Goal: Task Accomplishment & Management: Manage account settings

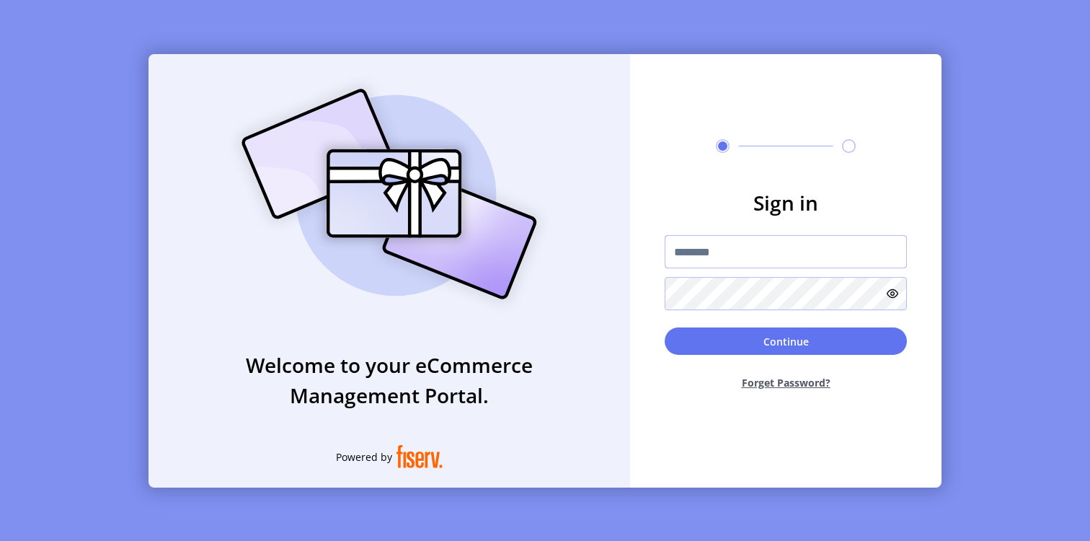
click at [706, 256] on input "text" at bounding box center [786, 251] width 242 height 33
paste input "**********"
type input "**********"
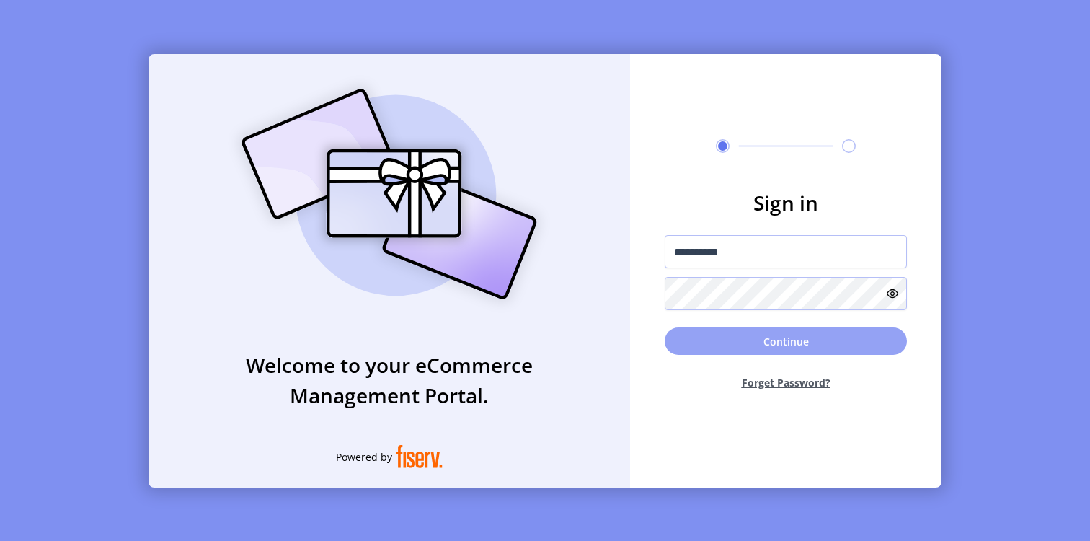
click at [791, 346] on button "Continue" at bounding box center [786, 340] width 242 height 27
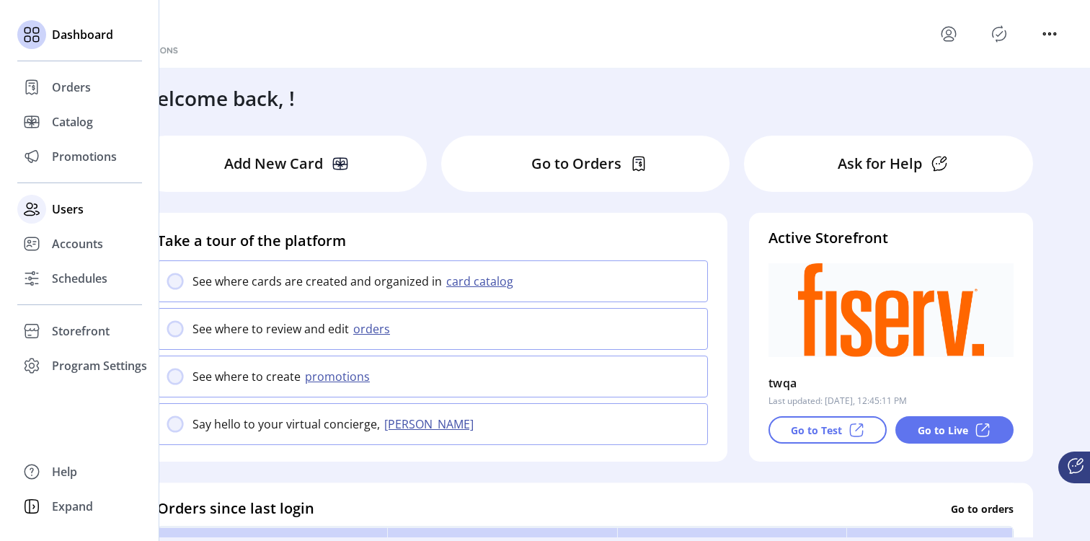
click at [52, 218] on div "Users" at bounding box center [79, 209] width 125 height 35
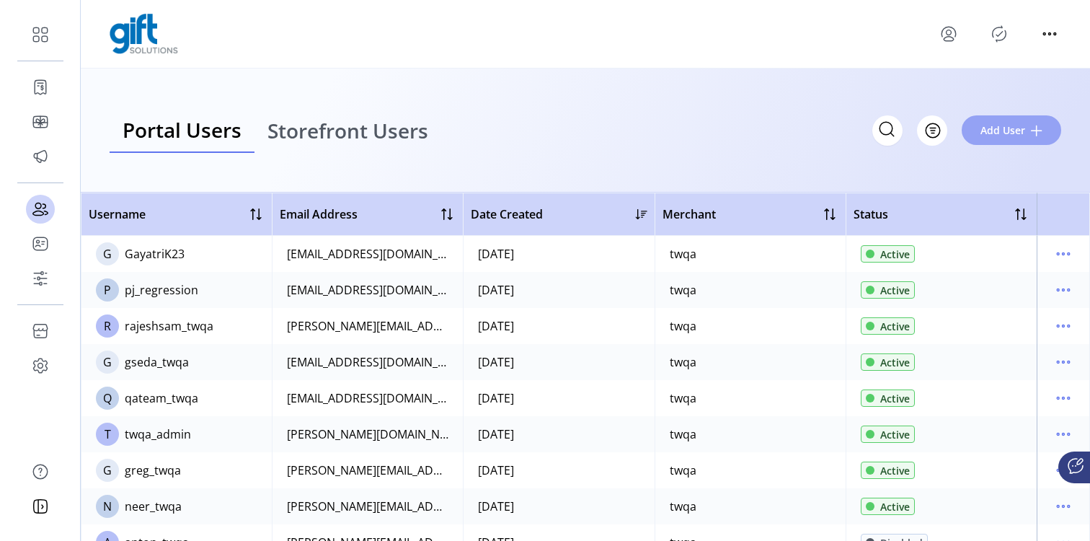
click at [1018, 128] on span "Add User" at bounding box center [1002, 130] width 45 height 15
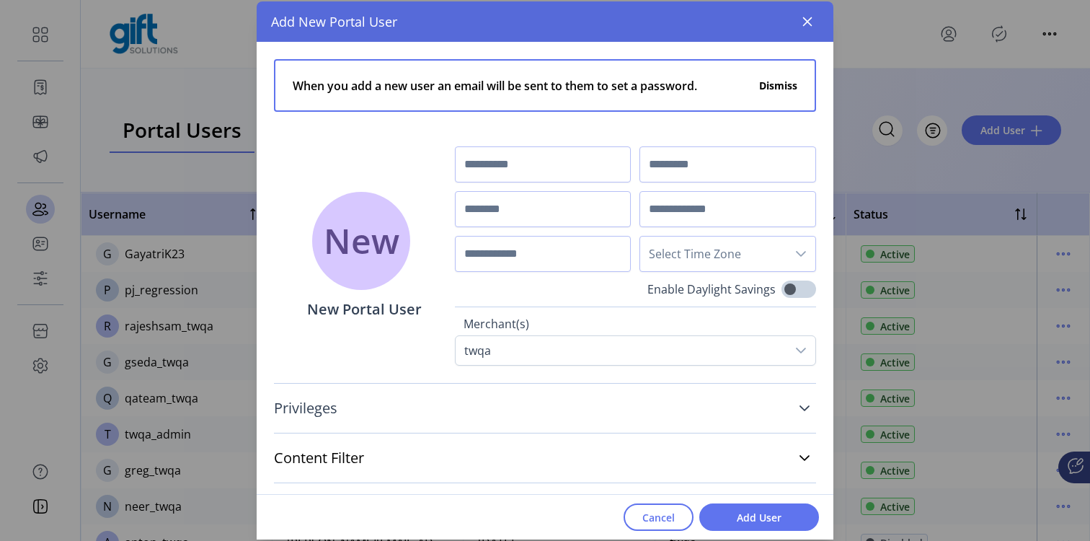
click at [660, 411] on link "Privileges" at bounding box center [545, 408] width 542 height 32
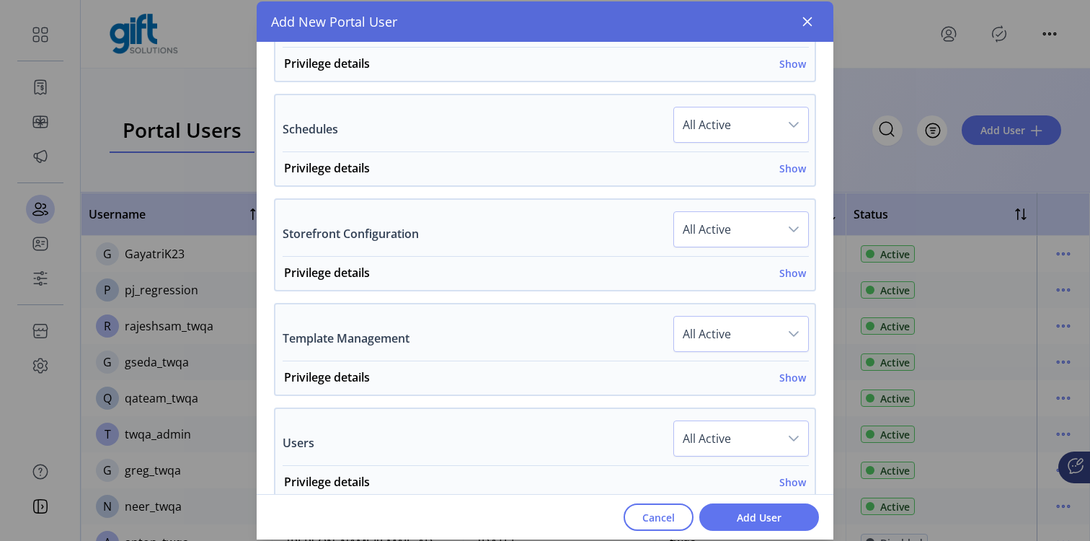
scroll to position [1117, 0]
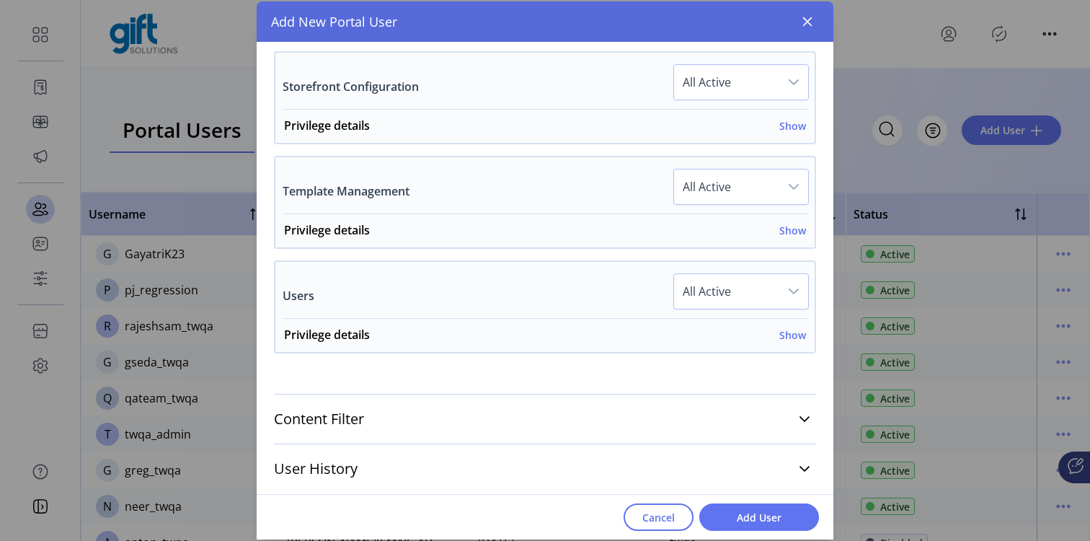
click at [810, 30] on button "button" at bounding box center [807, 21] width 23 height 23
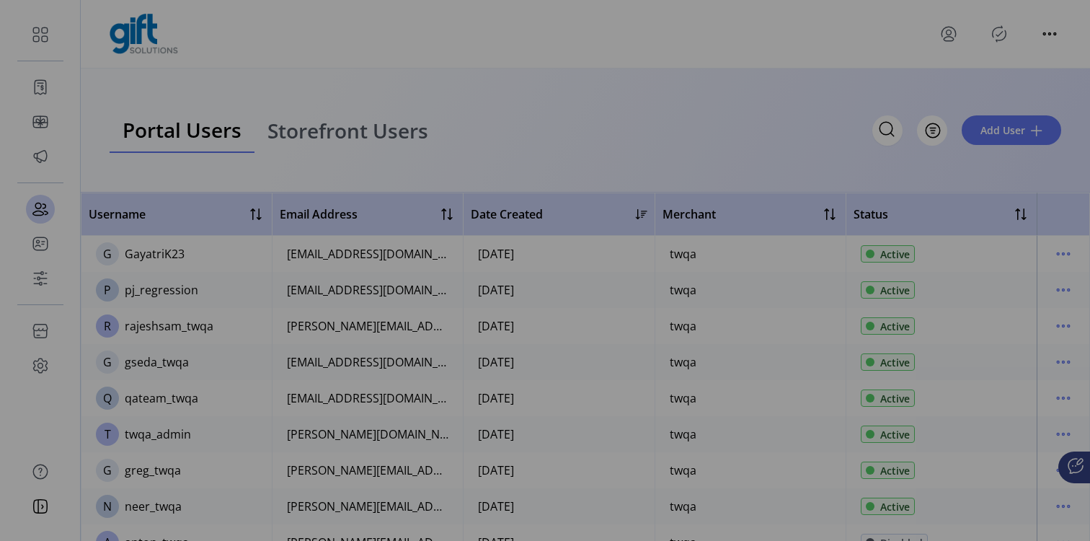
scroll to position [2682, 0]
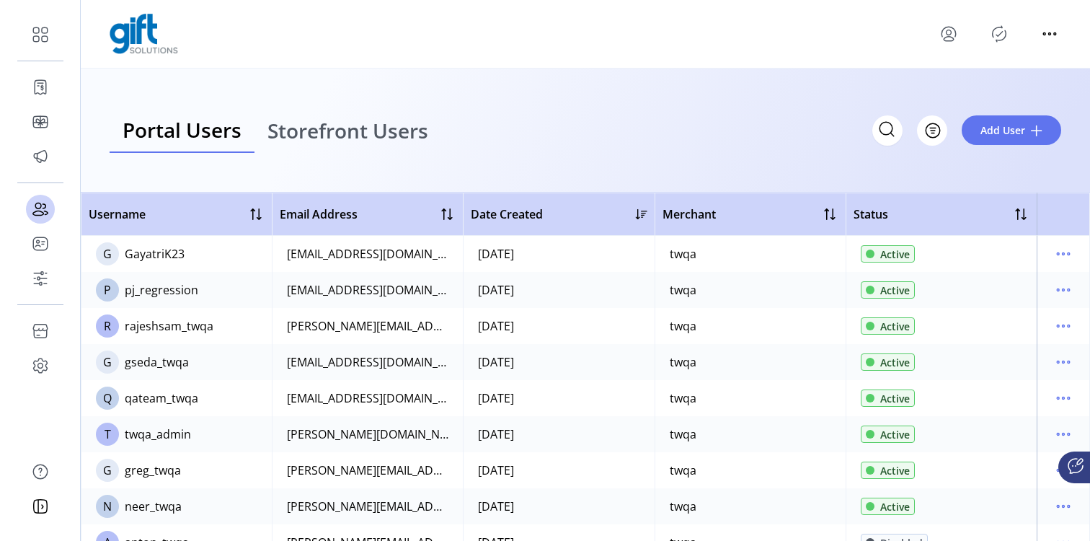
click at [386, 138] on span "Storefront Users" at bounding box center [347, 130] width 161 height 20
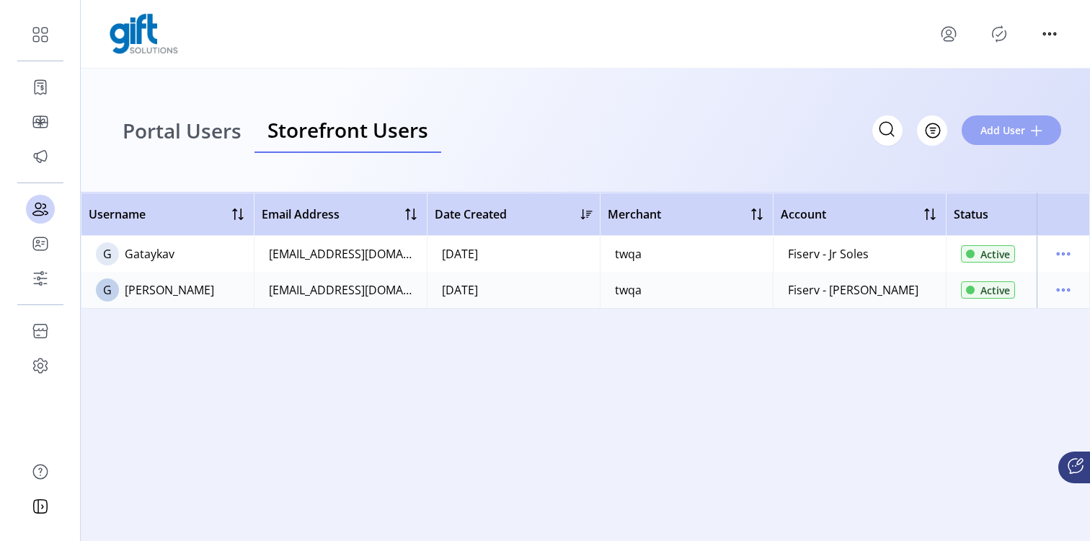
click at [1017, 136] on span "Add User" at bounding box center [1002, 130] width 45 height 15
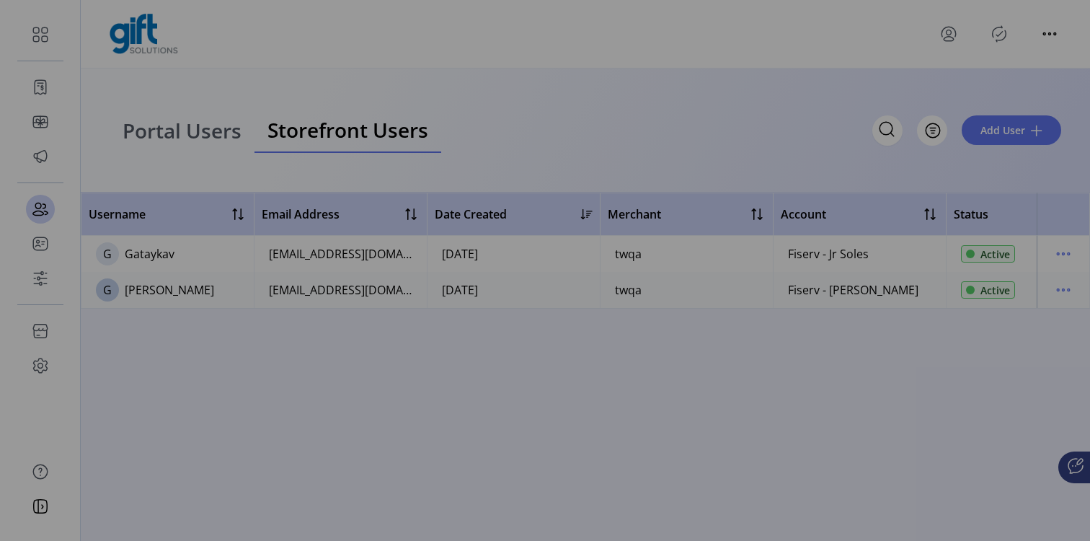
click at [229, 108] on div "Add New Storefront User Select Time Zone Enable Daylight Savings Storefront Det…" at bounding box center [545, 270] width 1090 height 541
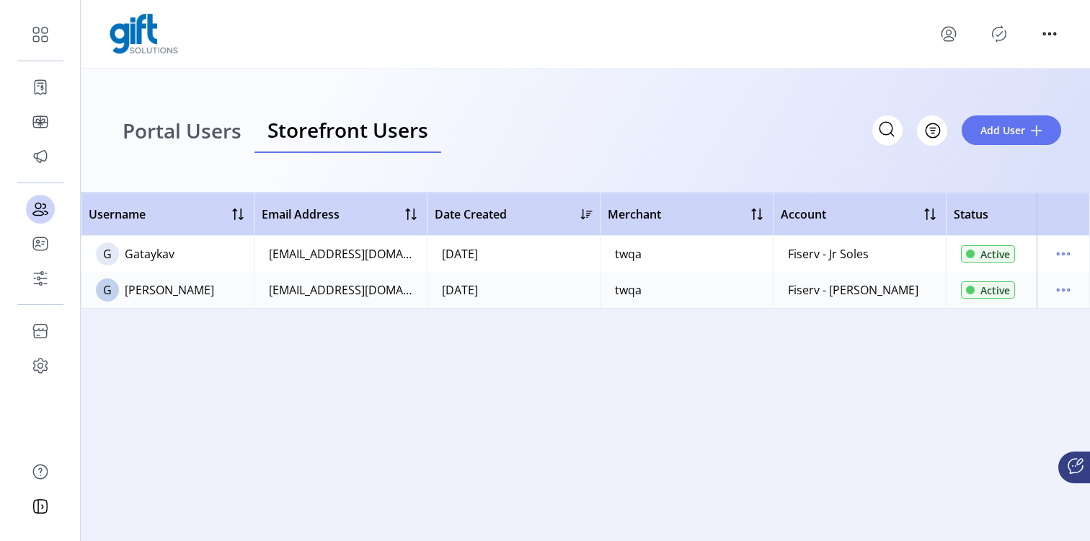
click at [223, 140] on span "Portal Users" at bounding box center [182, 130] width 119 height 20
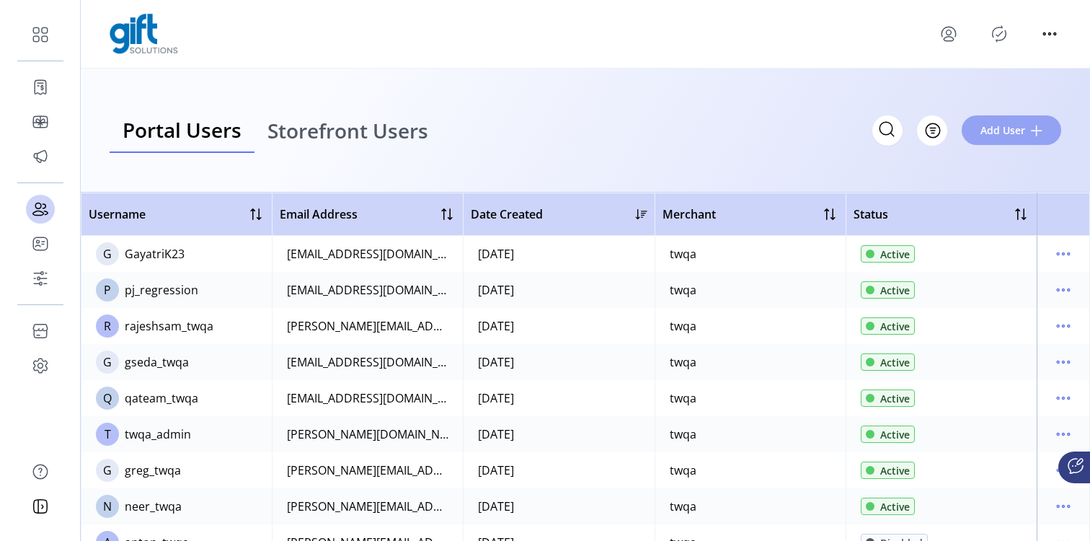
click at [1057, 129] on button "Add User" at bounding box center [1011, 130] width 99 height 30
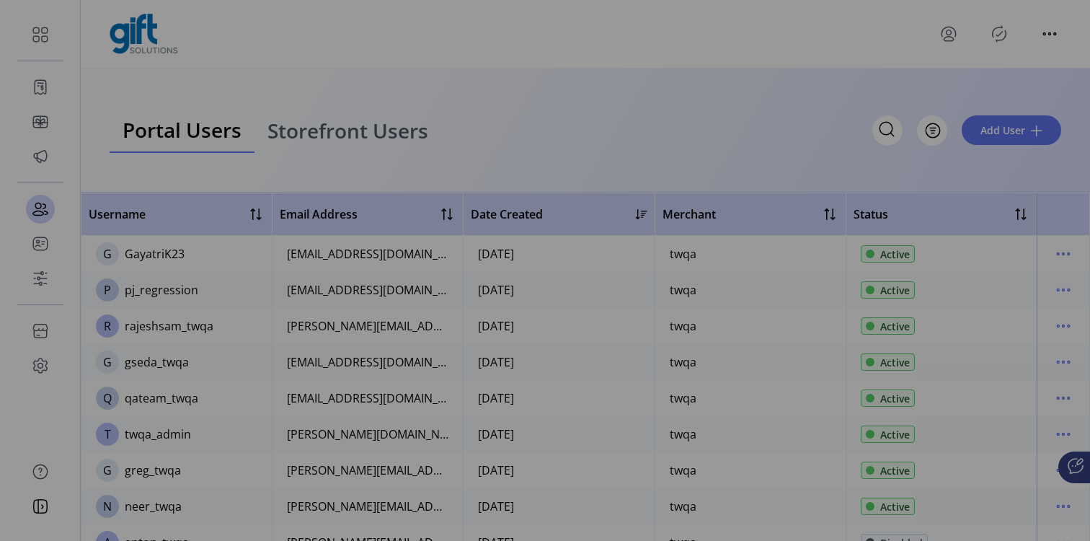
click at [228, 94] on div "Add New Portal User When you add a new user an email will be sent to them to se…" at bounding box center [545, 270] width 1090 height 541
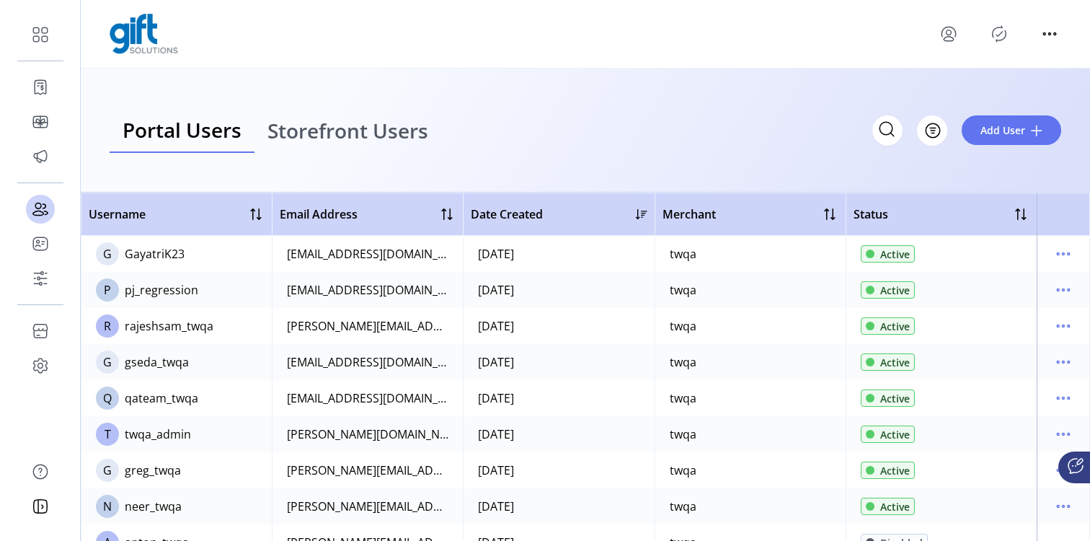
click at [351, 120] on span "Storefront Users" at bounding box center [347, 130] width 161 height 20
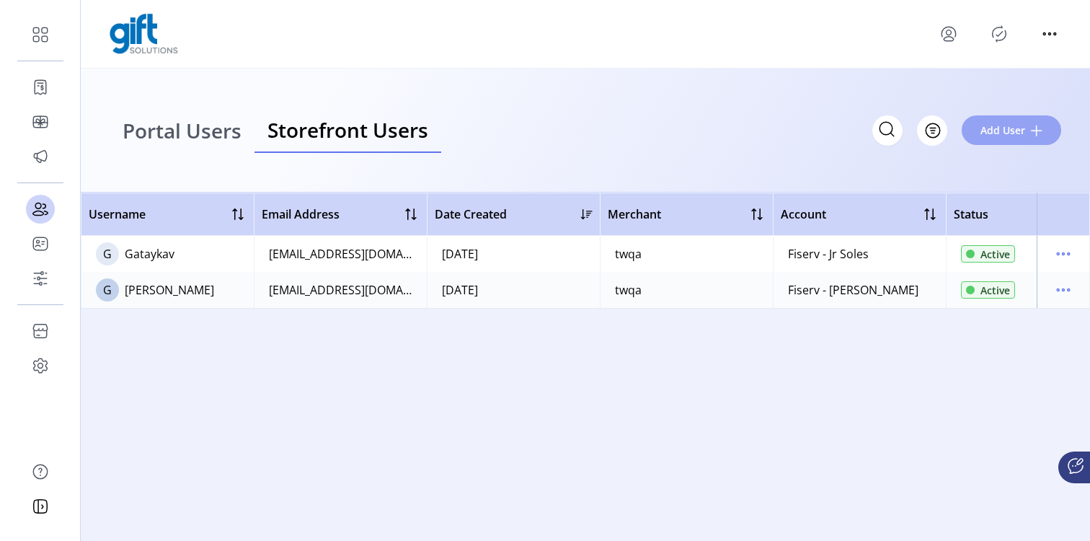
click at [1038, 128] on span at bounding box center [1037, 131] width 12 height 12
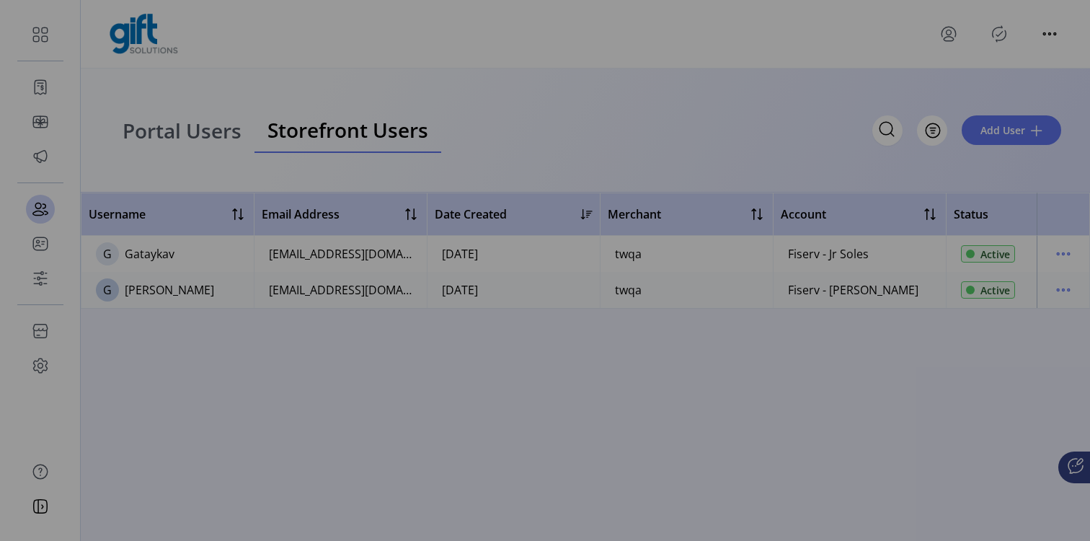
click at [216, 167] on div "Add New Storefront User Select Time Zone Enable Daylight Savings Storefront Det…" at bounding box center [545, 270] width 1090 height 541
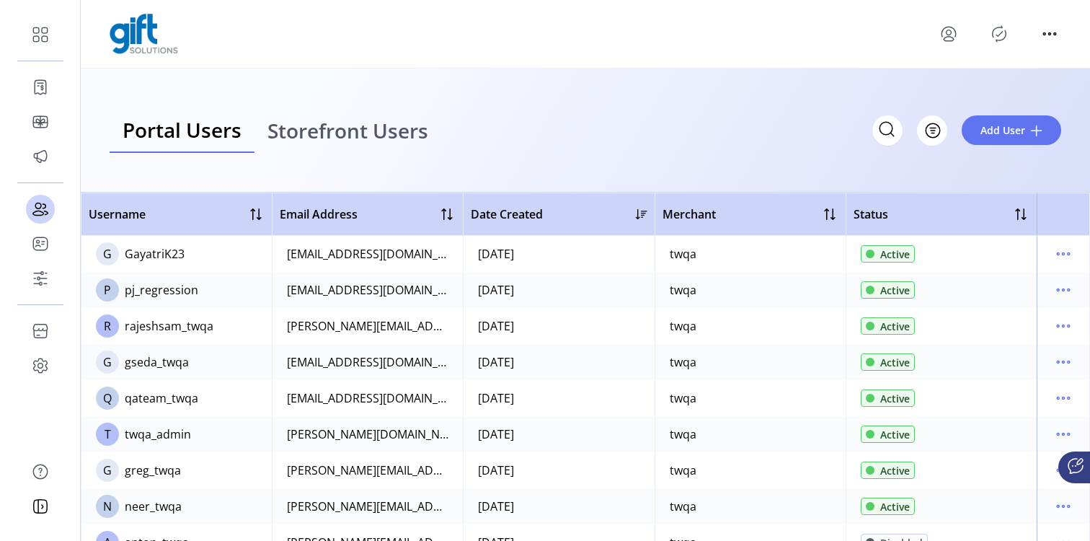
drag, startPoint x: 577, startPoint y: 90, endPoint x: 686, endPoint y: 9, distance: 136.0
click at [579, 88] on div "Portal Users Storefront Users Filter Add User" at bounding box center [585, 130] width 1009 height 124
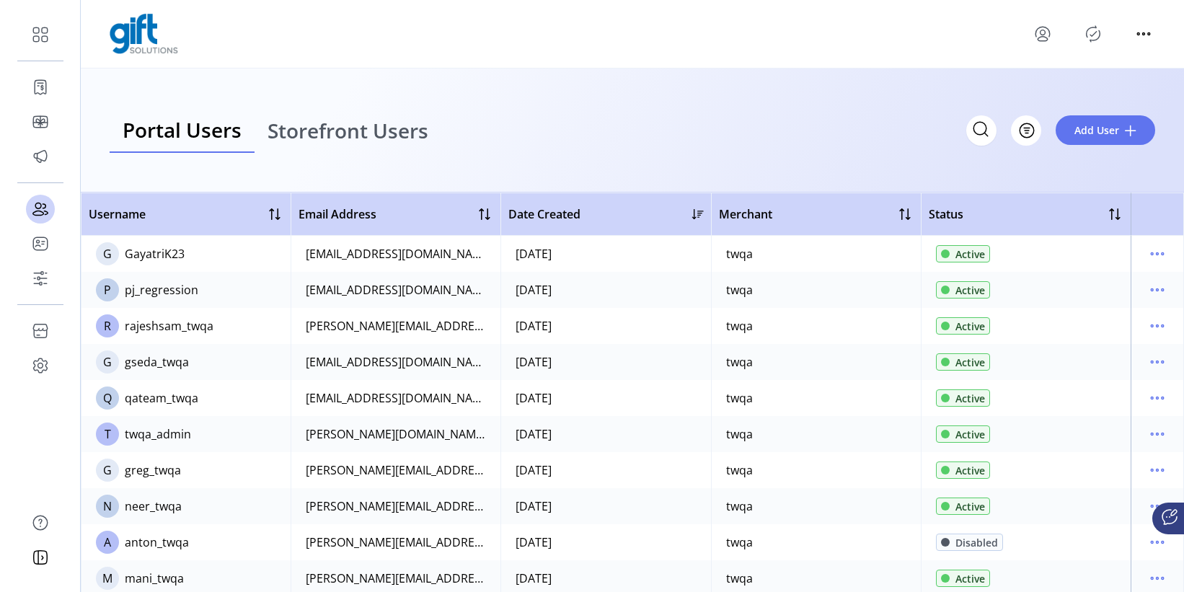
click at [1089, 528] on div at bounding box center [1168, 518] width 32 height 32
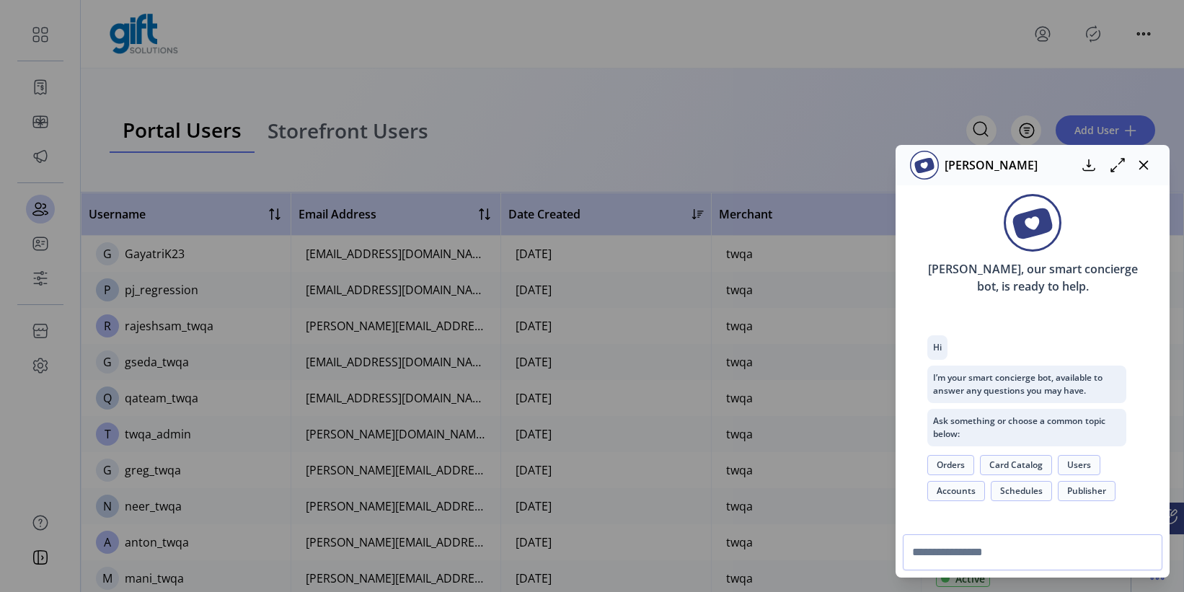
click at [1021, 467] on button "Card Catalog" at bounding box center [1016, 465] width 72 height 20
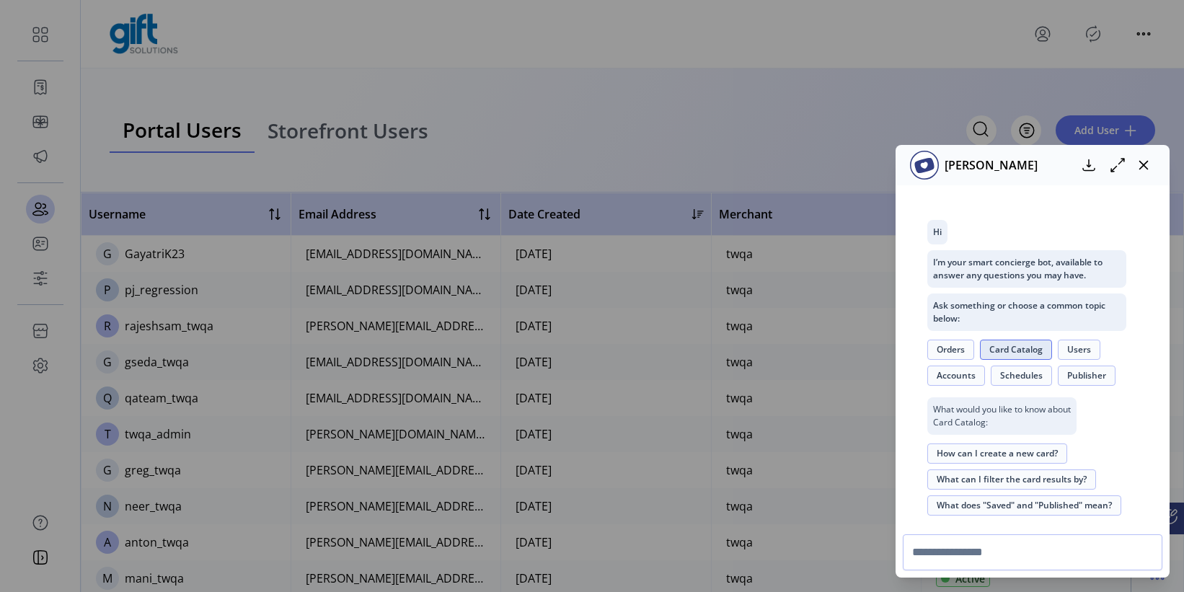
click at [1038, 480] on button "What can I filter the card results by?" at bounding box center [1011, 479] width 169 height 20
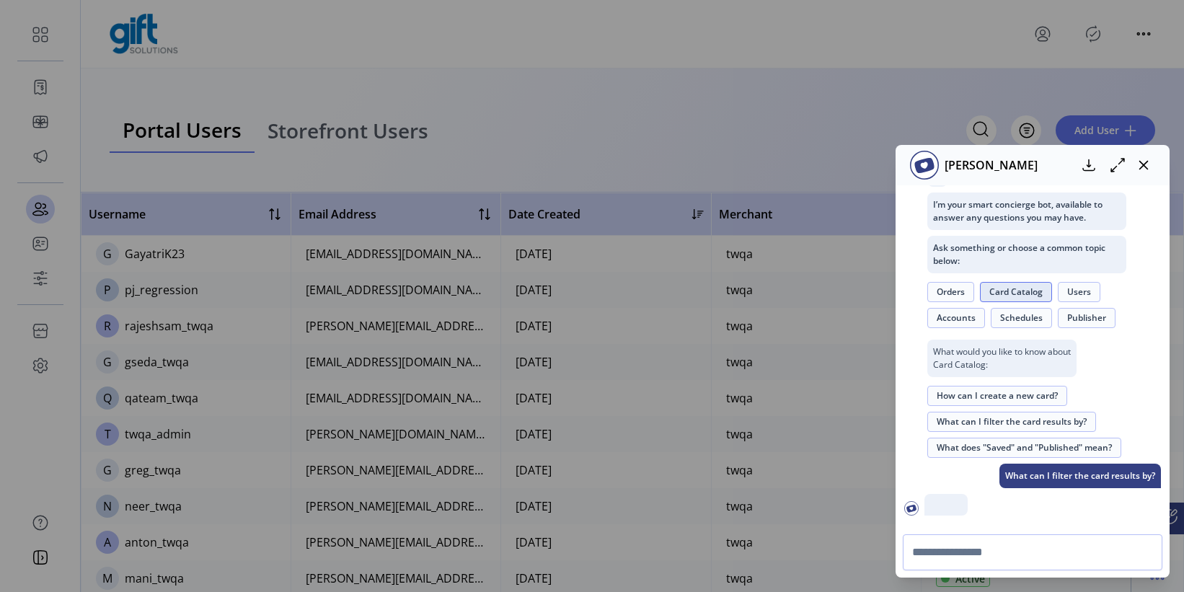
click at [1089, 159] on icon at bounding box center [1117, 164] width 17 height 17
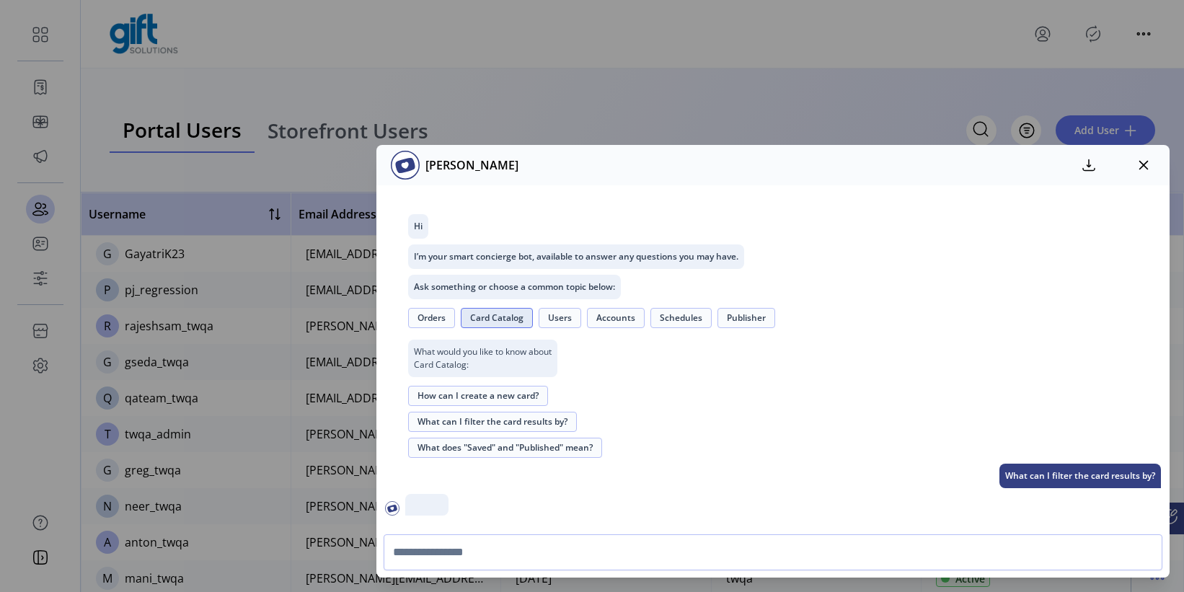
scroll to position [104, 0]
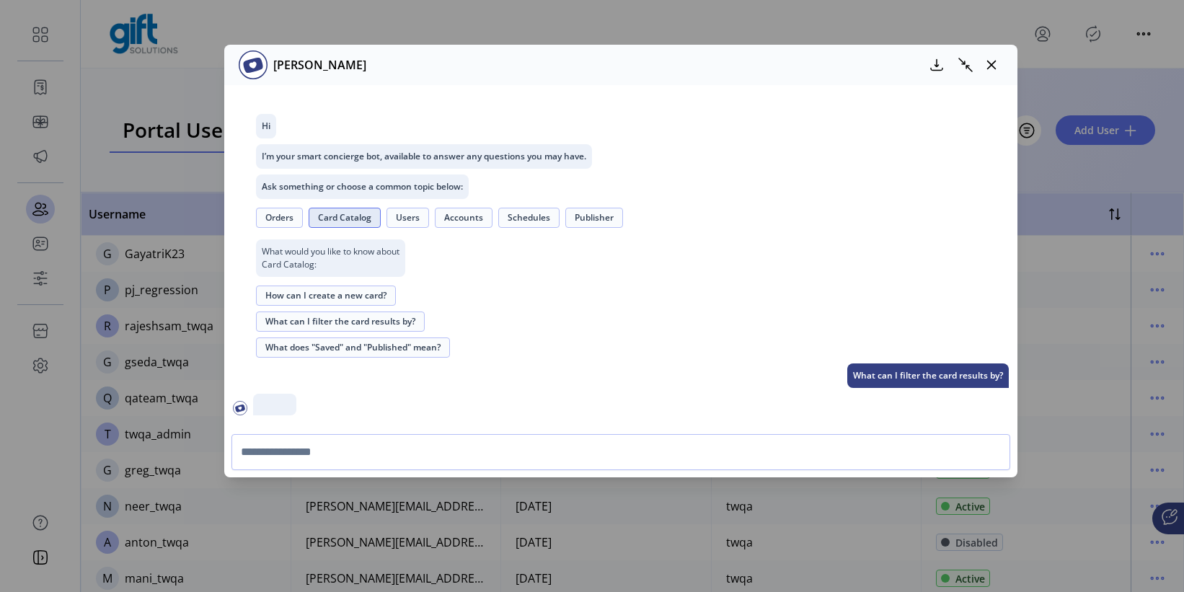
drag, startPoint x: 889, startPoint y: 164, endPoint x: 737, endPoint y: 63, distance: 182.1
click at [737, 63] on div "[PERSON_NAME]" at bounding box center [609, 64] width 741 height 29
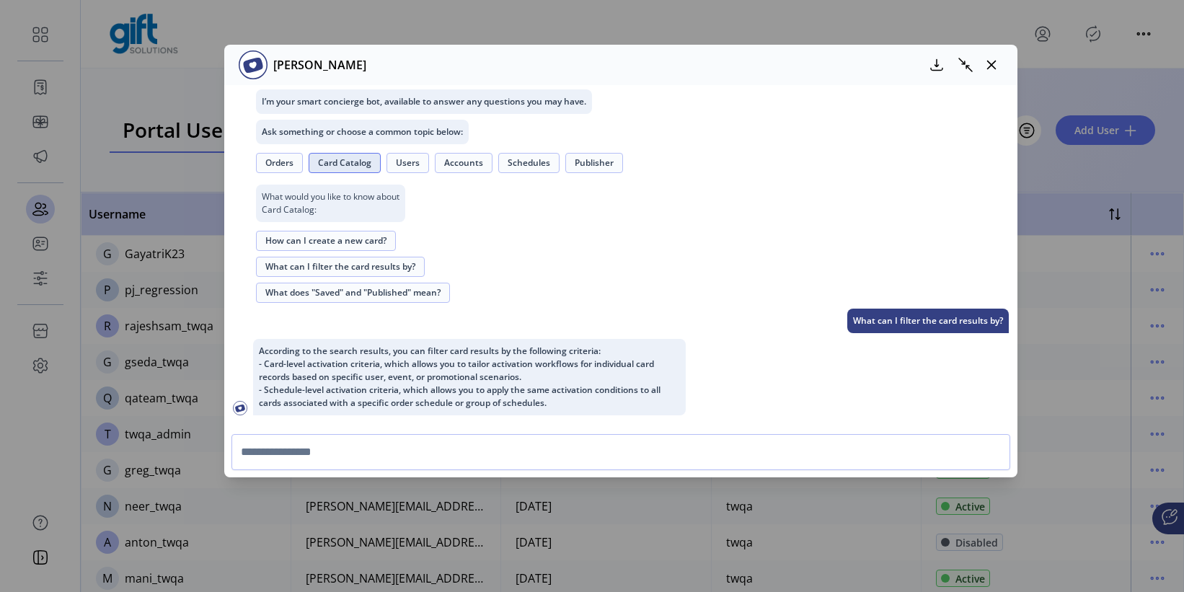
click at [550, 167] on button "Schedules" at bounding box center [528, 163] width 61 height 20
click at [368, 287] on button "How do I set discount tiers?" at bounding box center [322, 293] width 133 height 20
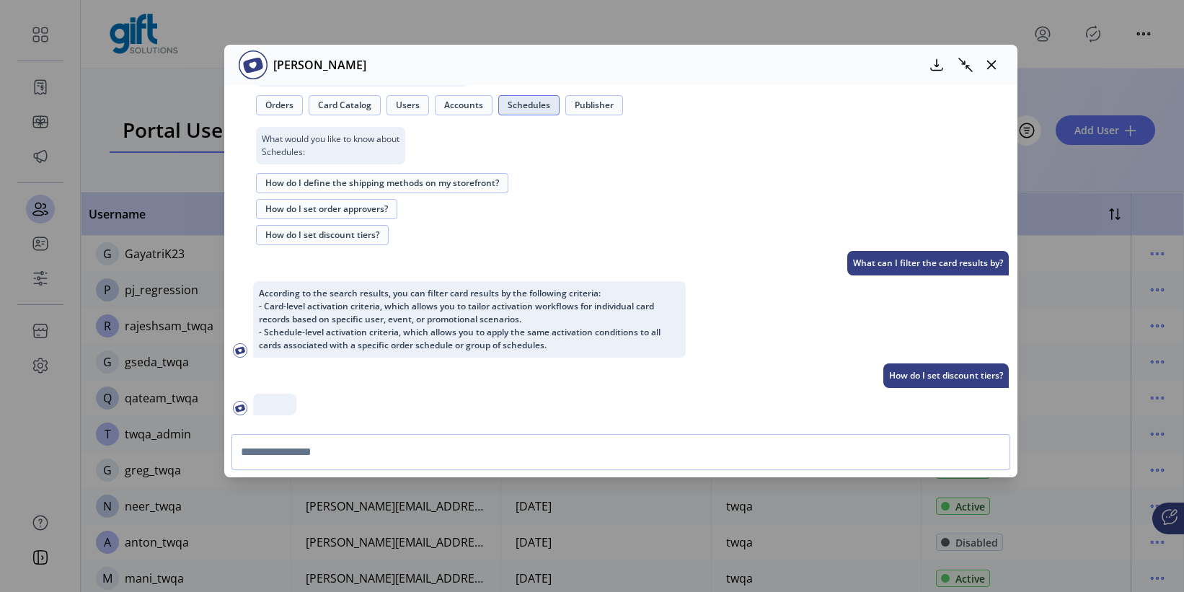
scroll to position [297, 0]
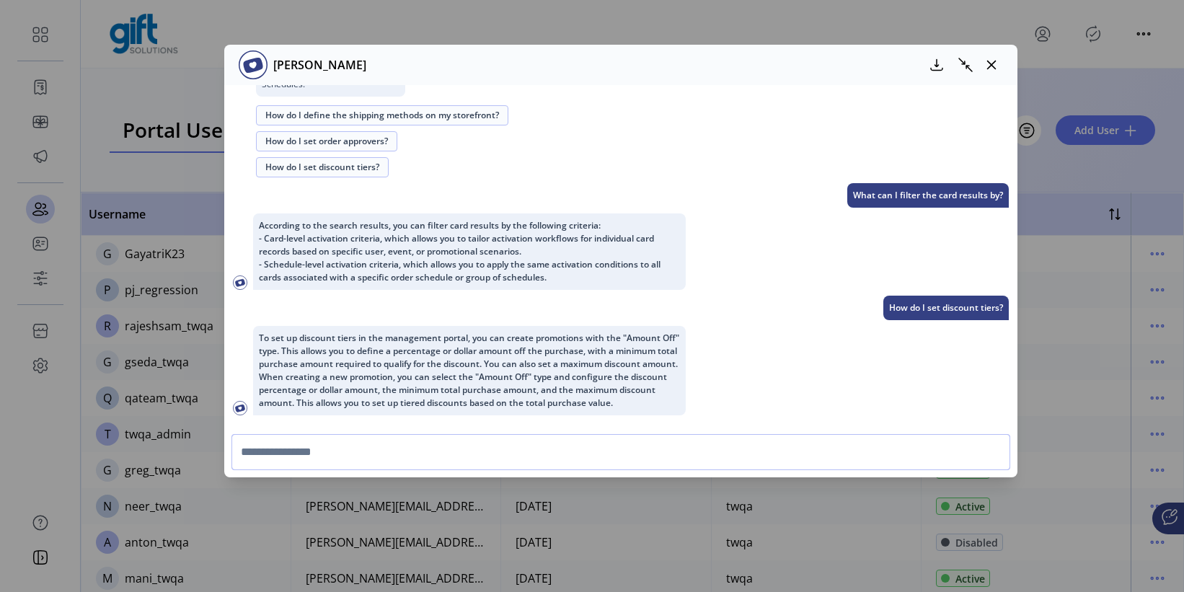
click at [653, 456] on input "text" at bounding box center [620, 452] width 779 height 36
click at [519, 439] on input "text" at bounding box center [620, 452] width 779 height 36
type input "**********"
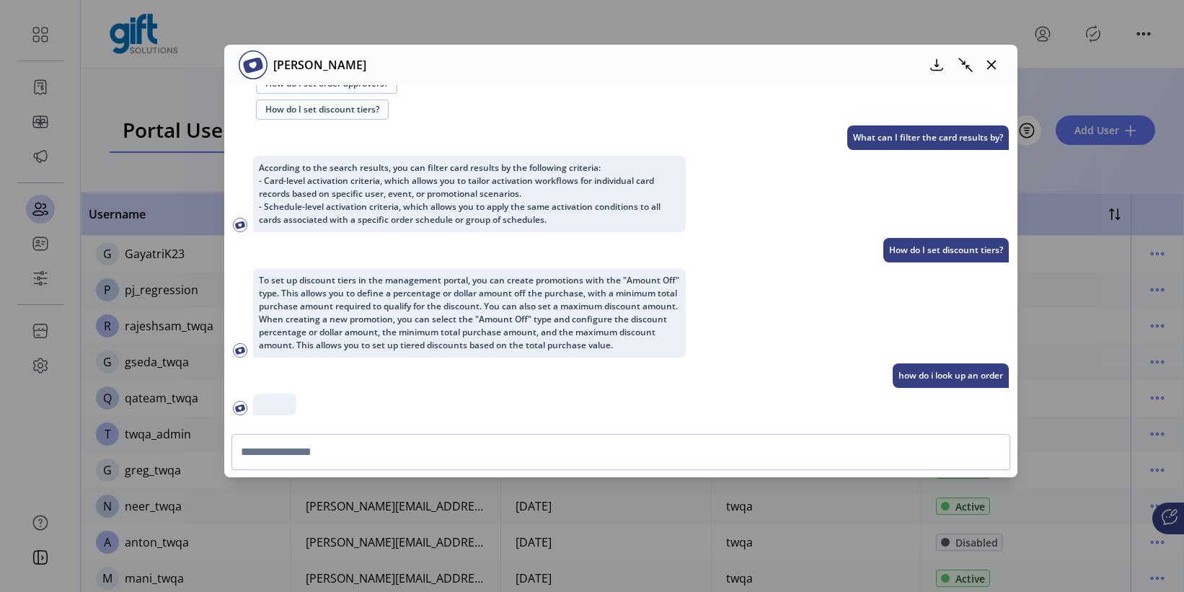
scroll to position [383, 0]
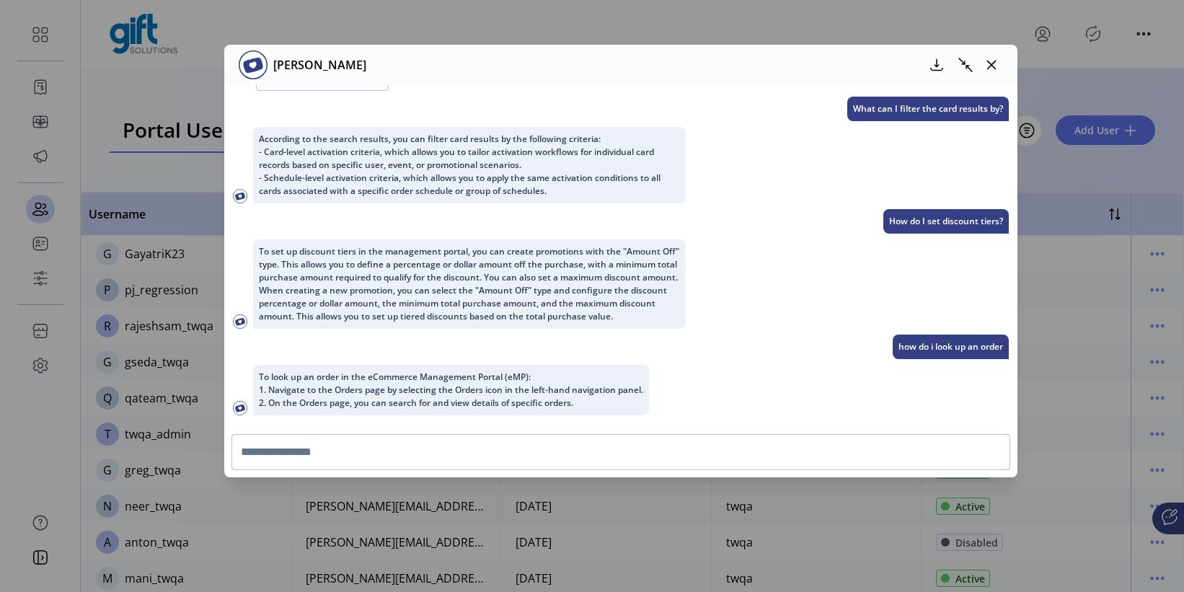
click at [447, 443] on input "text" at bounding box center [620, 452] width 779 height 36
type input "*"
type input "**********"
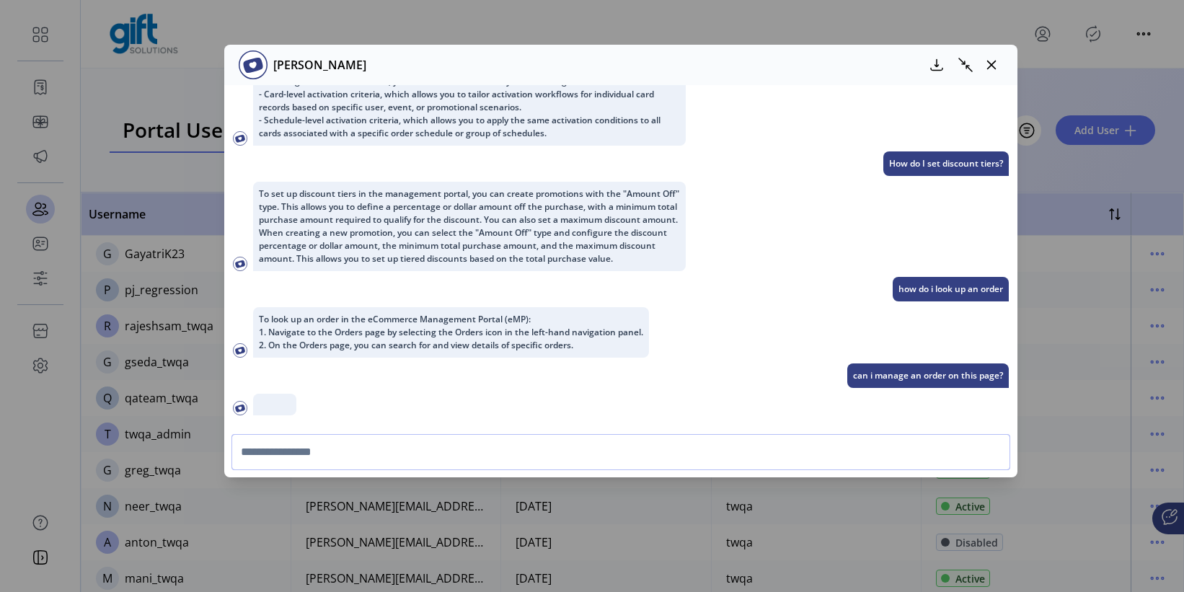
scroll to position [561, 0]
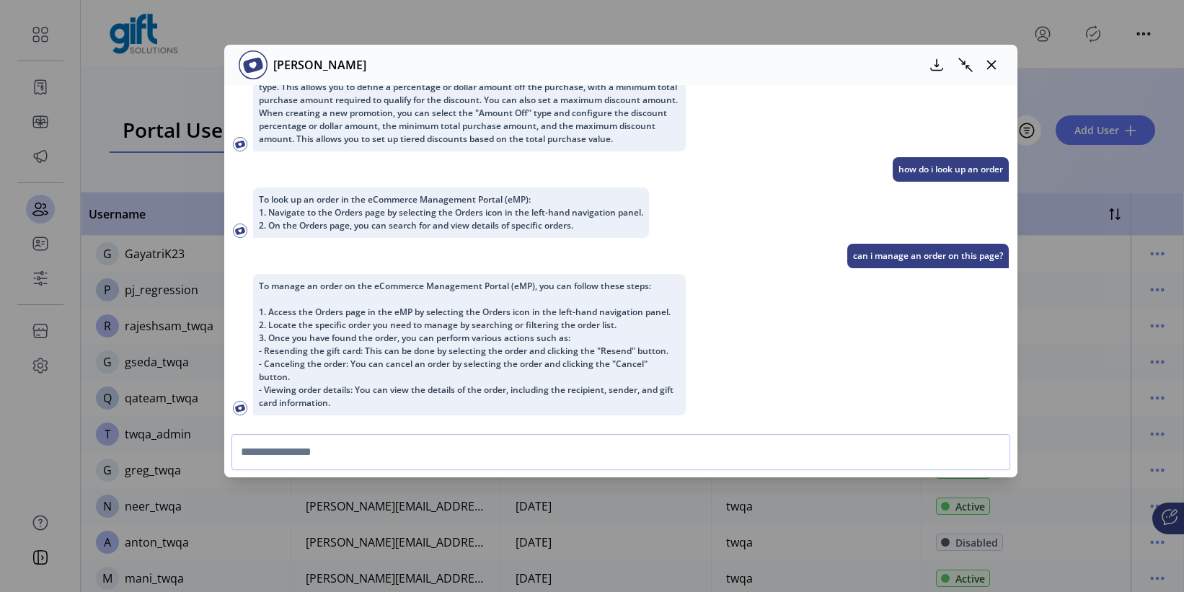
click at [994, 67] on icon "button" at bounding box center [991, 65] width 12 height 12
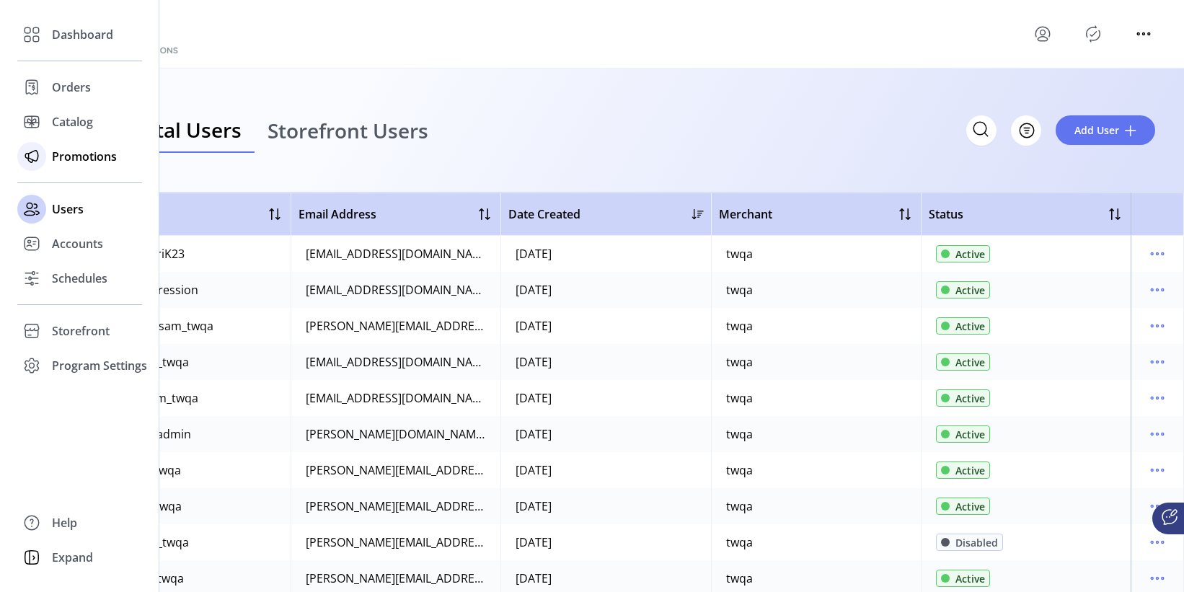
click at [44, 161] on div at bounding box center [31, 156] width 29 height 29
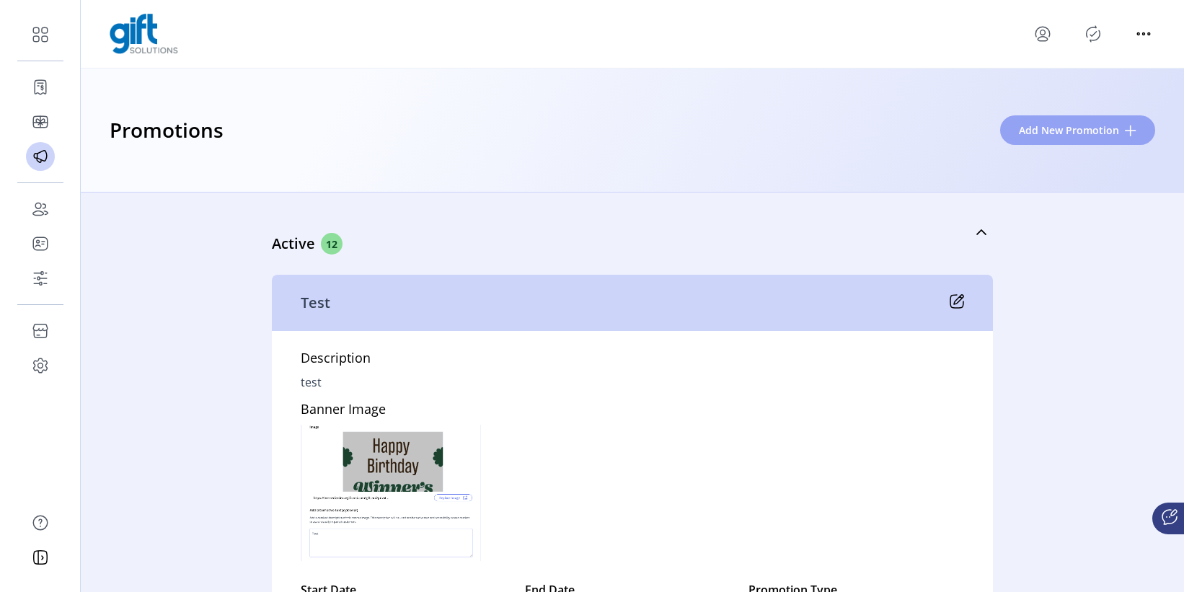
click at [1028, 135] on span "Add New Promotion" at bounding box center [1069, 130] width 100 height 15
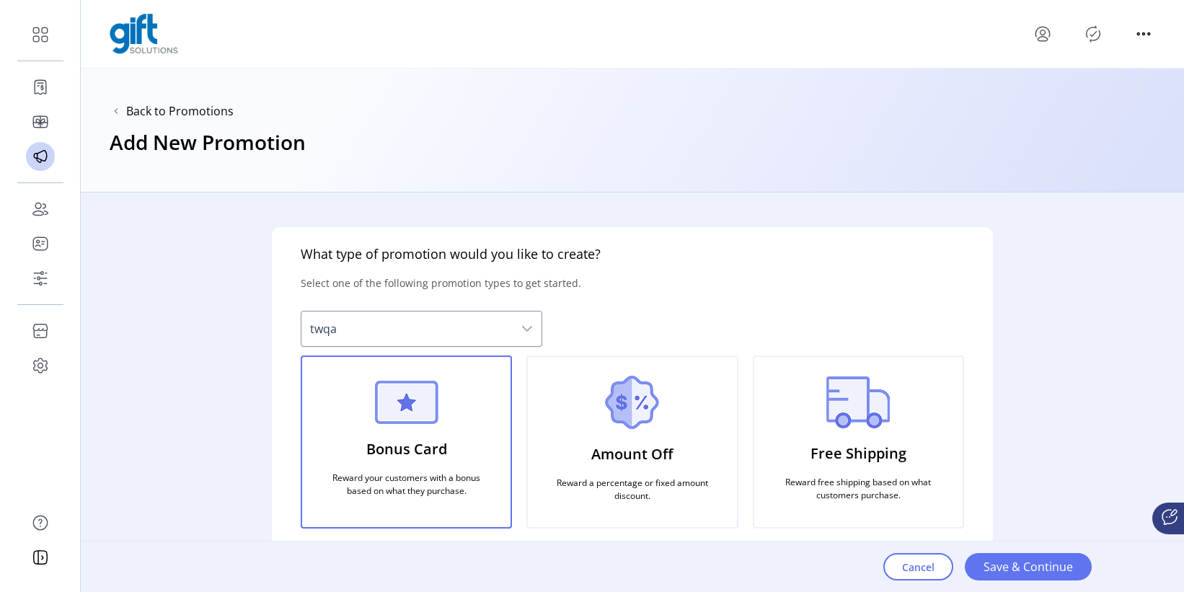
click at [687, 404] on div "Amount Off Reward a percentage or fixed amount discount." at bounding box center [631, 441] width 211 height 173
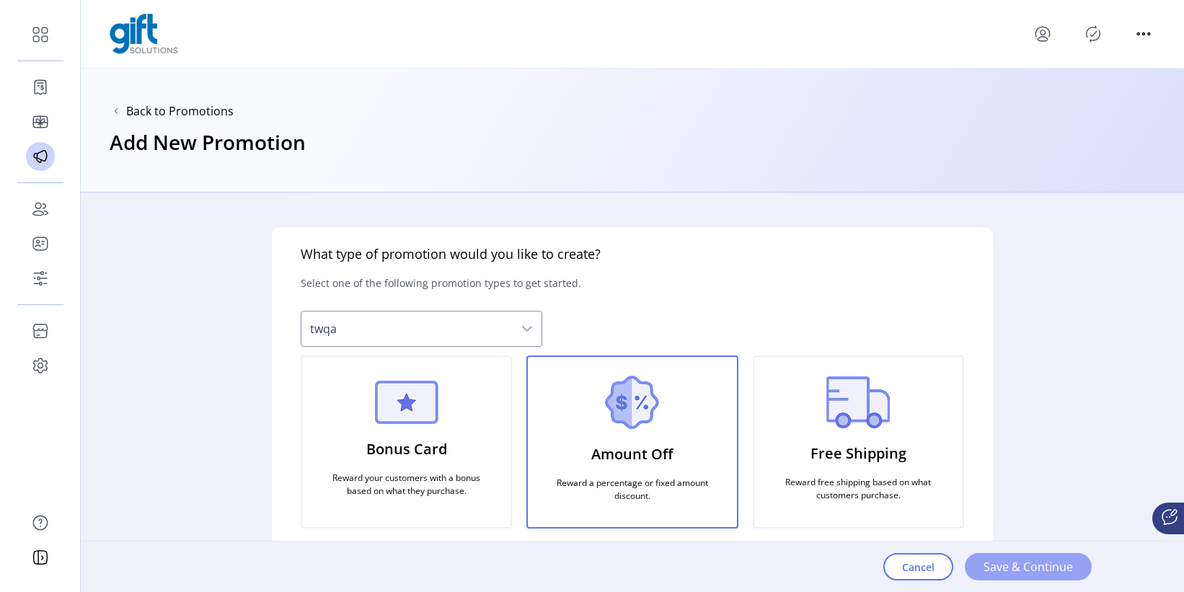
click at [1009, 540] on span "Save & Continue" at bounding box center [1027, 566] width 89 height 17
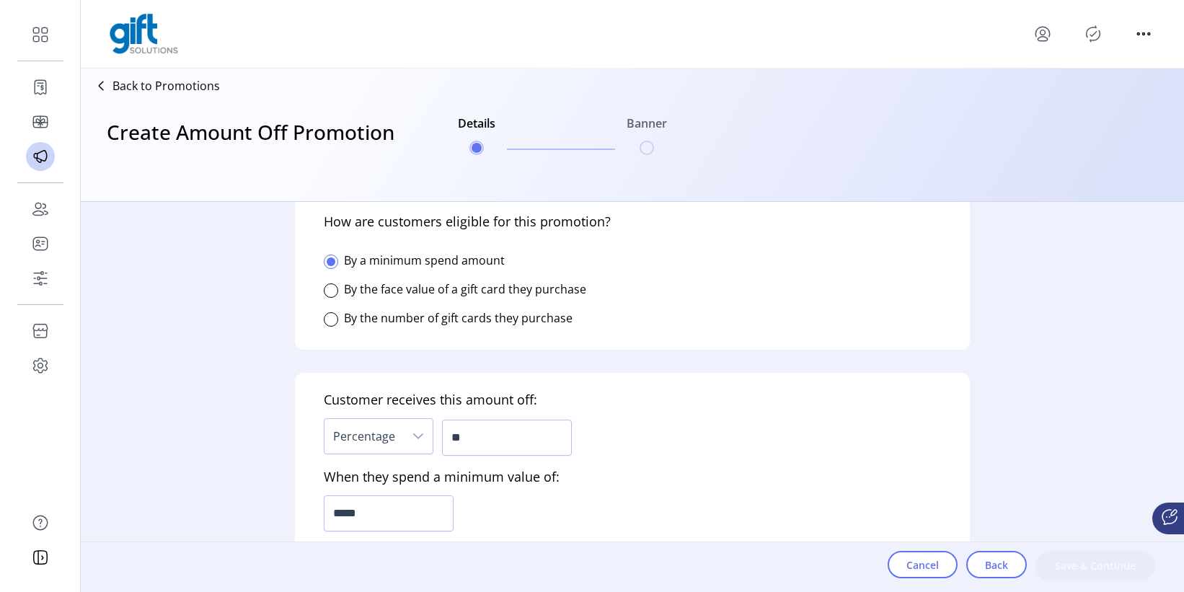
scroll to position [309, 0]
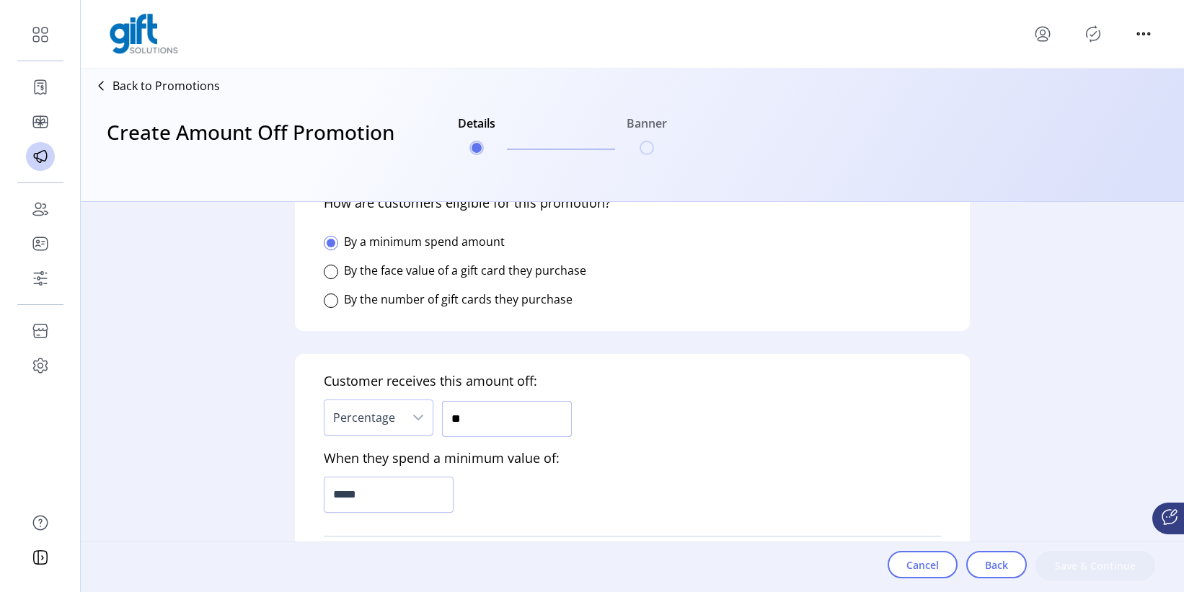
click at [470, 416] on input "**" at bounding box center [507, 419] width 130 height 36
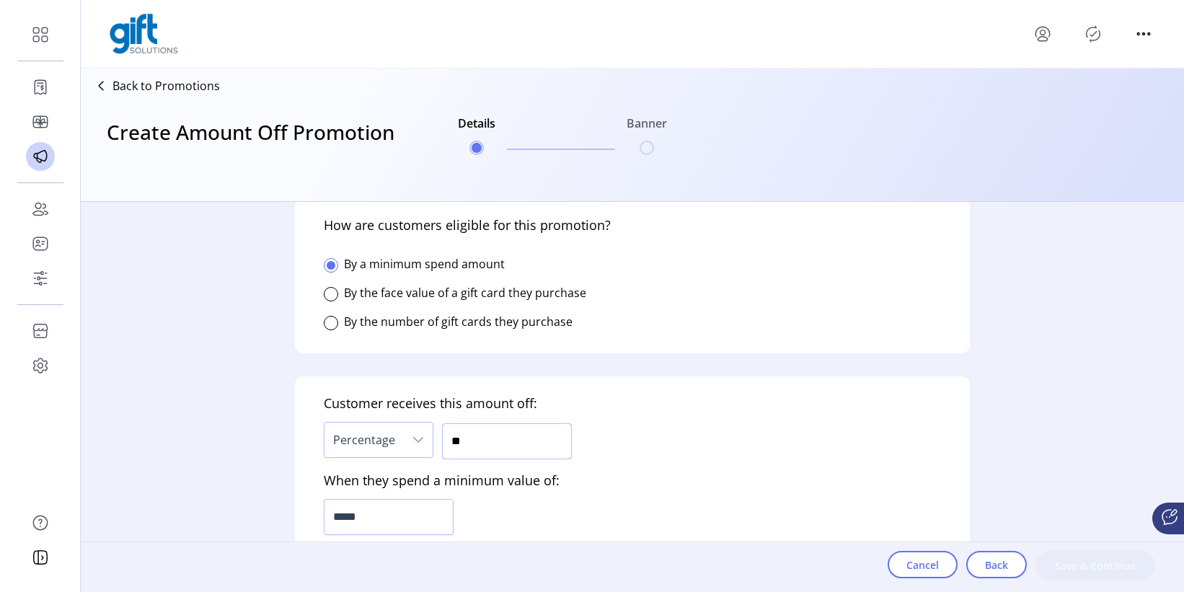
scroll to position [285, 0]
type input "***"
click at [686, 394] on div "Customer receives this amount off: Percentage *** When they spend a minimum val…" at bounding box center [632, 509] width 675 height 263
click at [370, 526] on input "*****" at bounding box center [389, 518] width 130 height 36
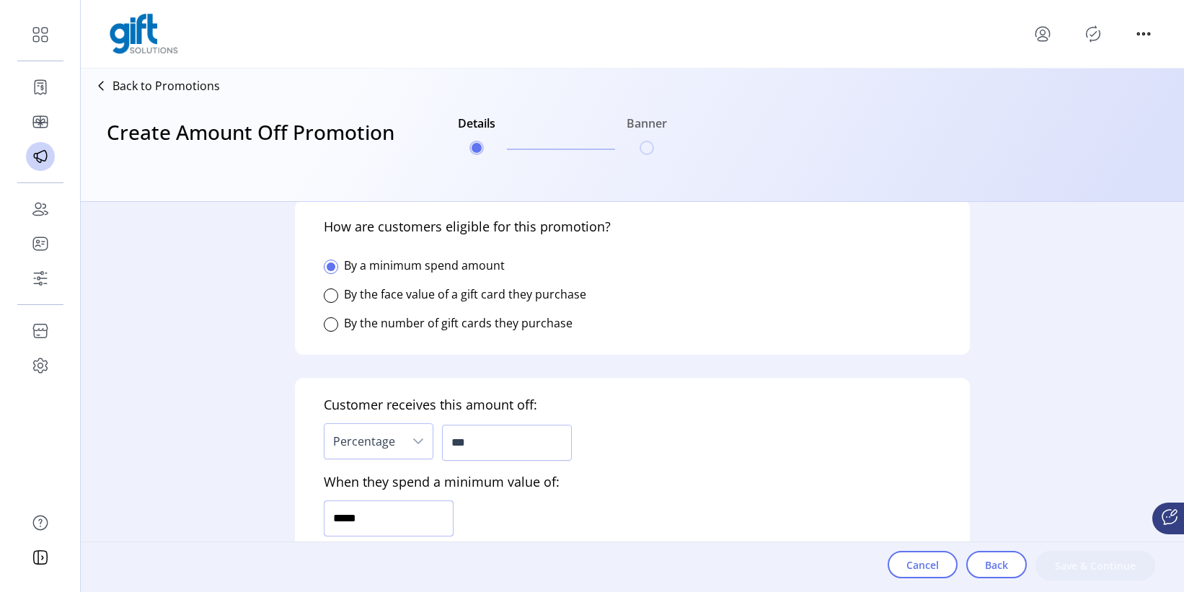
click at [371, 526] on input "*****" at bounding box center [389, 518] width 130 height 36
type input "******"
drag, startPoint x: 688, startPoint y: 492, endPoint x: 664, endPoint y: 493, distance: 24.6
click at [689, 492] on div "Customer receives this amount off: Percentage *** When they spend a minimum val…" at bounding box center [632, 509] width 675 height 263
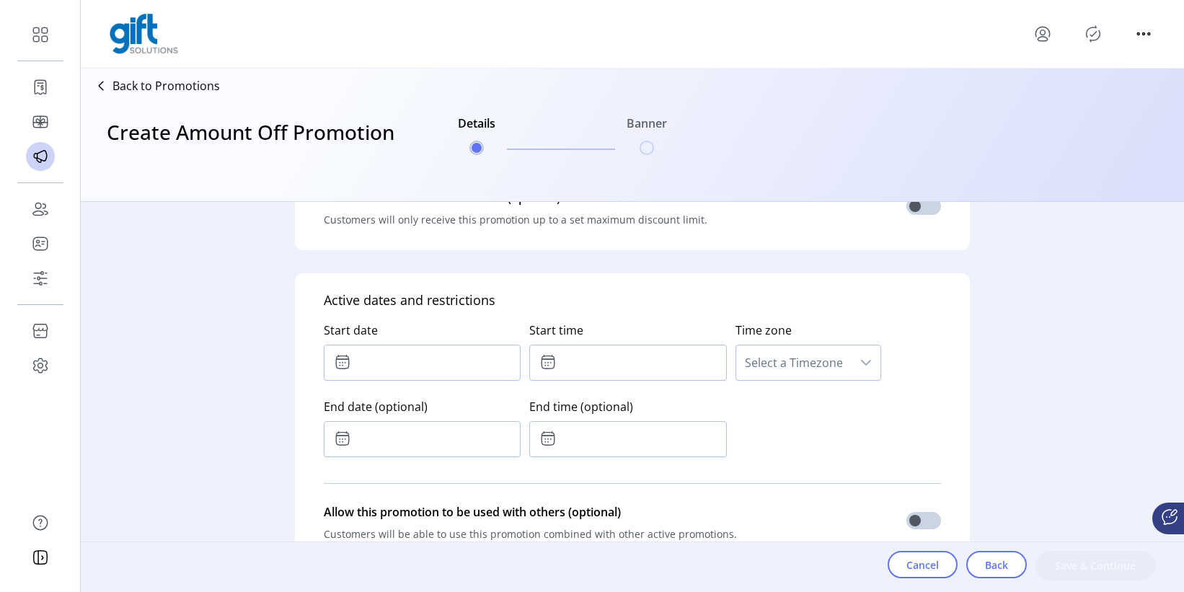
scroll to position [677, 0]
click at [408, 363] on input "text" at bounding box center [422, 361] width 197 height 36
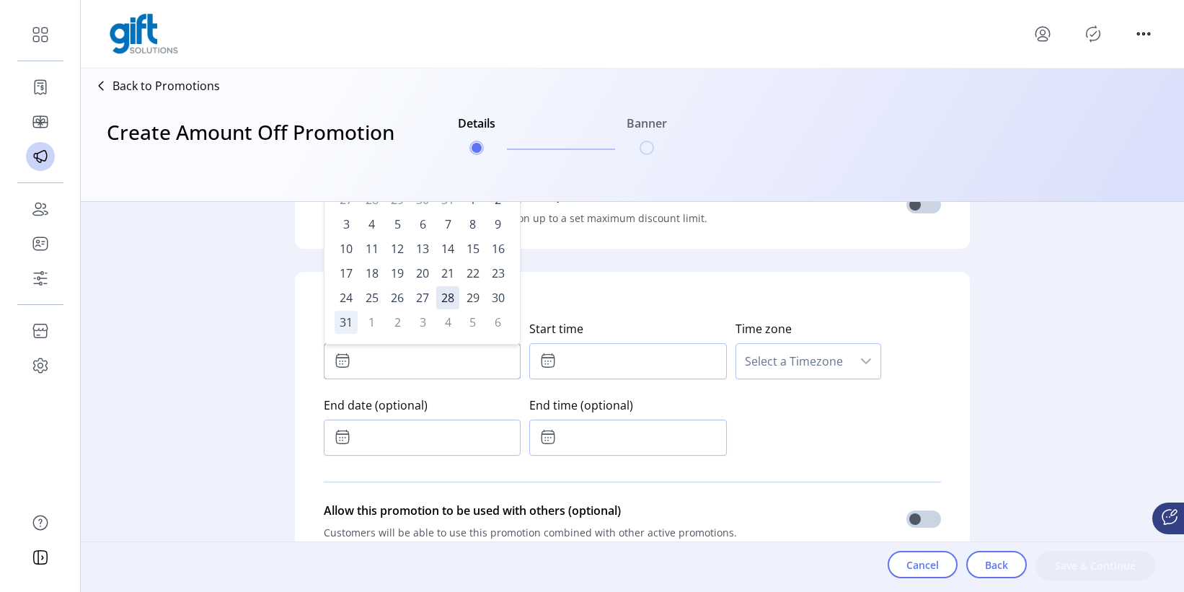
click at [336, 323] on span "31" at bounding box center [345, 322] width 23 height 23
type input "**********"
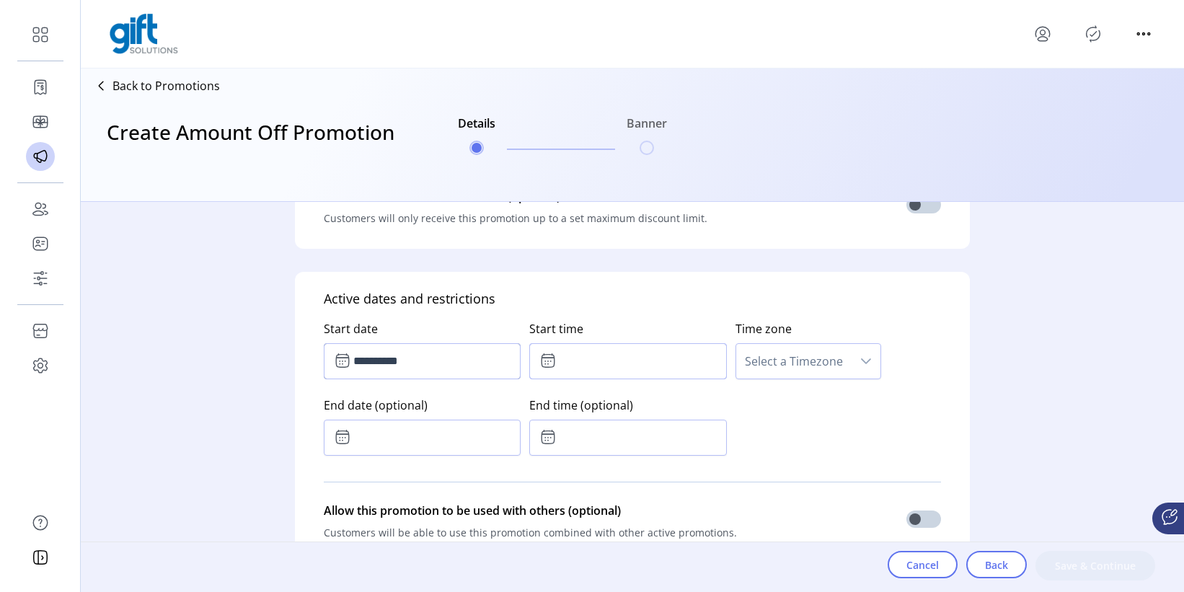
click at [627, 366] on input "text" at bounding box center [627, 361] width 197 height 36
click at [646, 437] on icon "Previous Minute" at bounding box center [651, 440] width 12 height 12
click at [646, 438] on icon "Previous Minute" at bounding box center [651, 440] width 12 height 12
type input "*****"
click at [655, 310] on div "Start time ***** 0 9 : 22" at bounding box center [631, 347] width 205 height 76
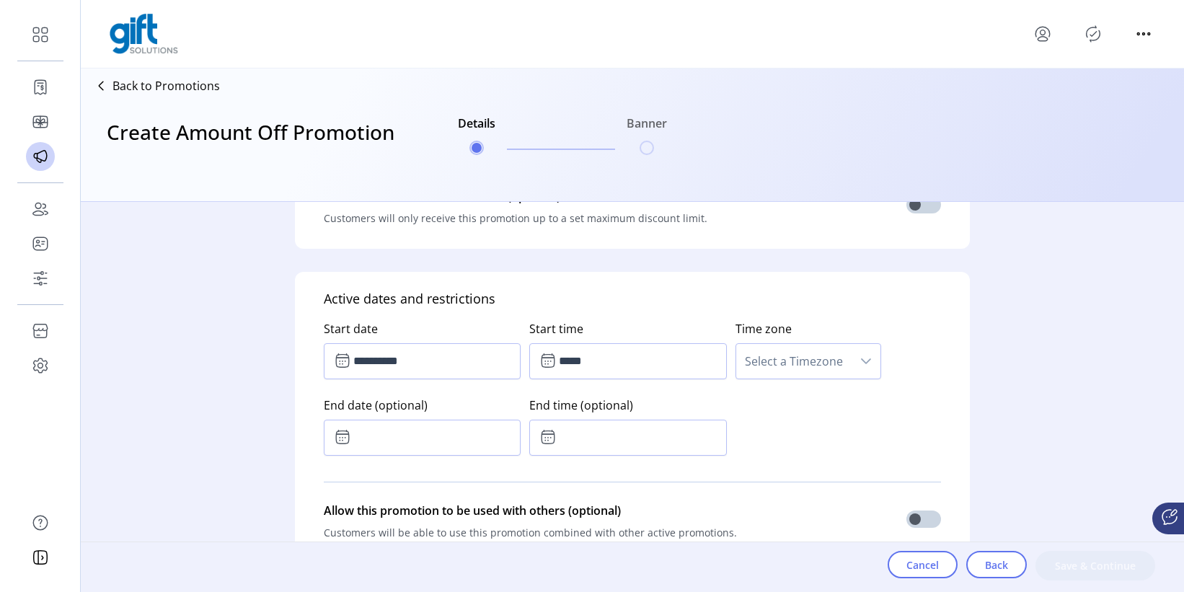
click at [820, 363] on span "Select a Timezone" at bounding box center [793, 361] width 115 height 35
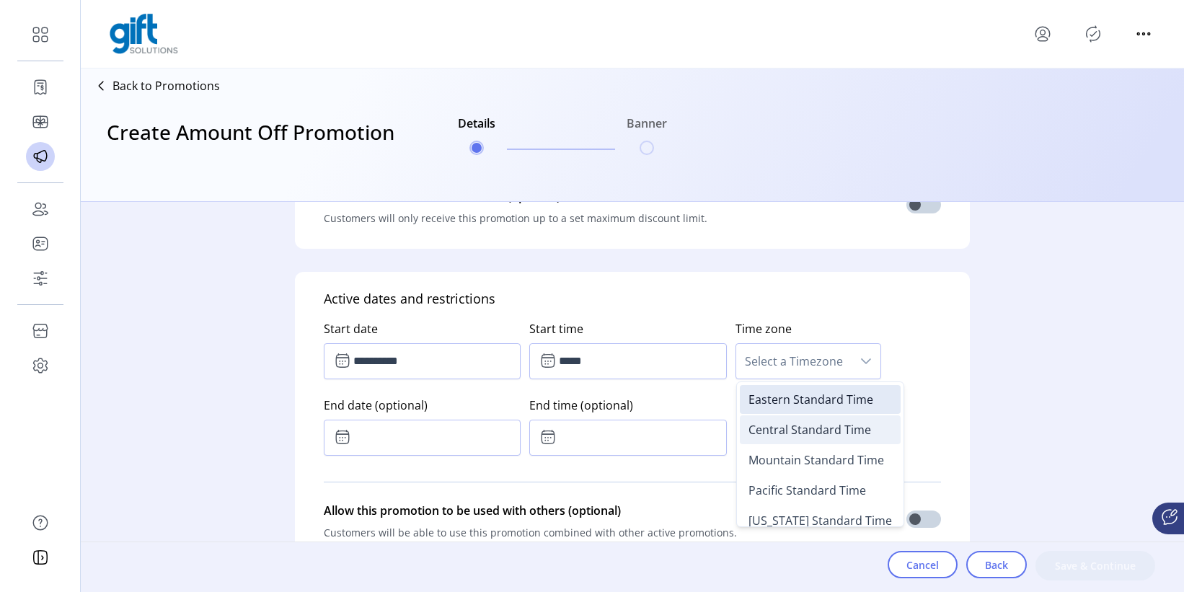
click at [814, 407] on li "Eastern Standard Time" at bounding box center [820, 399] width 161 height 29
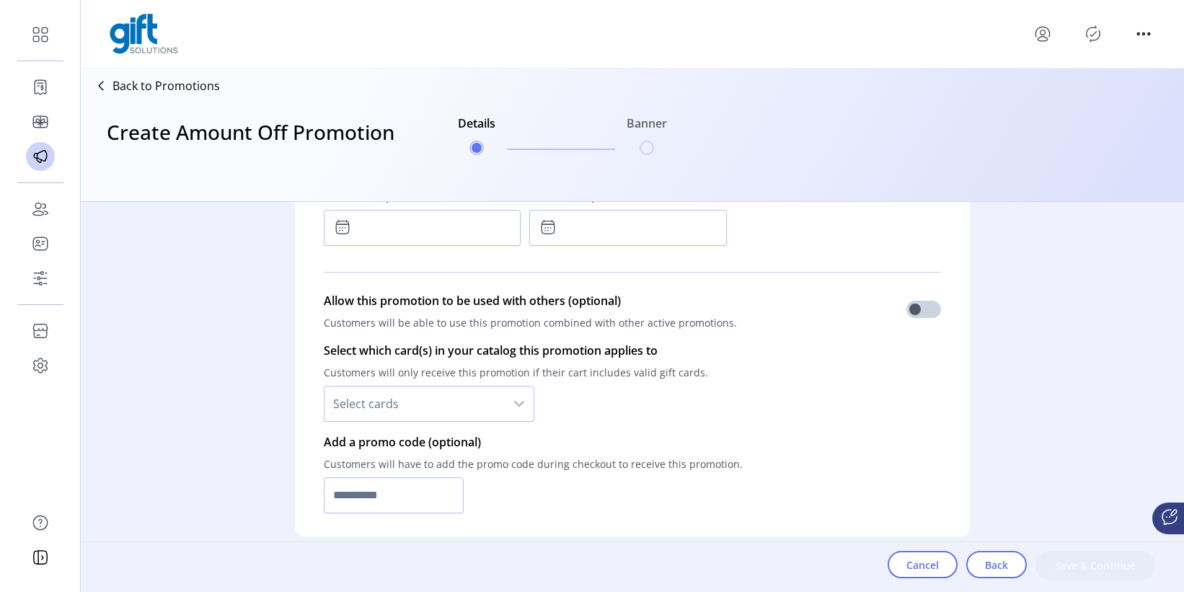
scroll to position [886, 0]
click at [521, 402] on icon "dropdown trigger" at bounding box center [519, 405] width 12 height 12
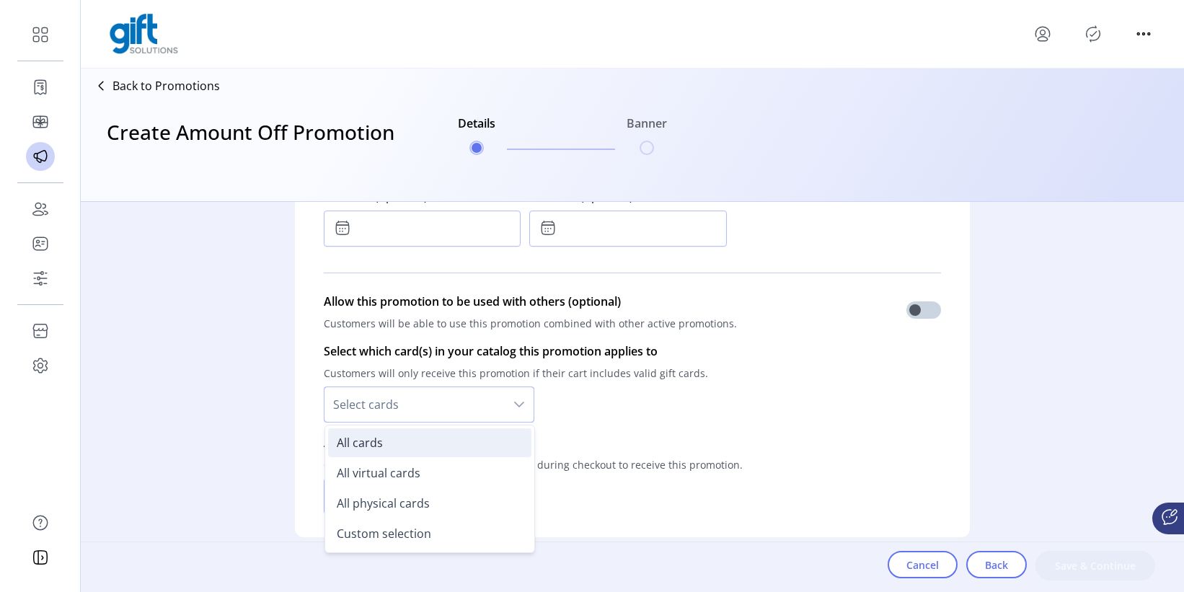
click at [466, 443] on li "All cards" at bounding box center [429, 442] width 203 height 29
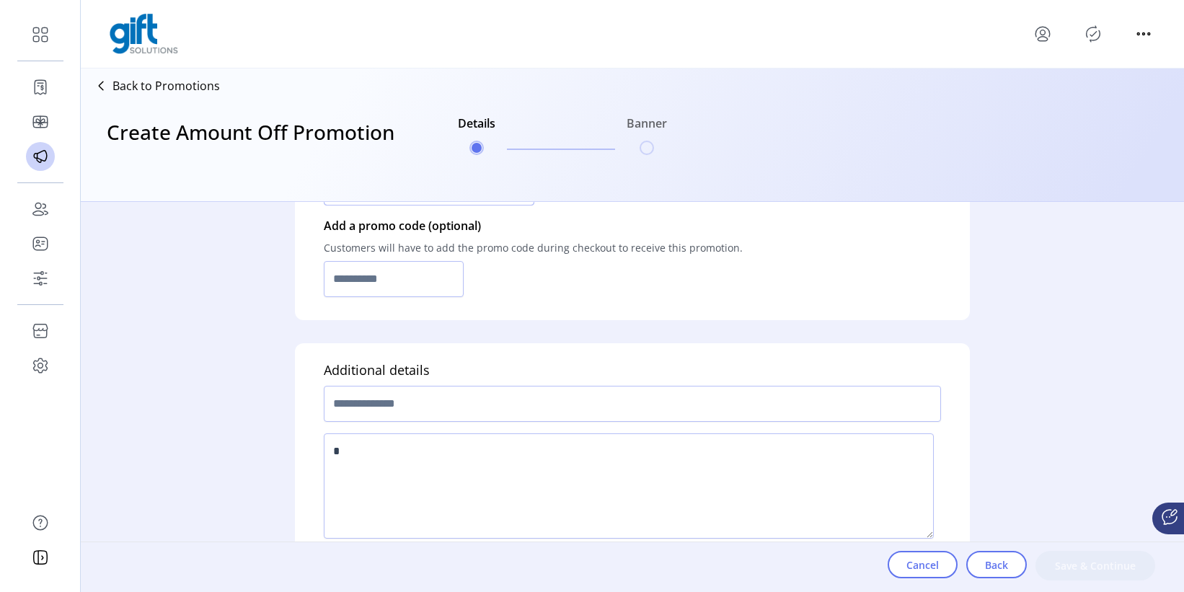
scroll to position [1125, 0]
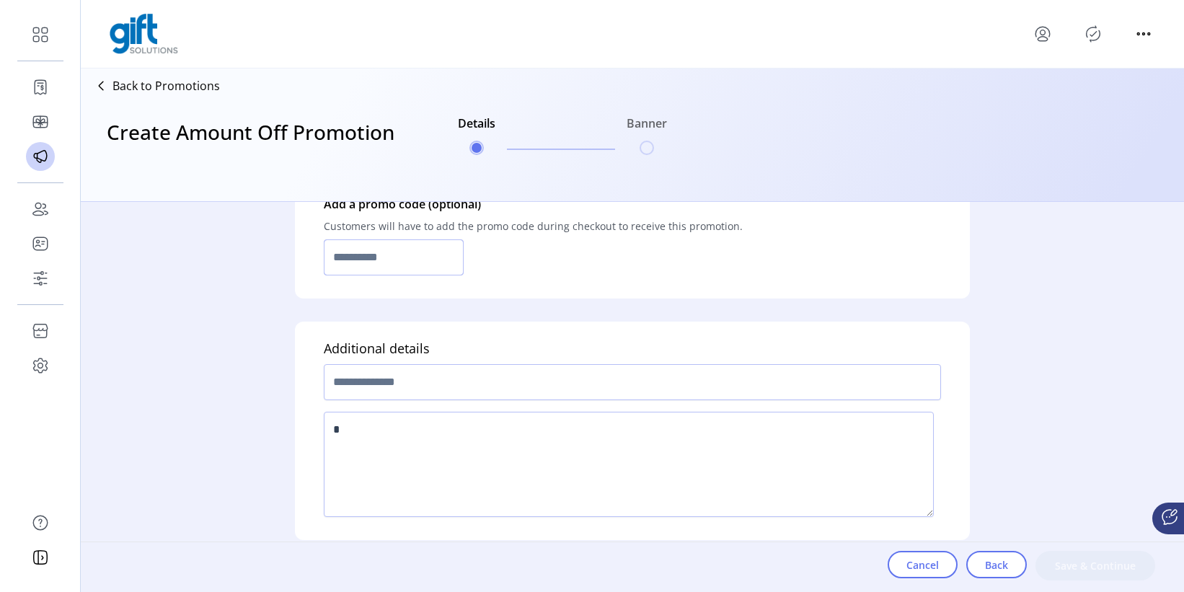
click at [399, 246] on input "text" at bounding box center [394, 257] width 140 height 36
type input "****"
click at [650, 351] on div "Additional details" at bounding box center [632, 431] width 675 height 218
click at [583, 374] on input "text" at bounding box center [632, 382] width 617 height 36
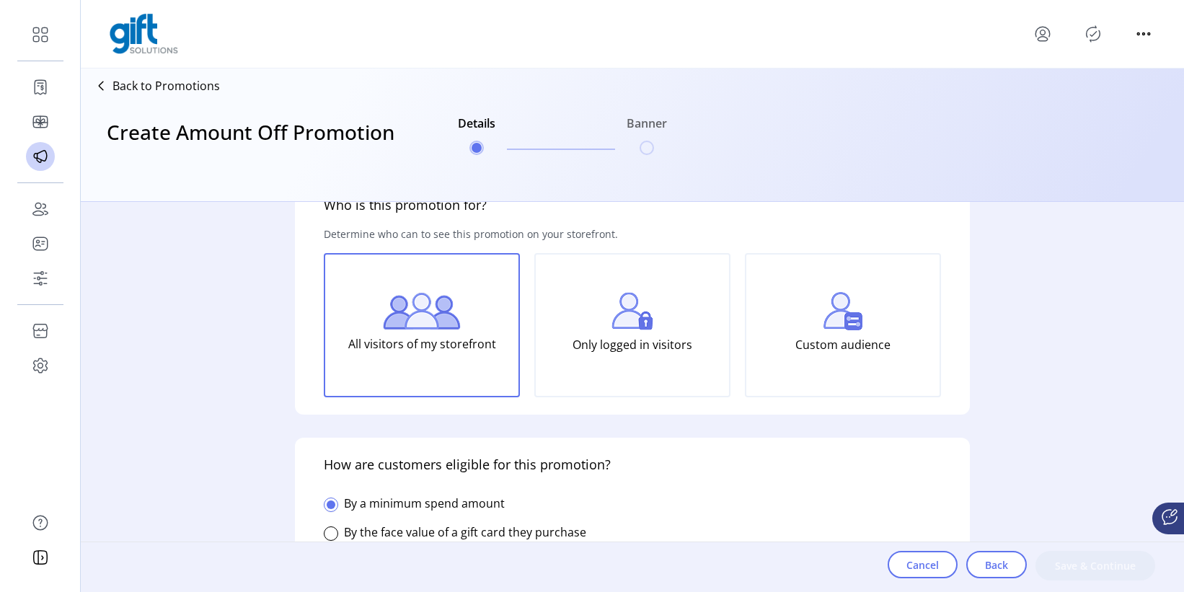
scroll to position [17, 0]
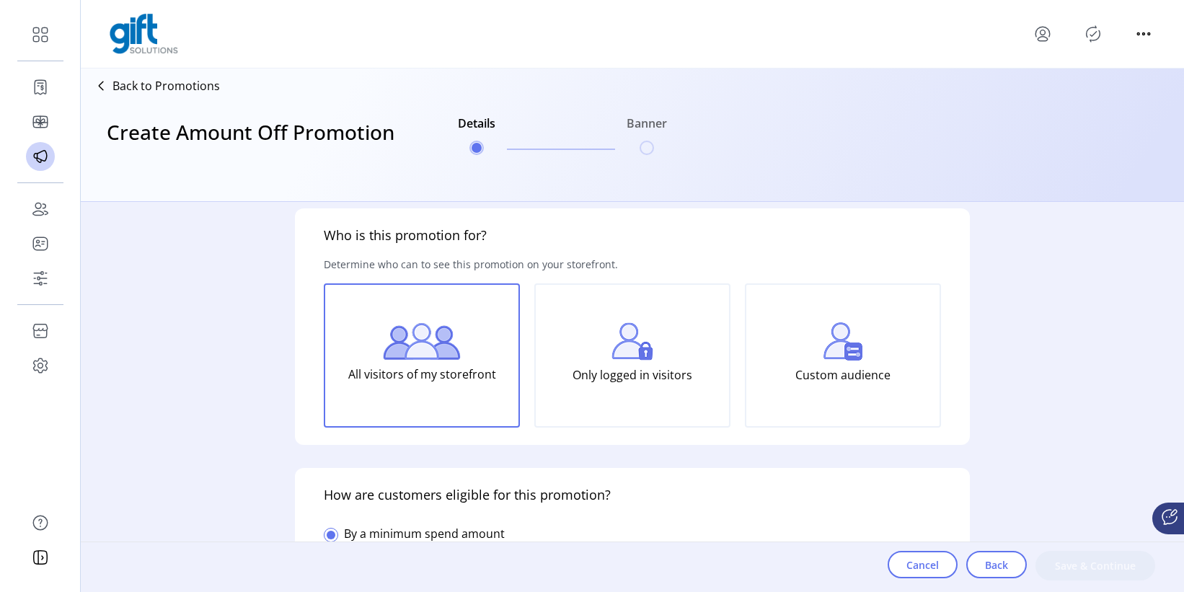
type input "*********"
click at [415, 377] on p "All visitors of my storefront" at bounding box center [422, 374] width 148 height 29
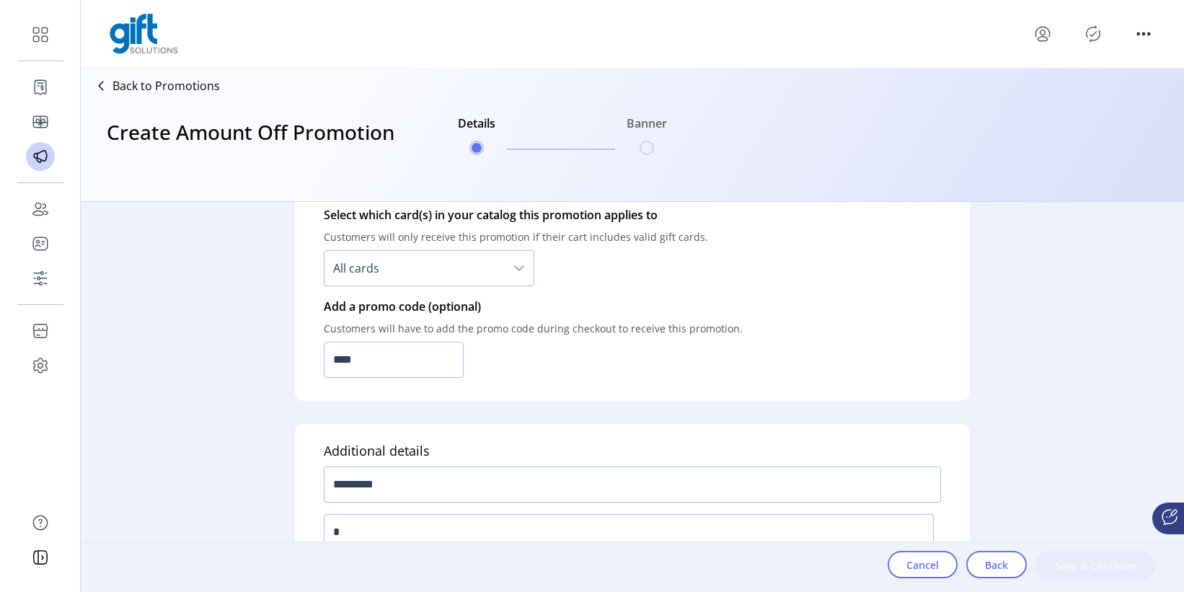
scroll to position [1129, 0]
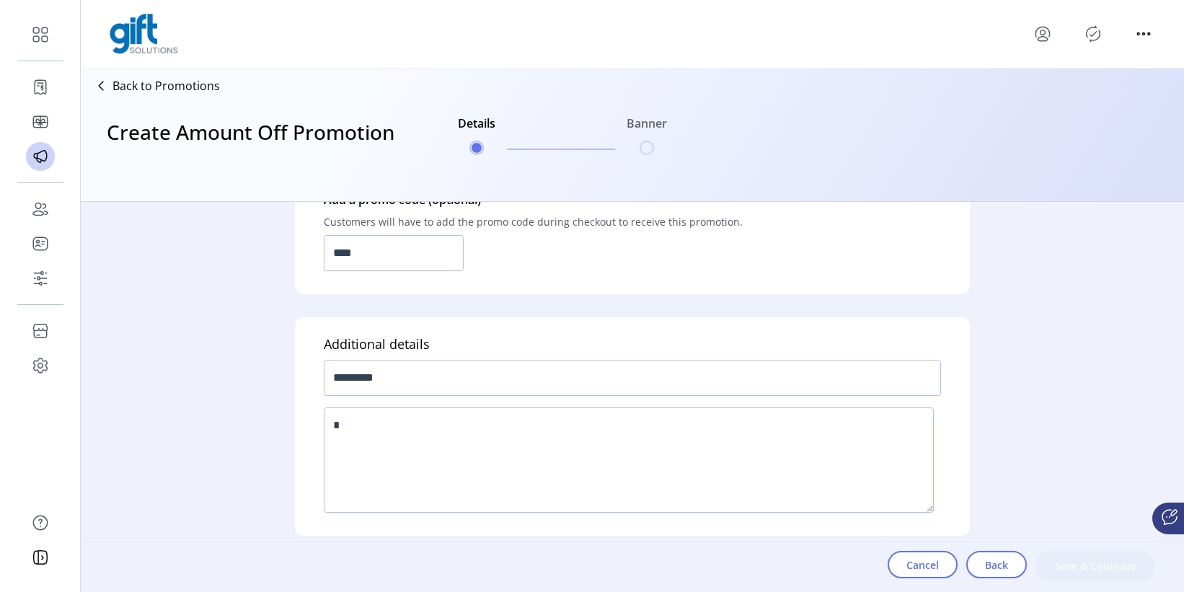
drag, startPoint x: 680, startPoint y: 399, endPoint x: 681, endPoint y: 411, distance: 11.6
click at [680, 402] on div at bounding box center [632, 460] width 617 height 117
click at [682, 418] on textarea at bounding box center [629, 459] width 610 height 105
type textarea "**********"
click at [1088, 540] on span "Save & Continue" at bounding box center [1095, 565] width 82 height 15
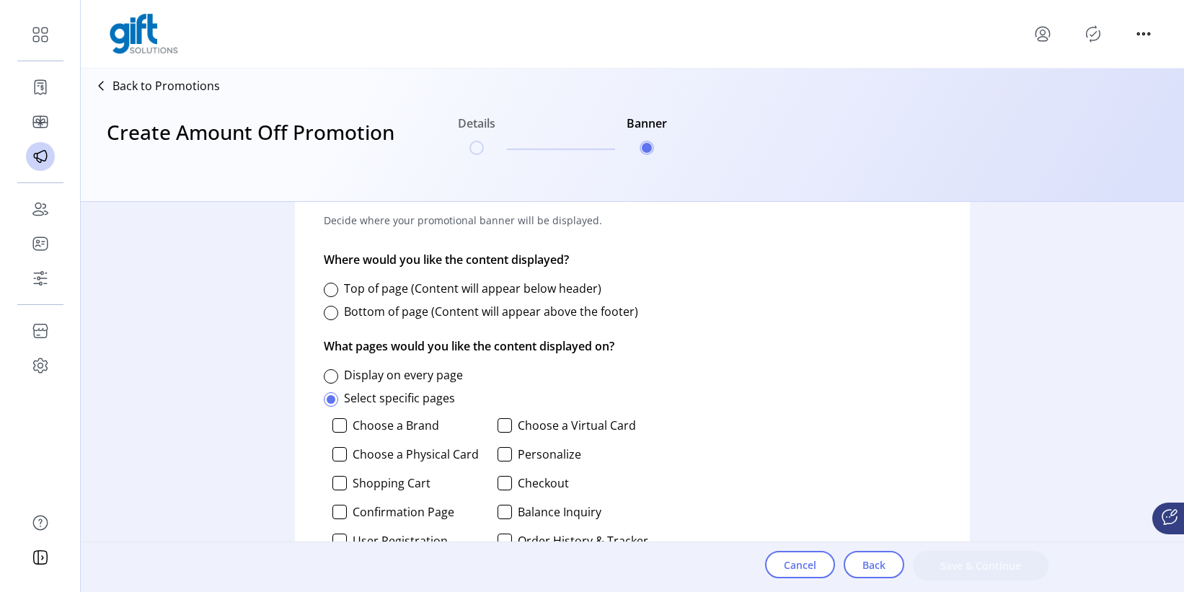
scroll to position [629, 0]
click at [391, 292] on label "Top of page (Content will appear below header)" at bounding box center [472, 290] width 257 height 16
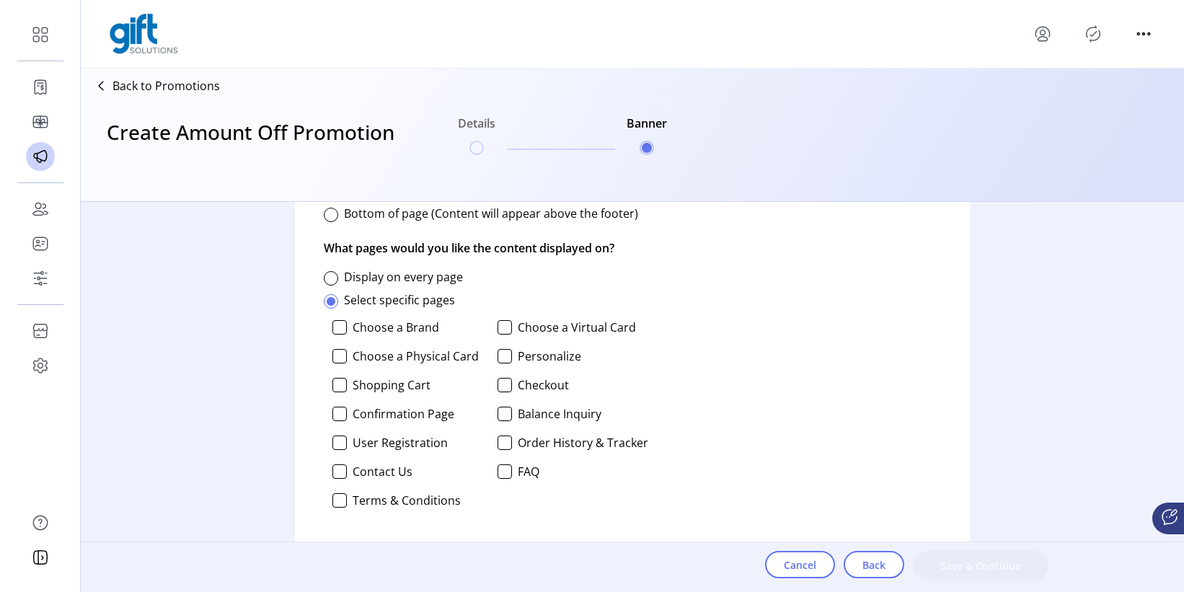
scroll to position [734, 0]
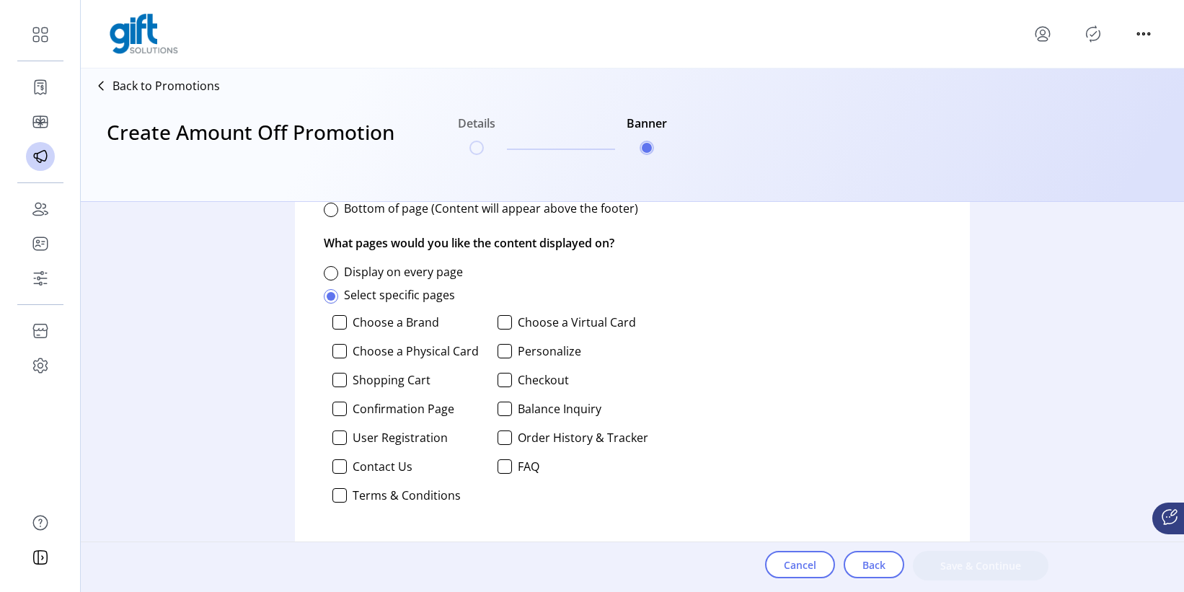
click at [330, 269] on div at bounding box center [331, 273] width 14 height 14
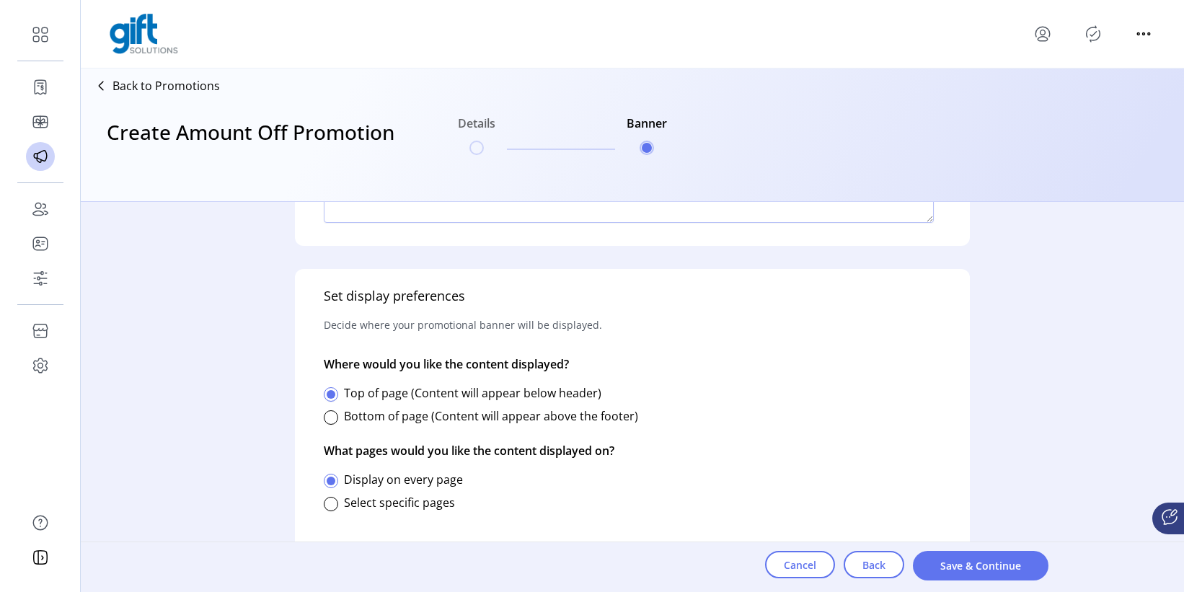
scroll to position [0, 0]
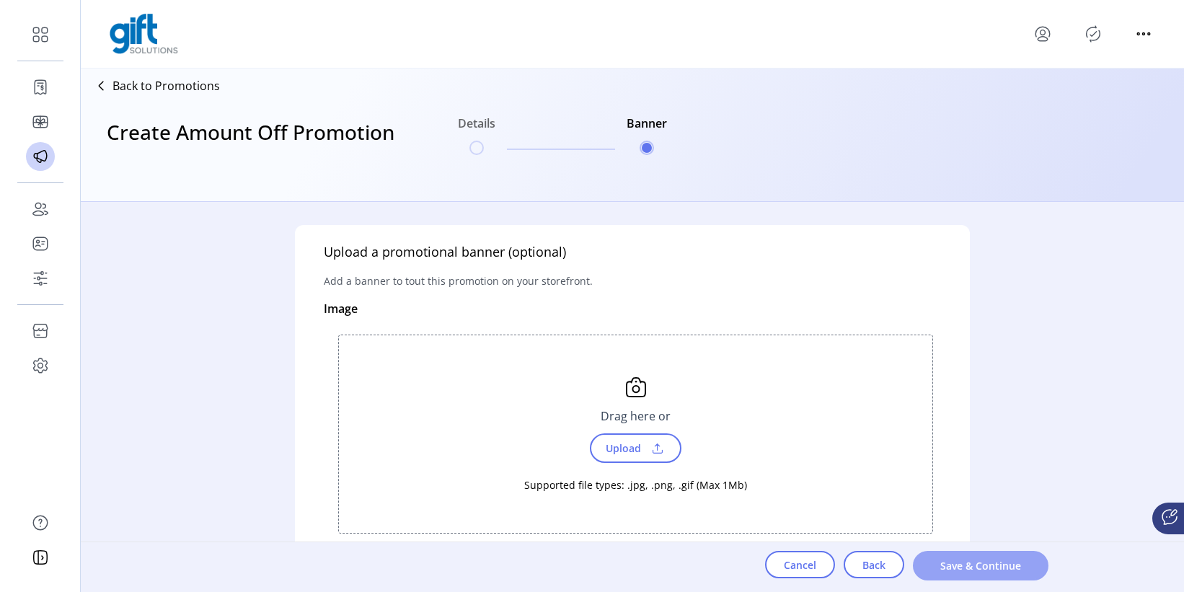
click at [979, 540] on button "Save & Continue" at bounding box center [981, 566] width 136 height 30
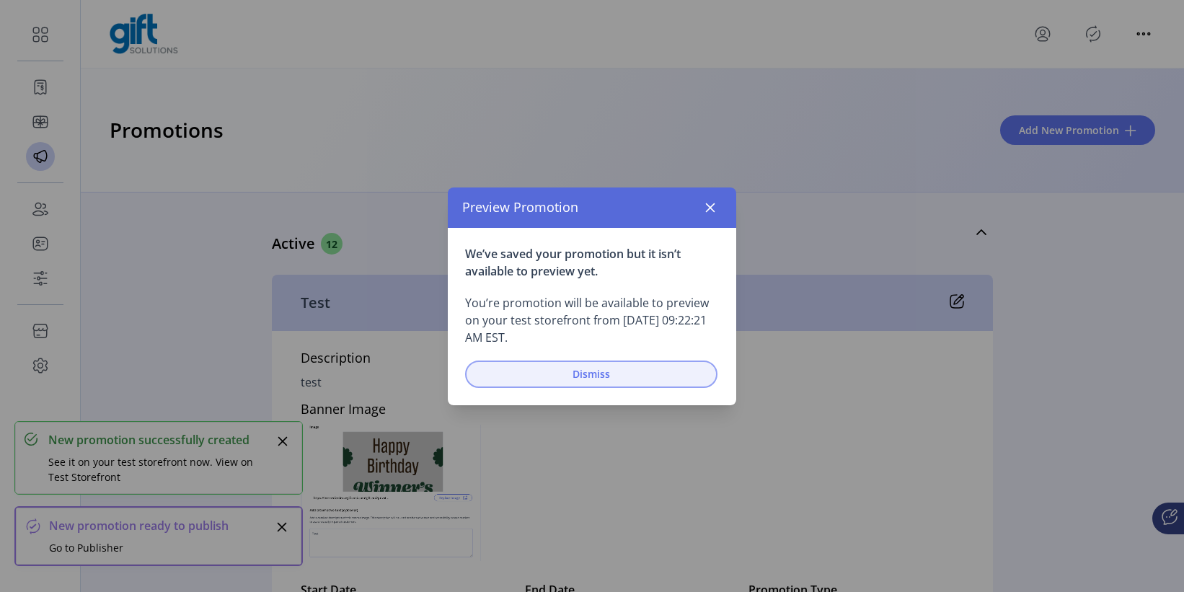
click at [519, 376] on span "Dismiss" at bounding box center [591, 373] width 215 height 15
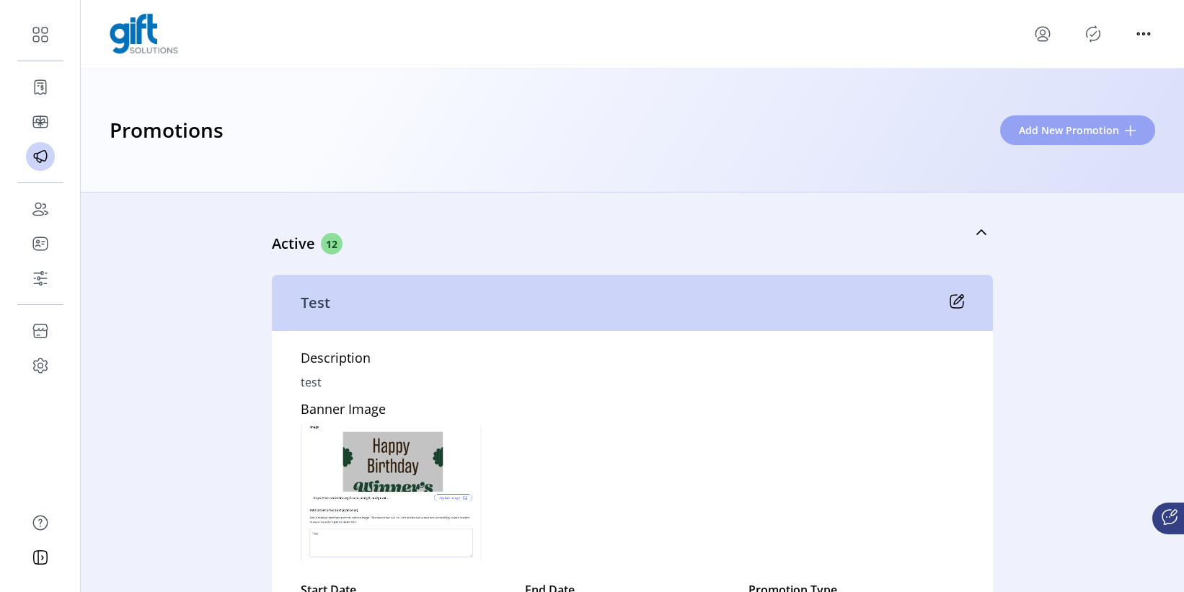
click at [1042, 142] on button "Add New Promotion" at bounding box center [1077, 130] width 155 height 30
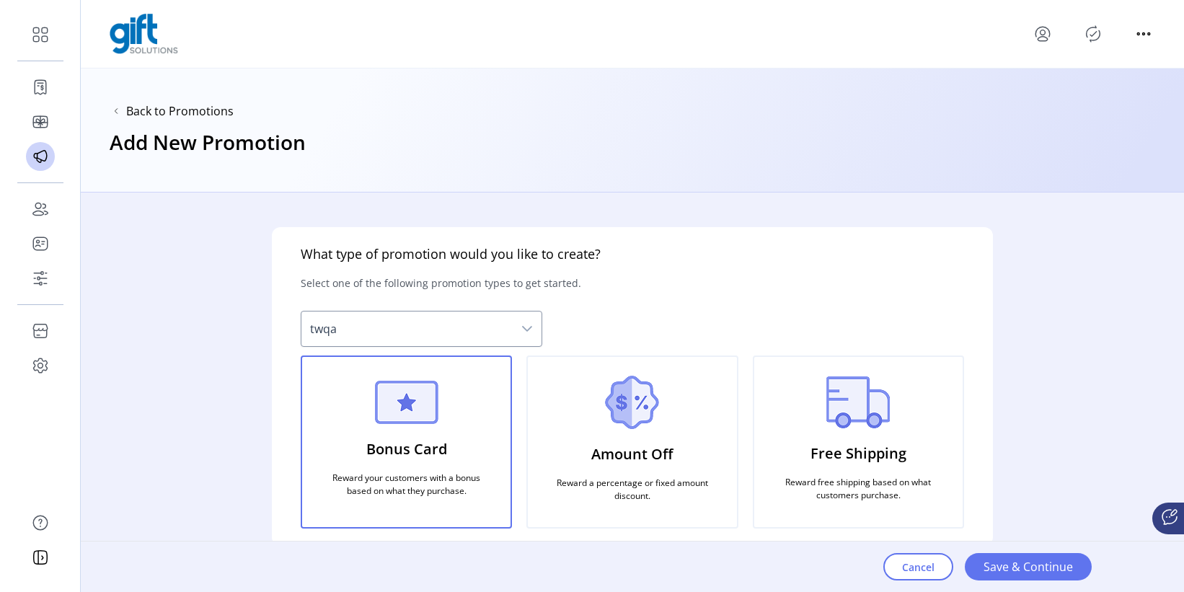
click at [644, 528] on div "Amount Off Reward a percentage or fixed amount discount." at bounding box center [631, 441] width 211 height 173
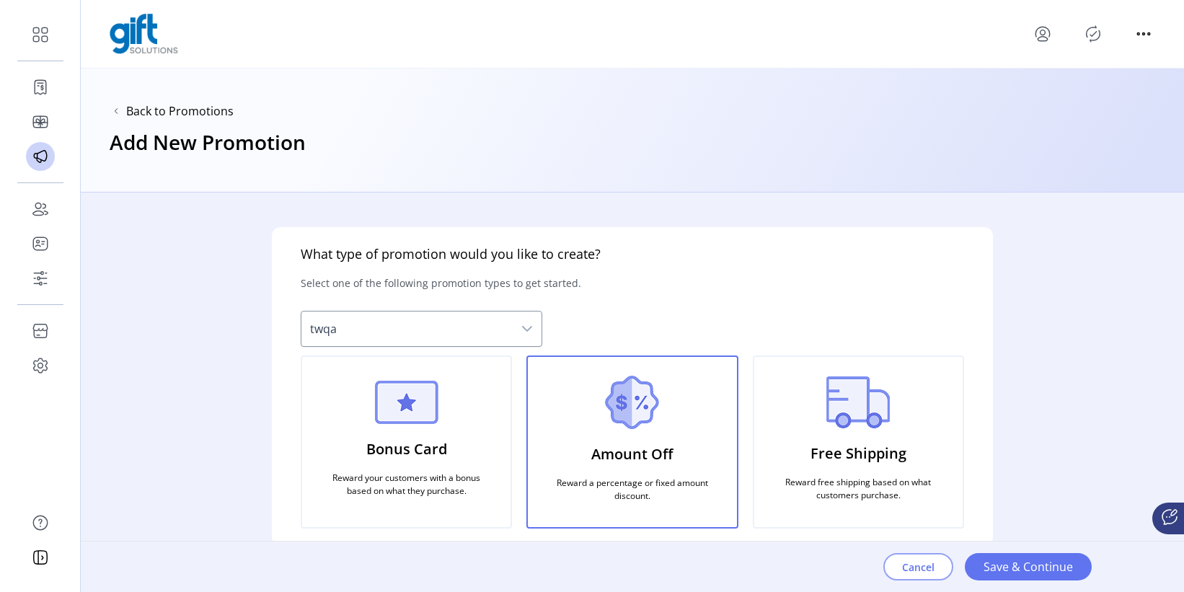
click at [929, 540] on span "Cancel" at bounding box center [918, 566] width 32 height 15
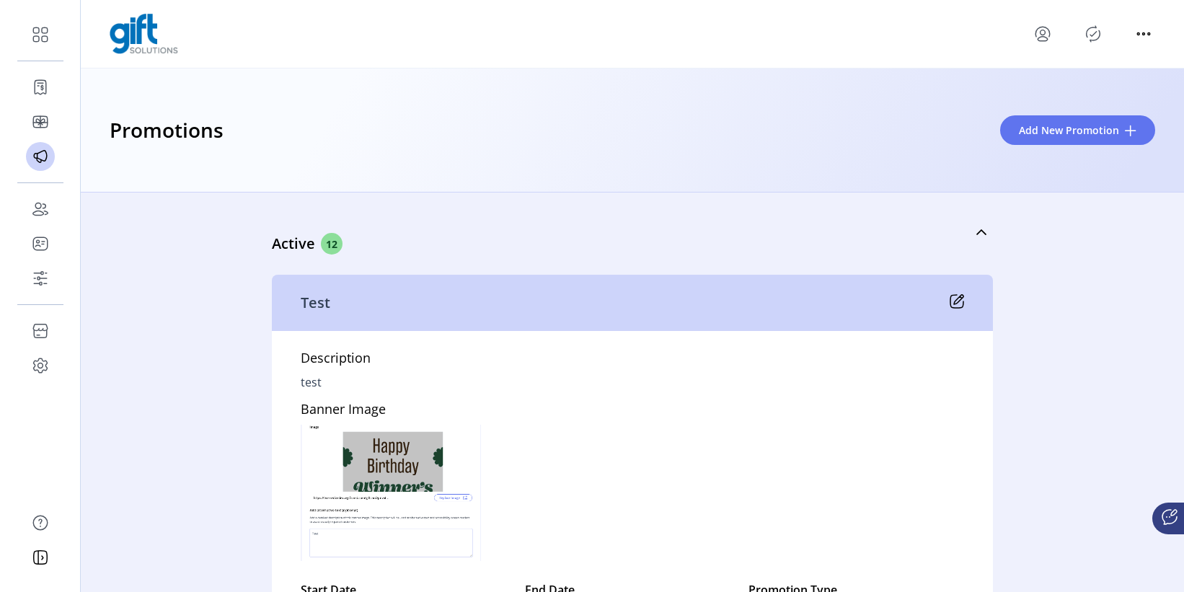
click at [1076, 37] on div at bounding box center [1093, 33] width 124 height 23
click at [1086, 35] on icon "Publisher Panel" at bounding box center [1092, 33] width 23 height 23
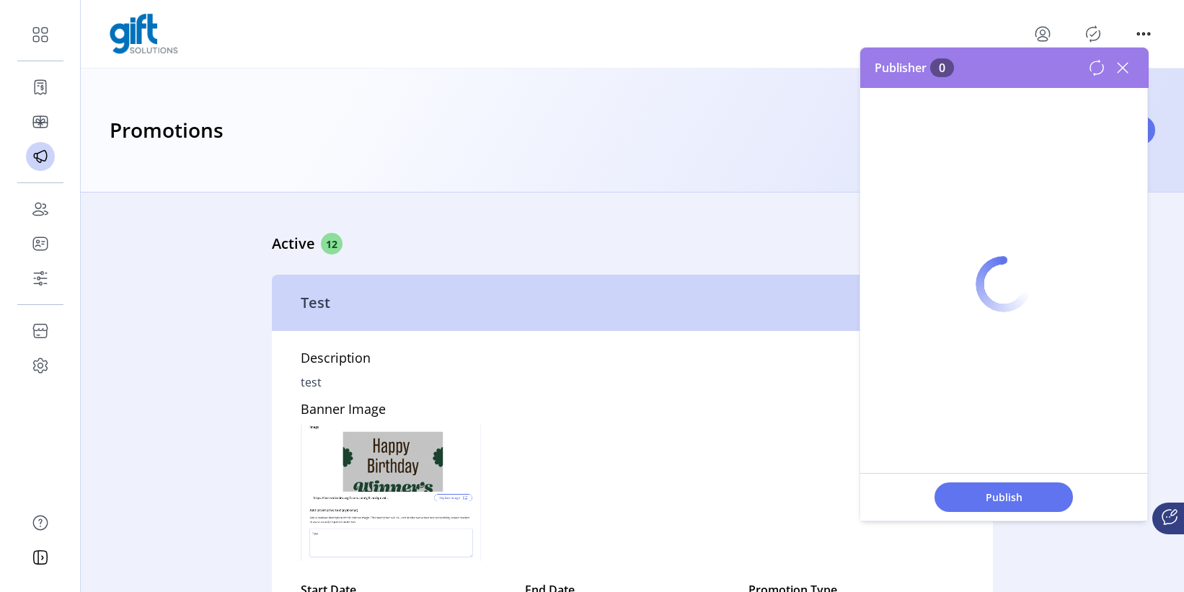
click at [1089, 35] on icon "Publisher Panel" at bounding box center [1092, 33] width 23 height 23
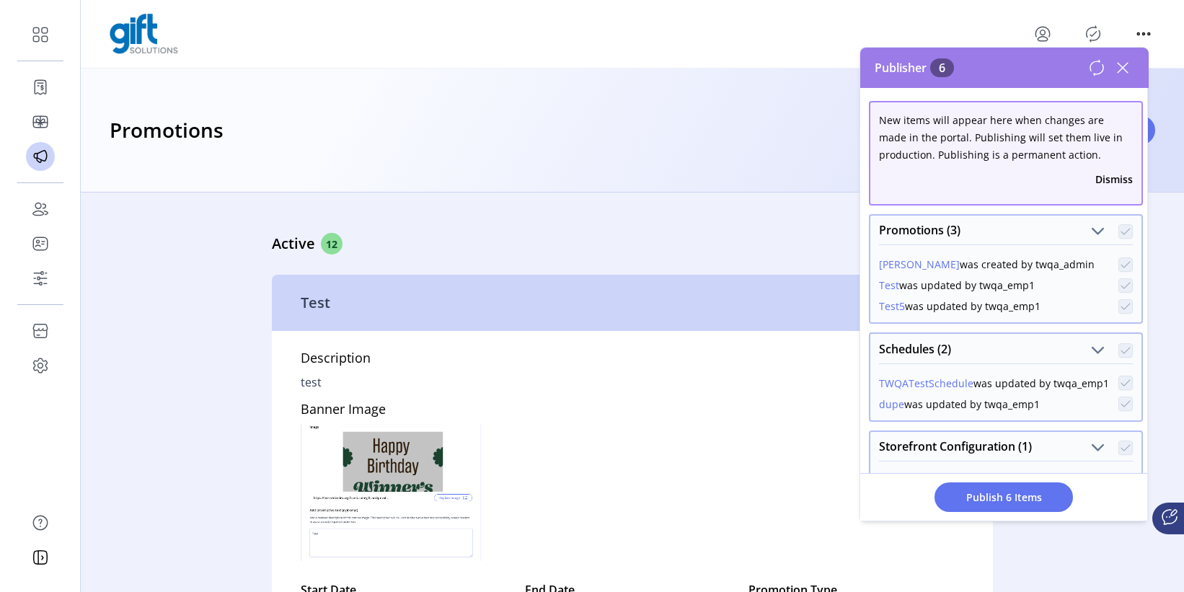
click at [1089, 35] on icon "Publisher Panel" at bounding box center [1093, 34] width 6 height 5
click at [798, 217] on link "Active 12" at bounding box center [632, 232] width 721 height 62
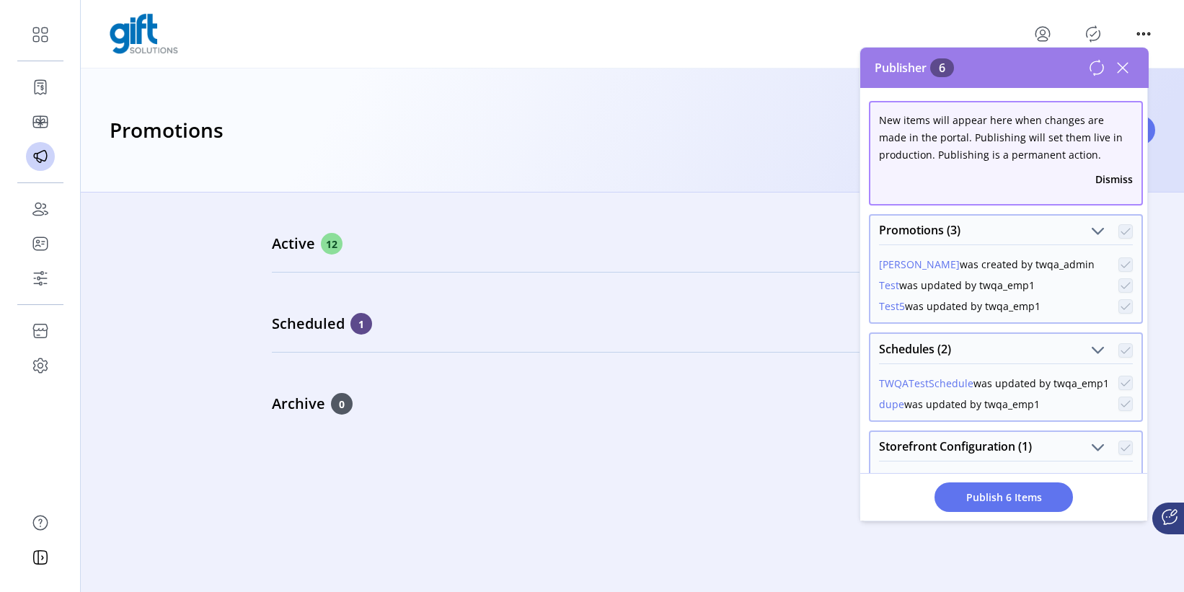
click at [1089, 68] on icon at bounding box center [1122, 67] width 23 height 23
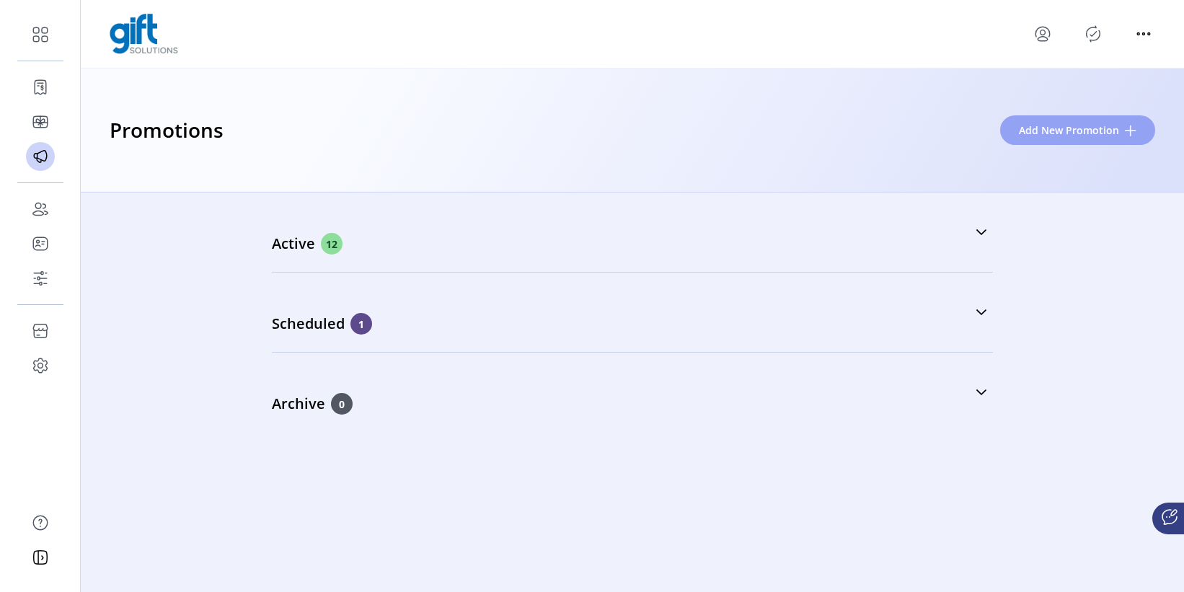
click at [1056, 141] on button "Add New Promotion" at bounding box center [1077, 130] width 155 height 30
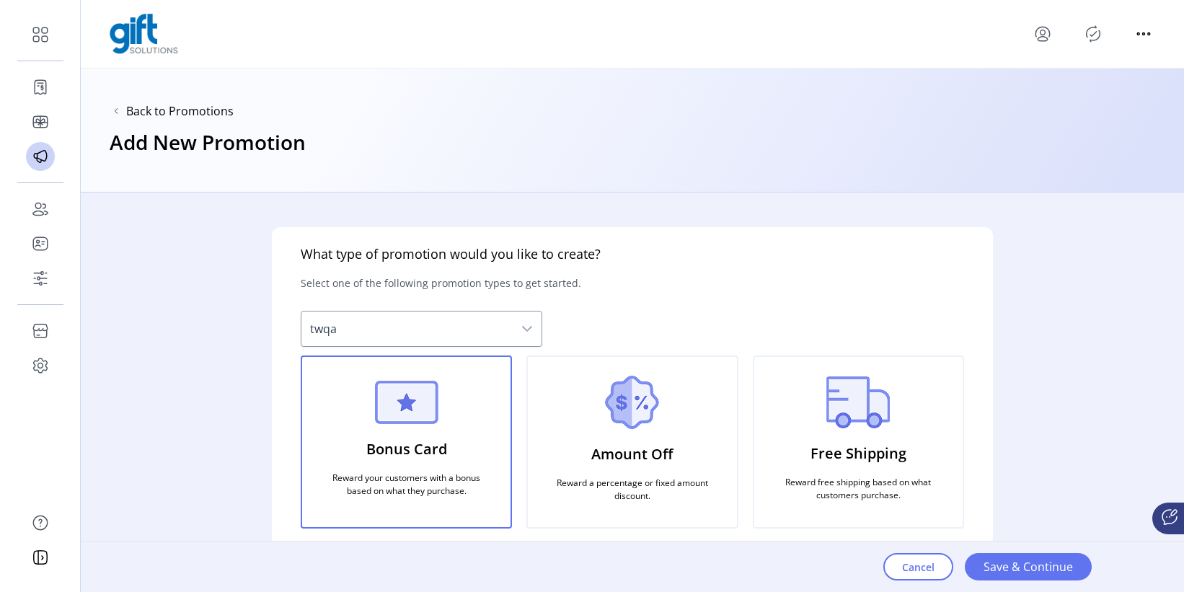
click at [696, 438] on div "Amount Off Reward a percentage or fixed amount discount." at bounding box center [631, 441] width 211 height 173
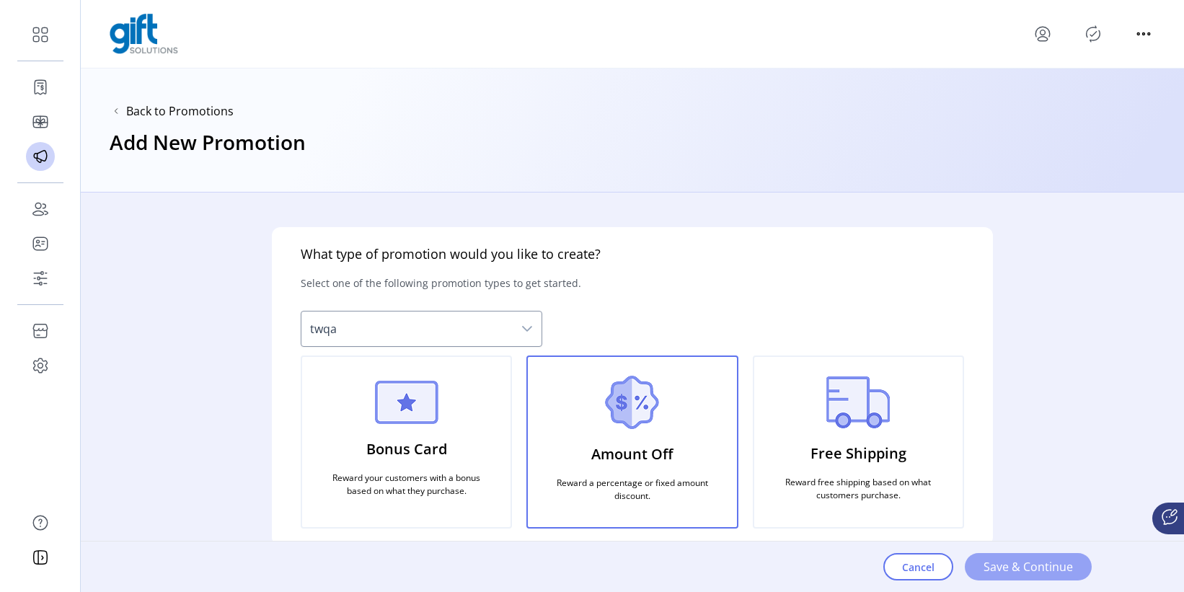
click at [1021, 540] on span "Save & Continue" at bounding box center [1027, 566] width 89 height 17
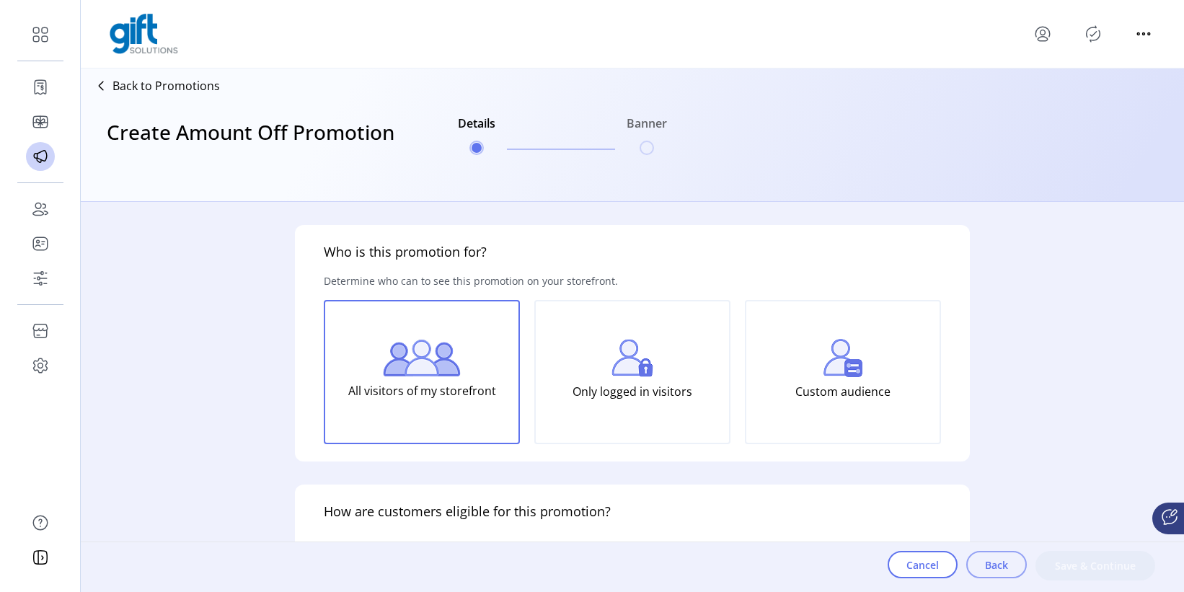
click at [986, 540] on span "Back" at bounding box center [996, 564] width 23 height 15
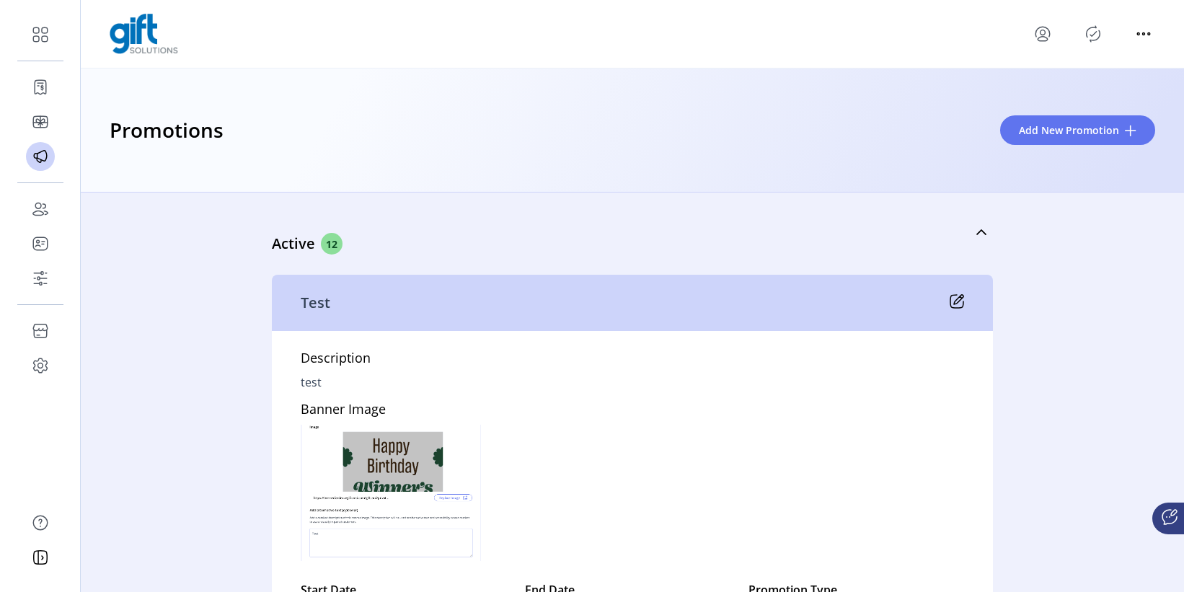
click at [676, 456] on div "Description test Banner Image Start Date 07/30/2025 01:59:09 PM EST End Date Ne…" at bounding box center [632, 511] width 721 height 361
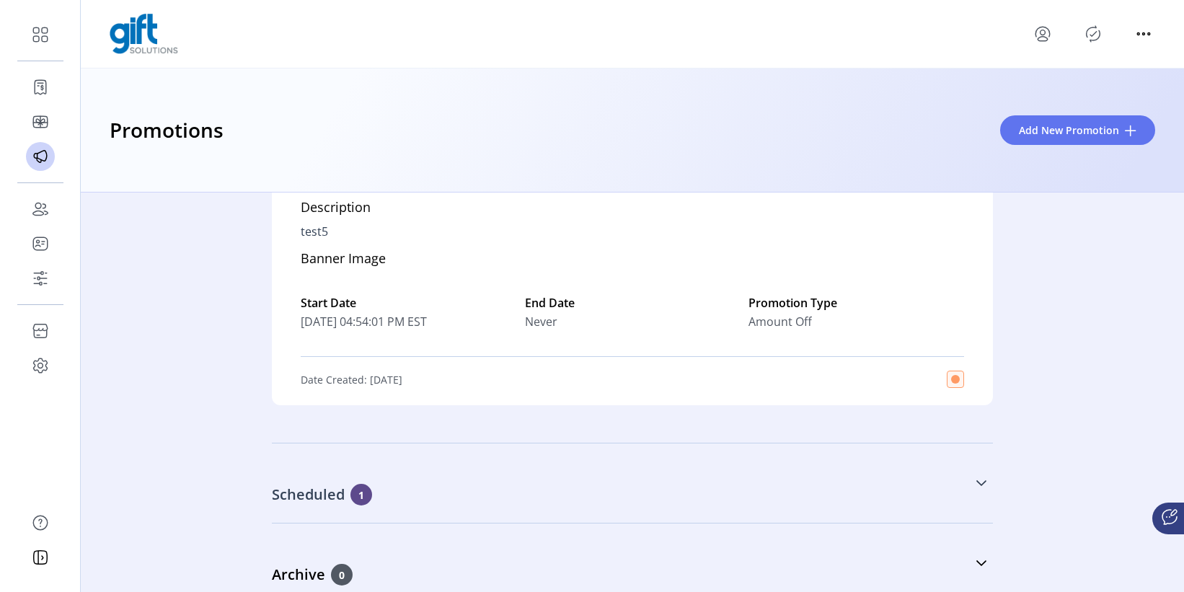
scroll to position [3921, 0]
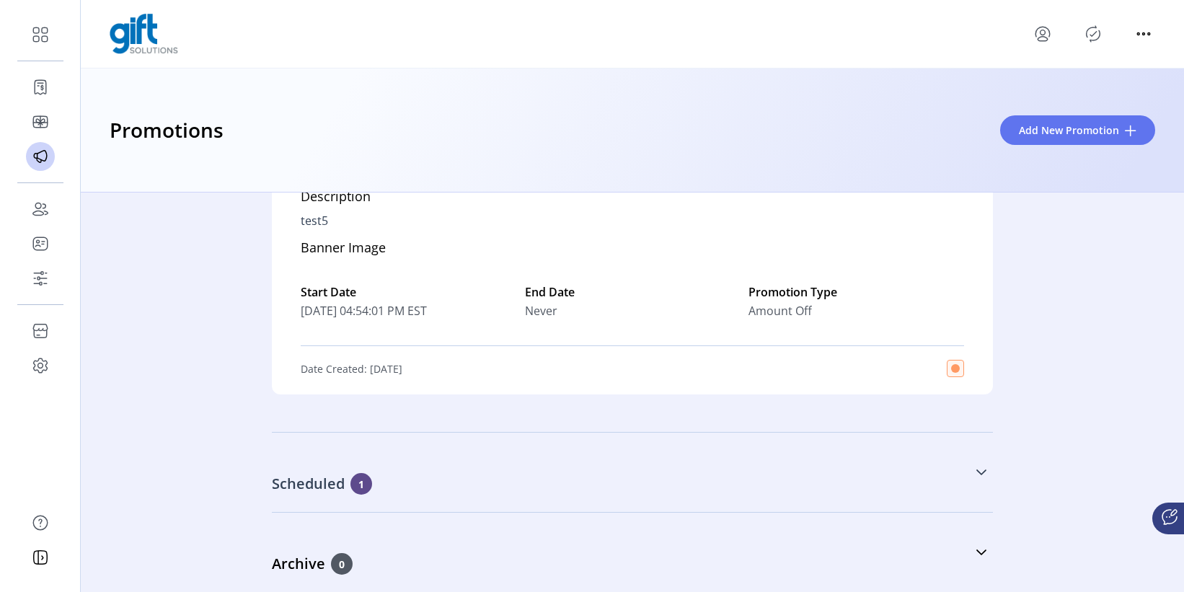
click at [638, 478] on div "Scheduled 1" at bounding box center [560, 484] width 577 height 22
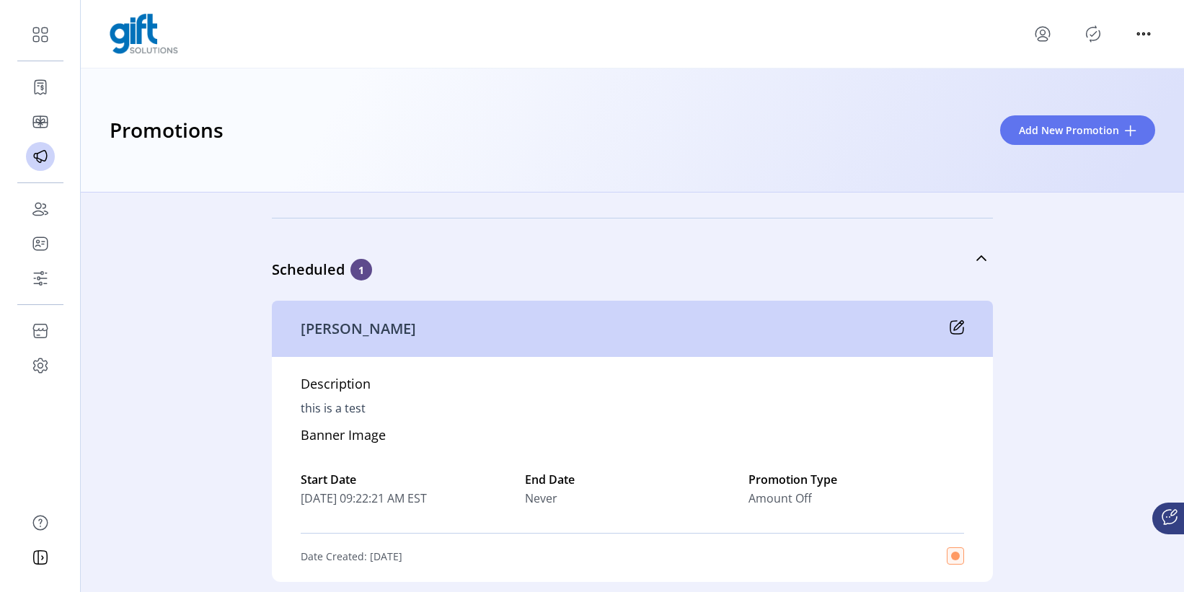
scroll to position [4138, 0]
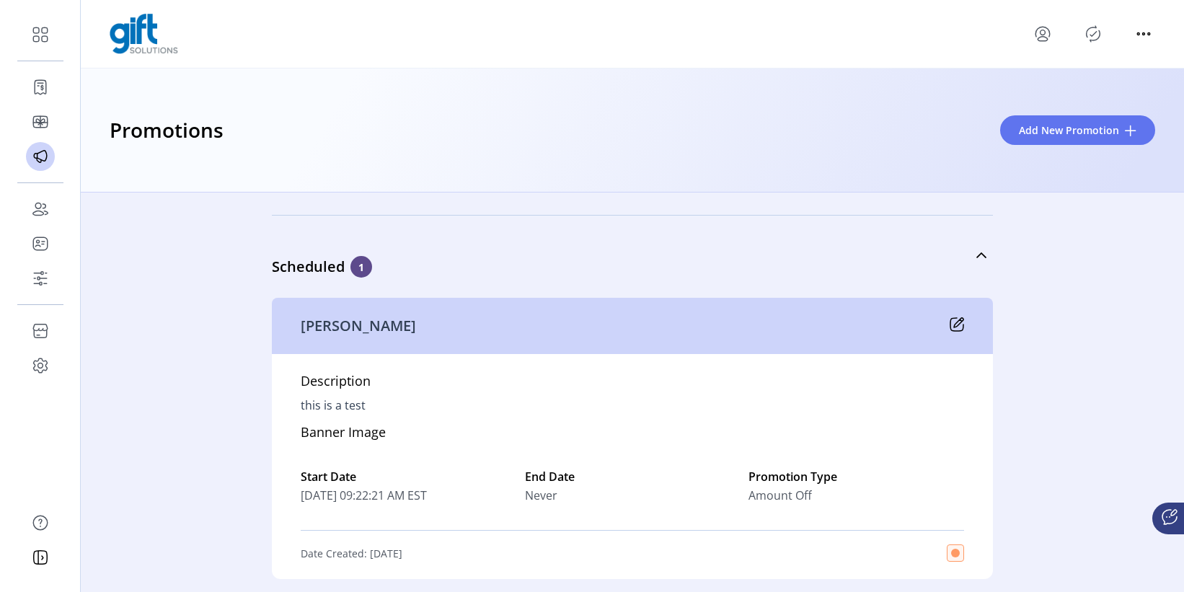
click at [954, 327] on icon at bounding box center [956, 324] width 14 height 14
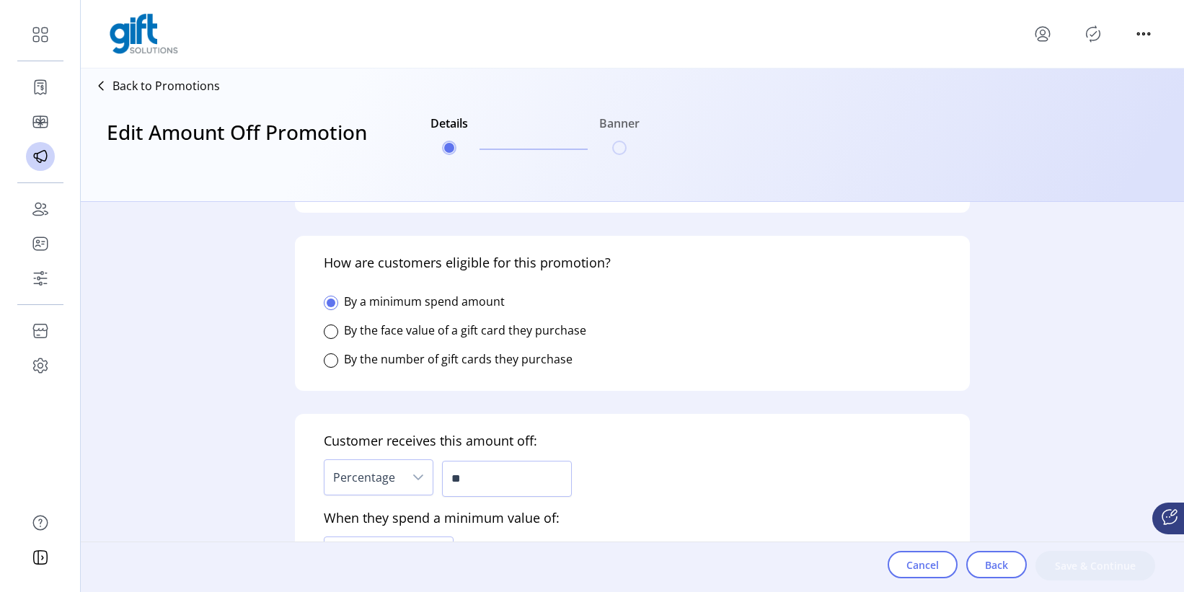
scroll to position [638, 0]
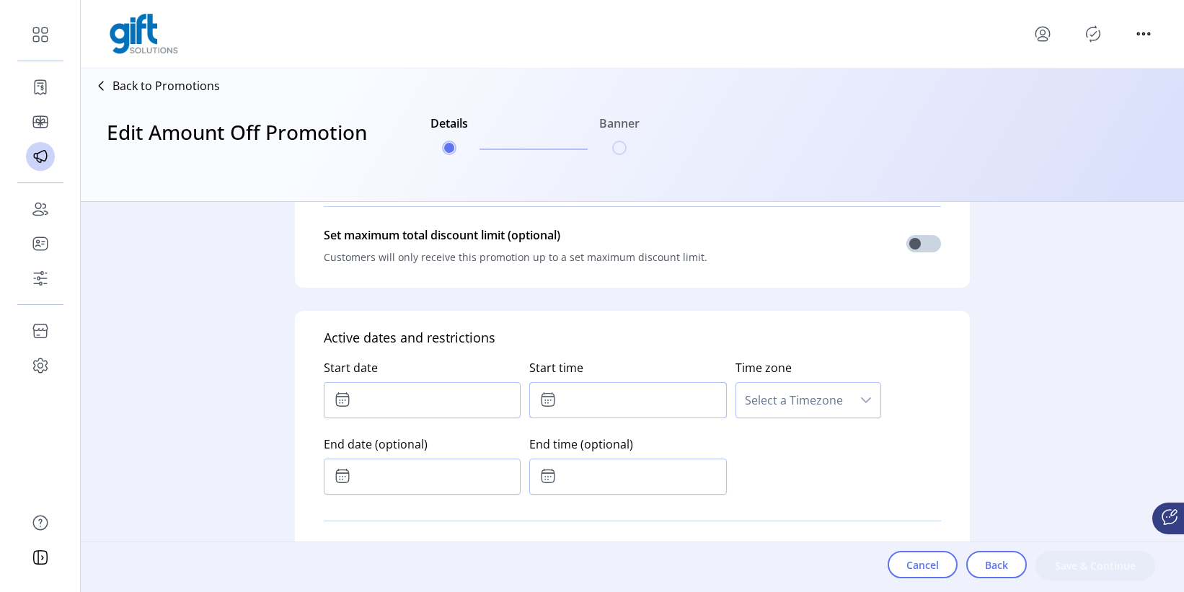
click at [577, 402] on input "text" at bounding box center [627, 400] width 197 height 36
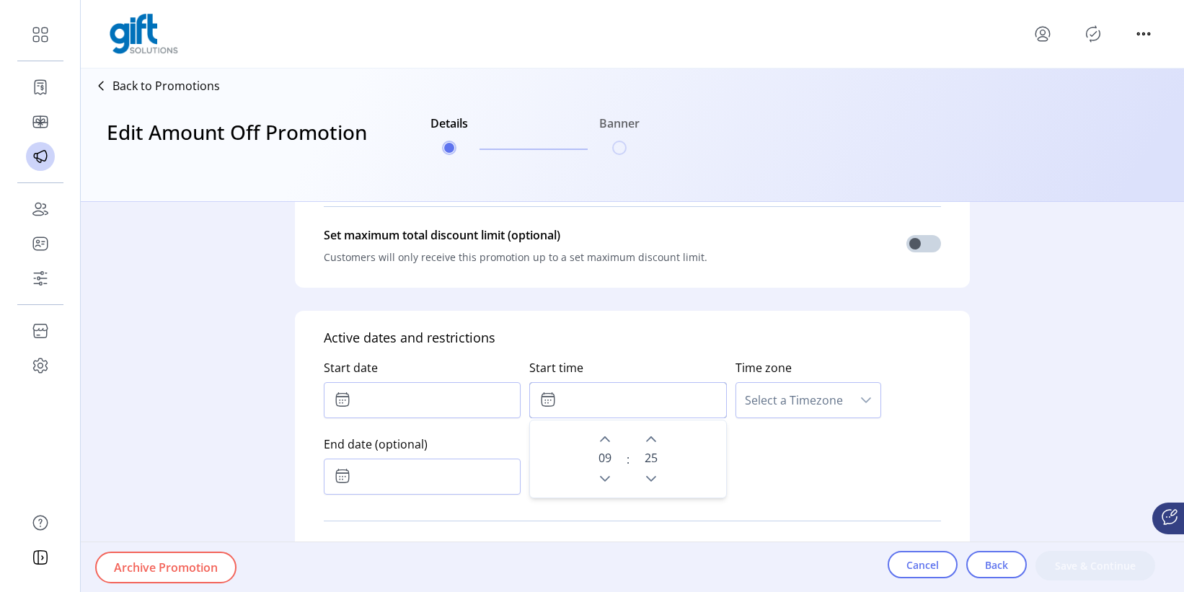
type input "***"
type input "******"
type input "**********"
type input "*****"
type input "****"
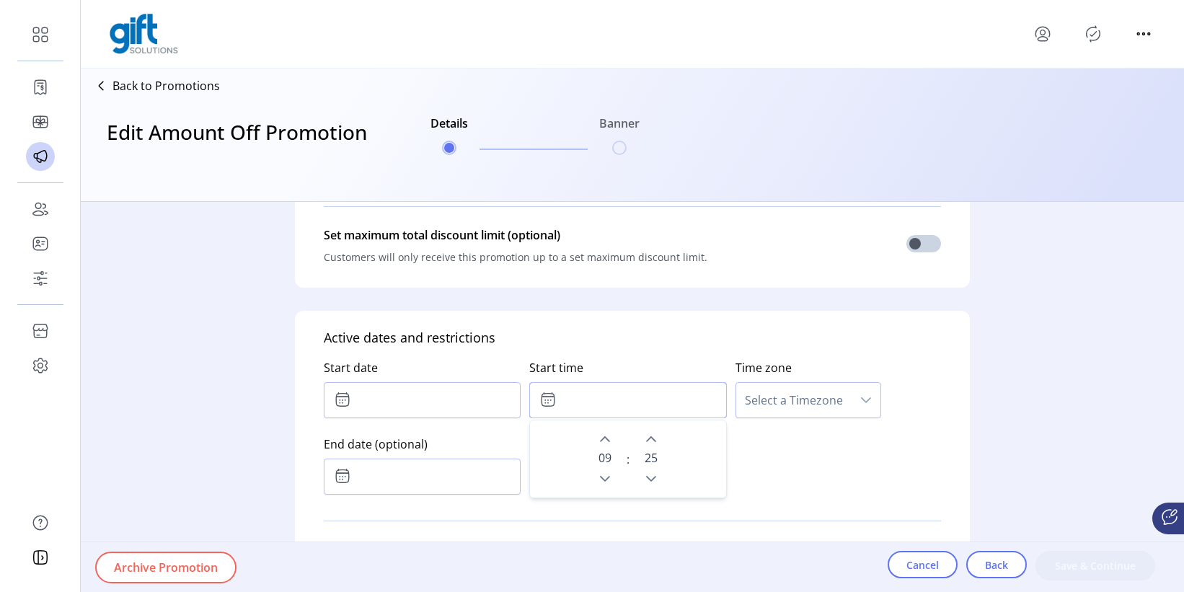
type input "*********"
type textarea "**********"
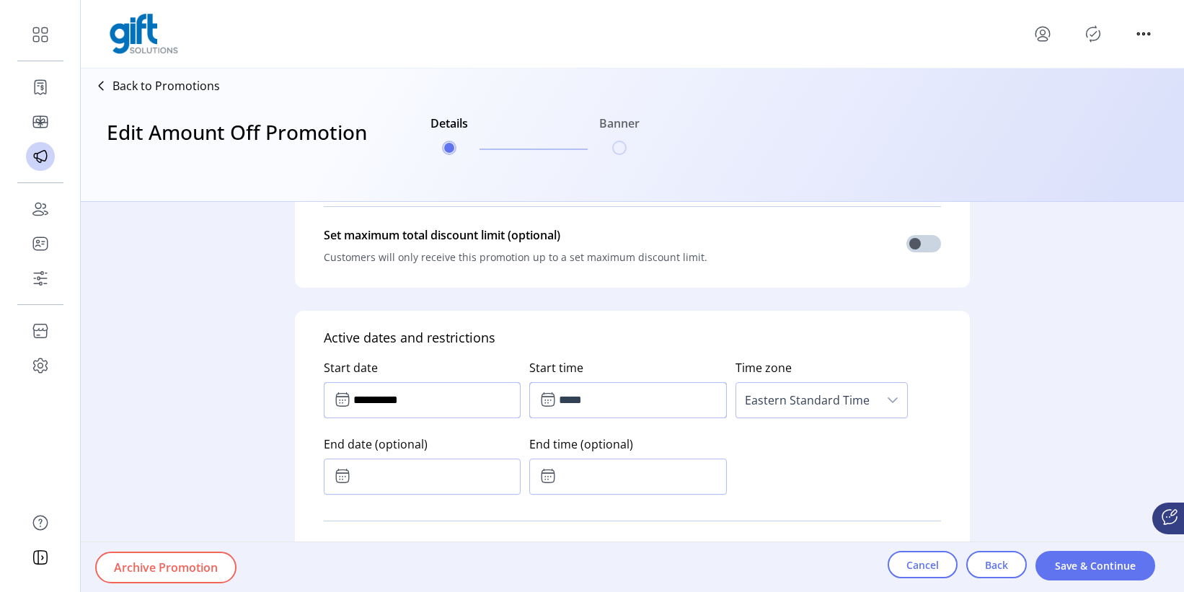
click at [492, 401] on input "**********" at bounding box center [422, 400] width 197 height 36
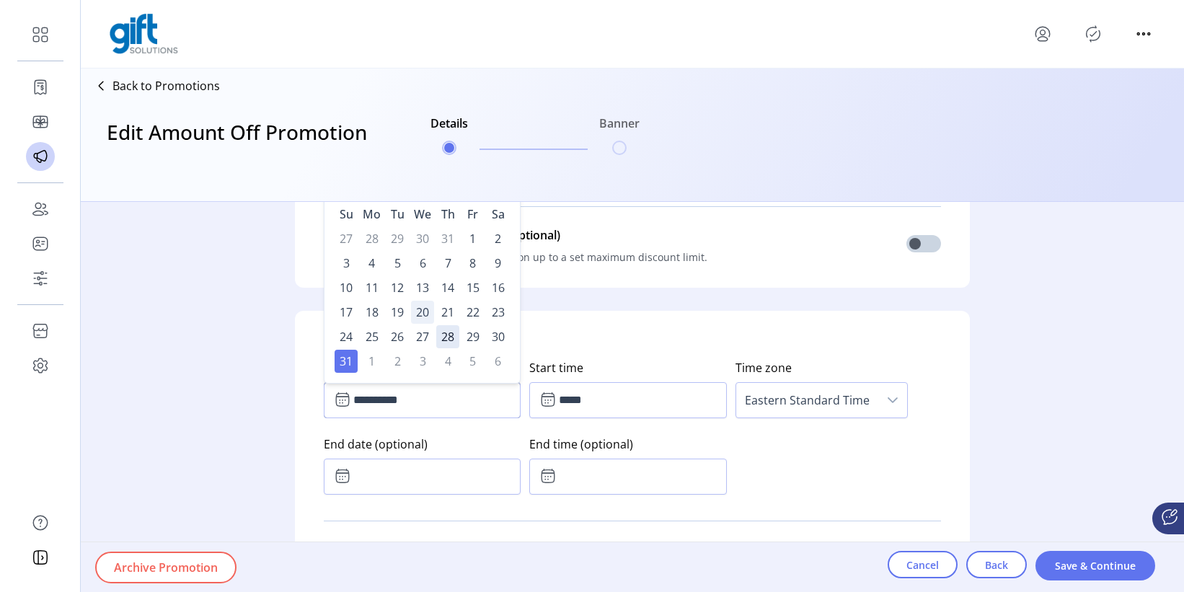
click at [418, 309] on span "20" at bounding box center [422, 312] width 23 height 23
type input "**********"
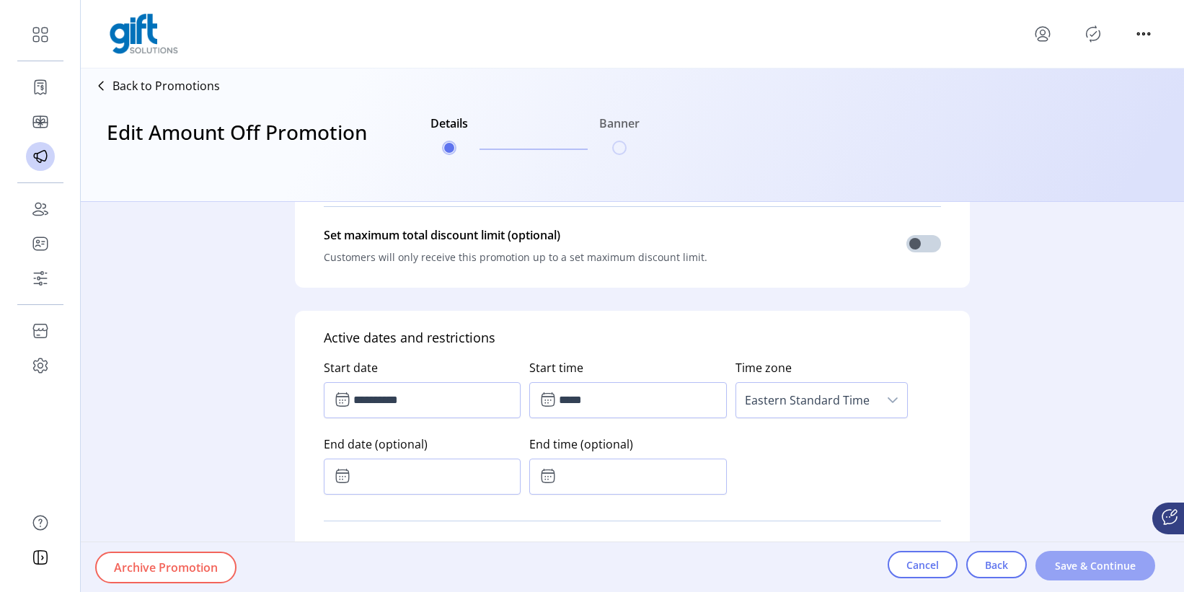
click at [1089, 540] on span "Save & Continue" at bounding box center [1095, 565] width 82 height 15
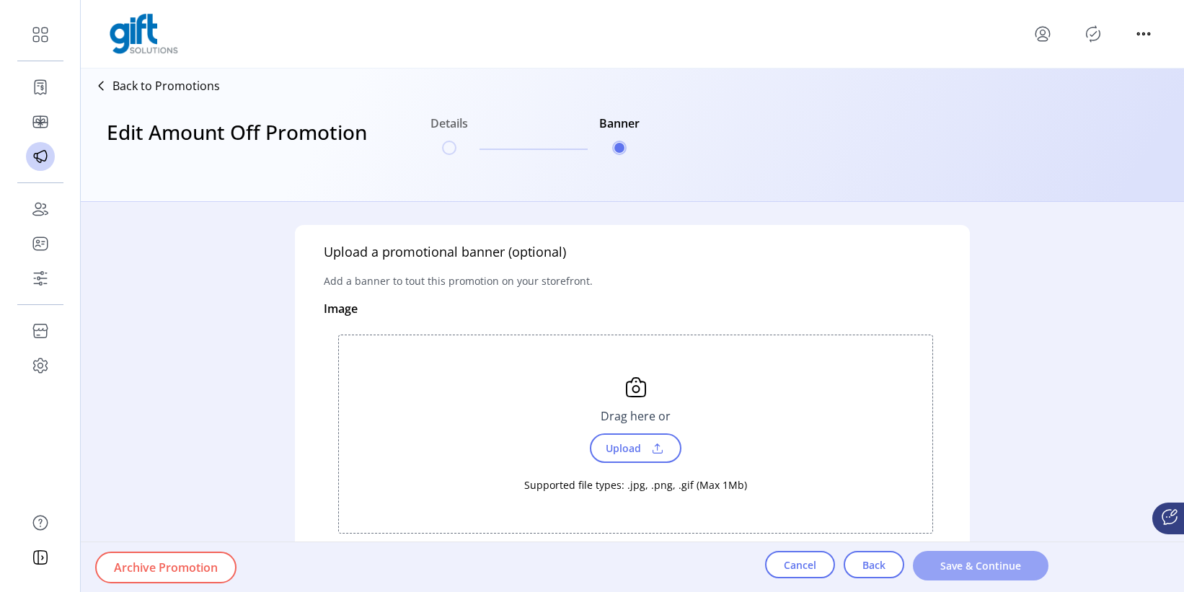
click at [1016, 540] on span "Save & Continue" at bounding box center [980, 565] width 98 height 15
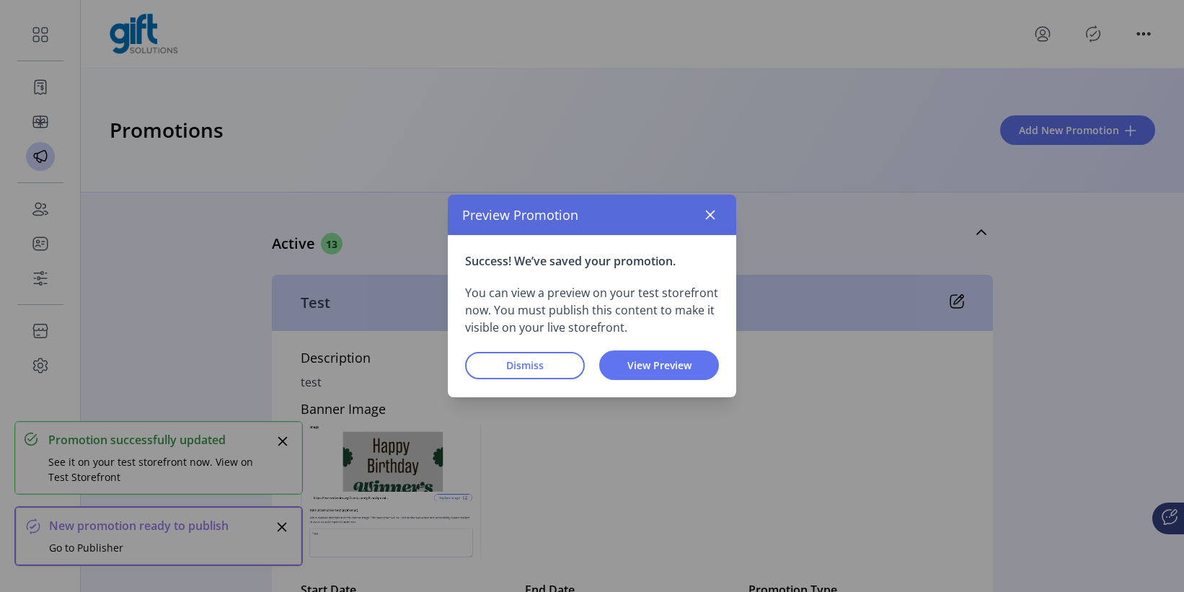
click at [552, 347] on div "Success! We’ve saved your promotion. You can view a preview on your test storef…" at bounding box center [592, 316] width 288 height 162
click at [546, 361] on span "Dismiss" at bounding box center [525, 365] width 82 height 15
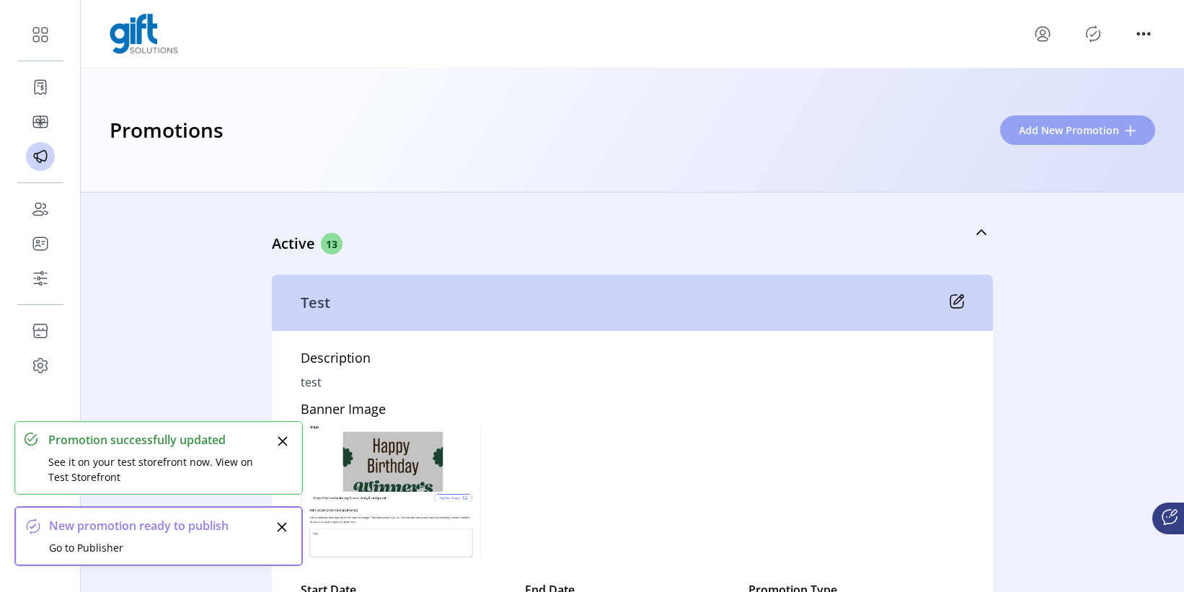
click at [1089, 118] on button "Add New Promotion" at bounding box center [1077, 130] width 155 height 30
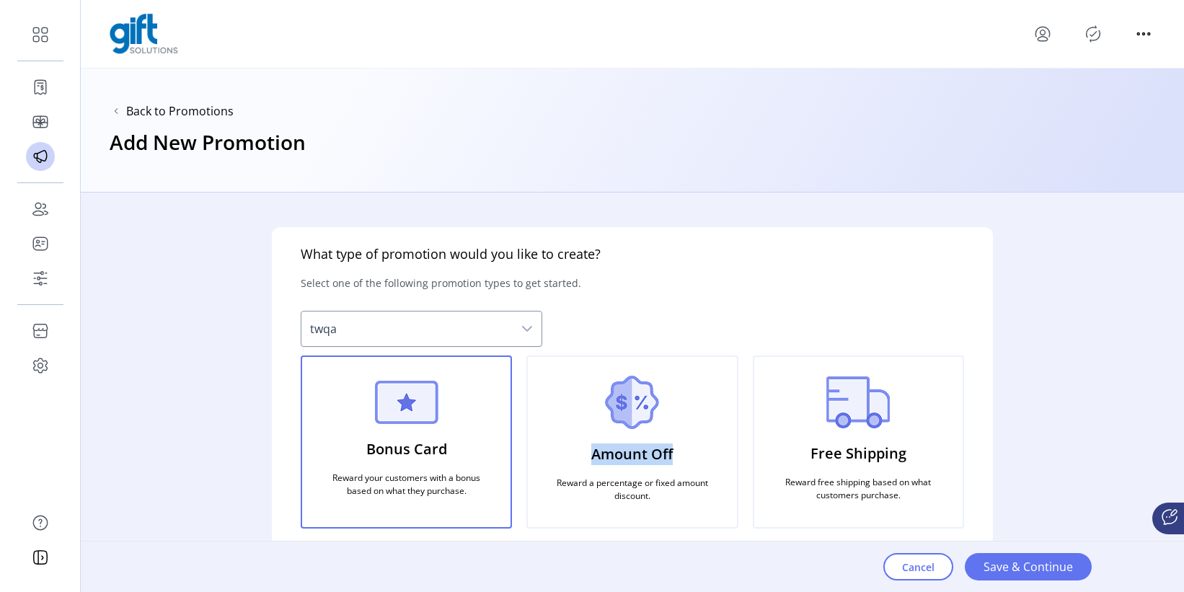
click at [677, 443] on div "Amount Off Reward a percentage or fixed amount discount." at bounding box center [631, 441] width 211 height 173
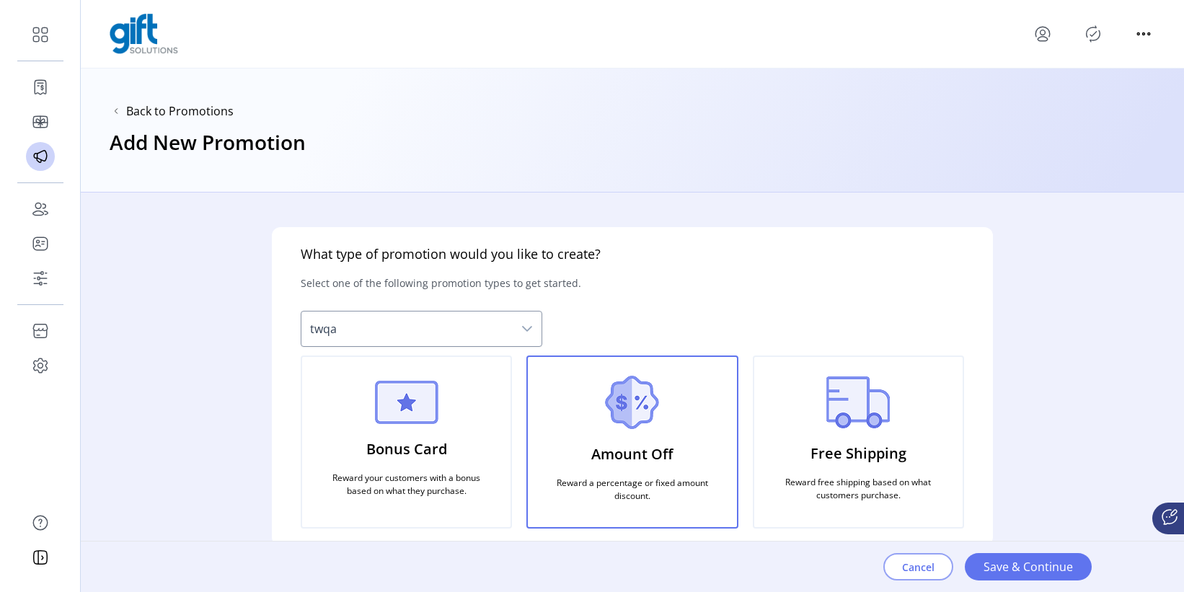
click at [913, 540] on span "Cancel" at bounding box center [918, 566] width 32 height 15
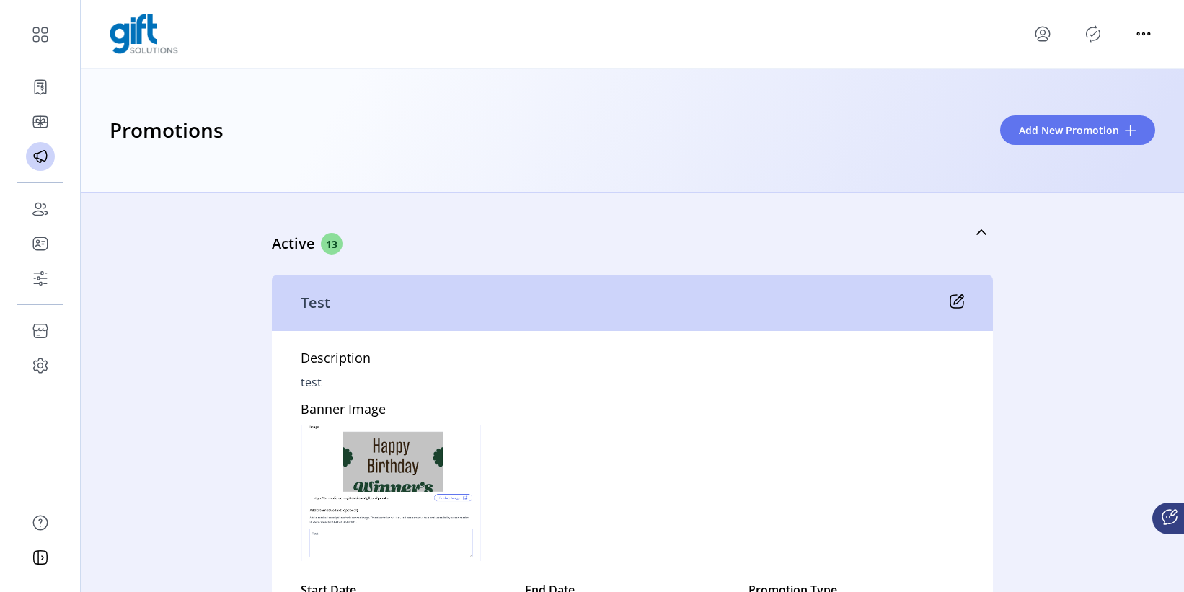
scroll to position [3974, 0]
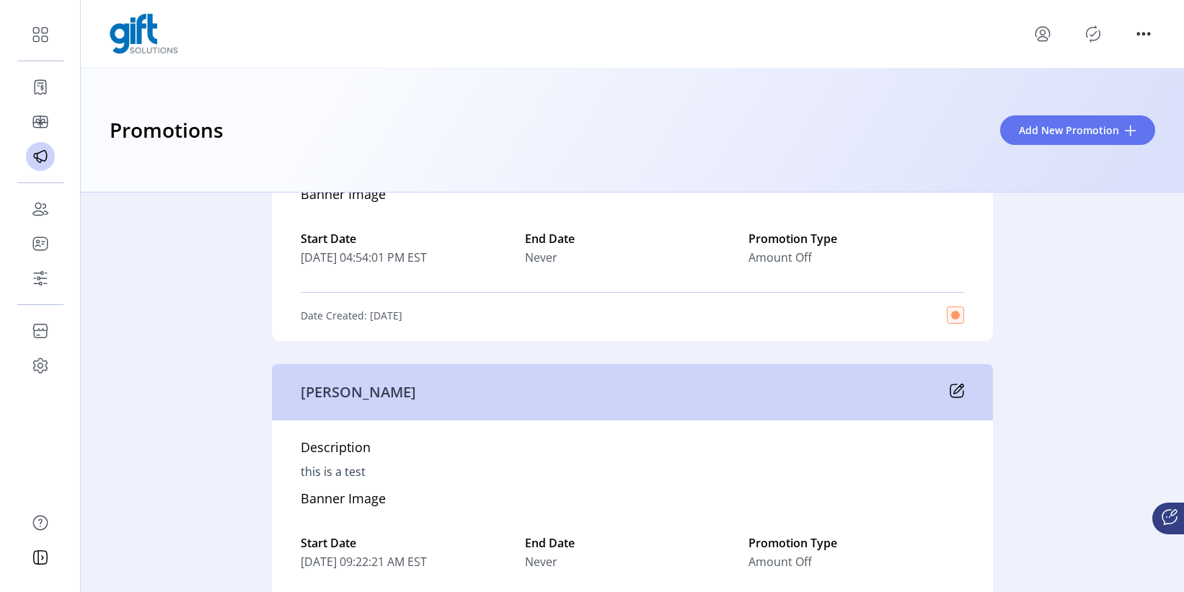
click at [954, 380] on div "greg test" at bounding box center [632, 392] width 721 height 56
click at [956, 387] on icon at bounding box center [956, 390] width 14 height 14
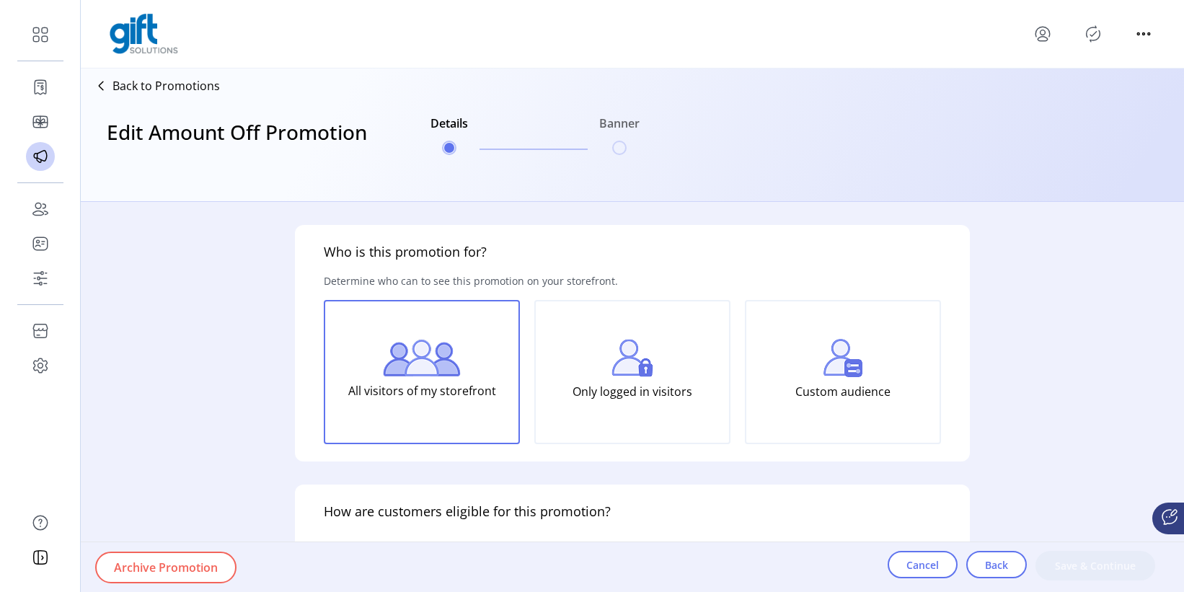
type input "***"
type input "******"
type input "**********"
type input "*****"
type input "****"
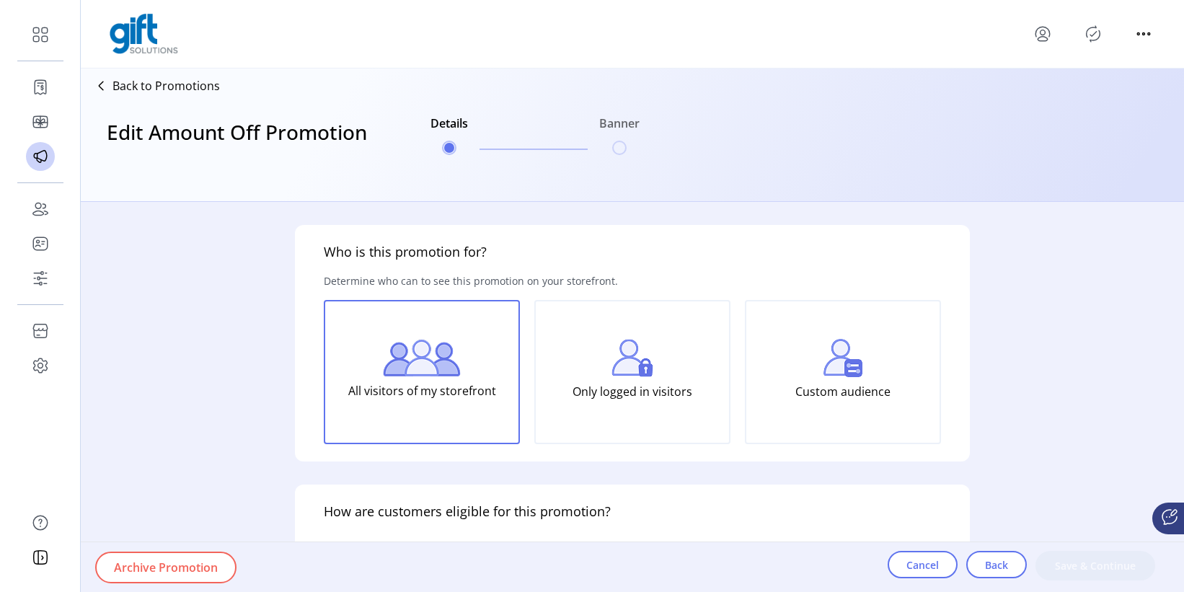
type input "*********"
type textarea "**********"
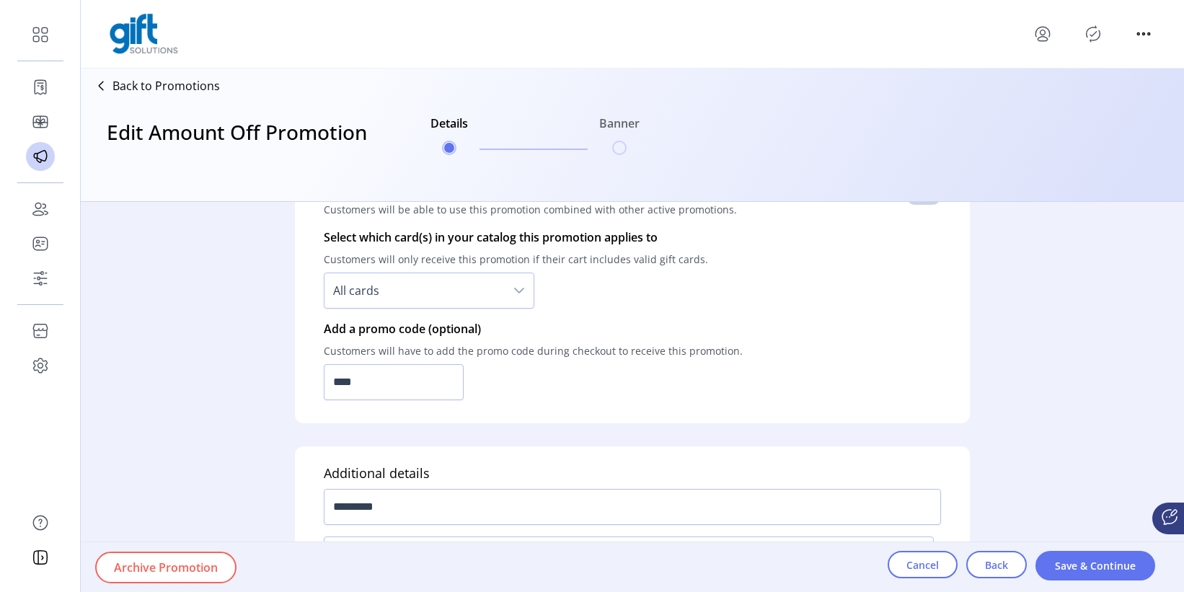
scroll to position [1016, 0]
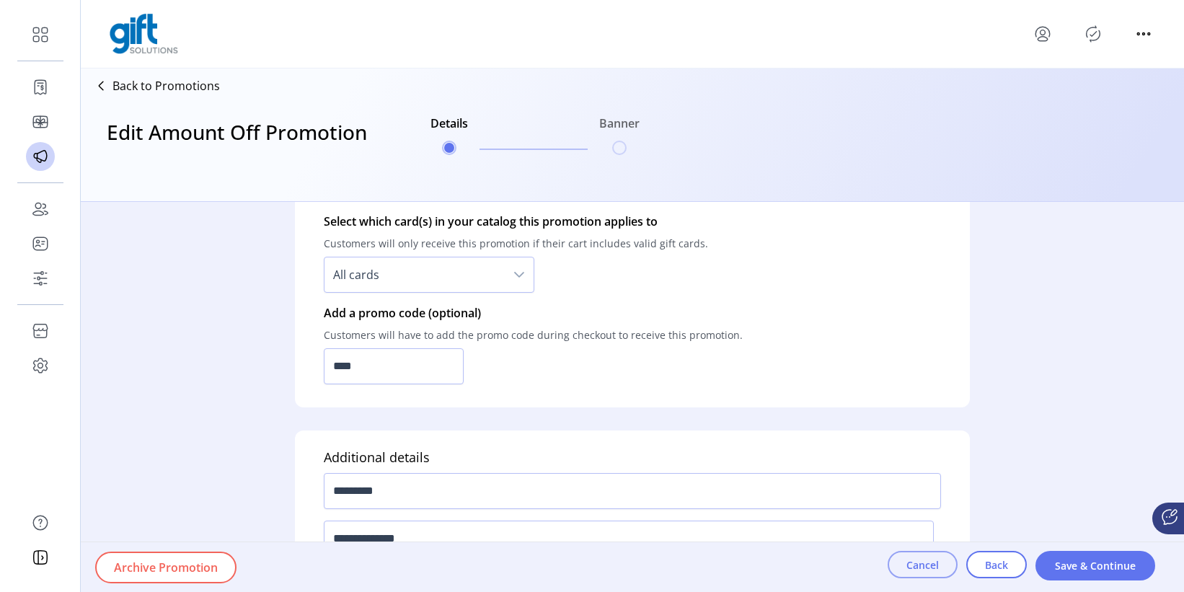
click at [939, 540] on button "Cancel" at bounding box center [922, 564] width 70 height 27
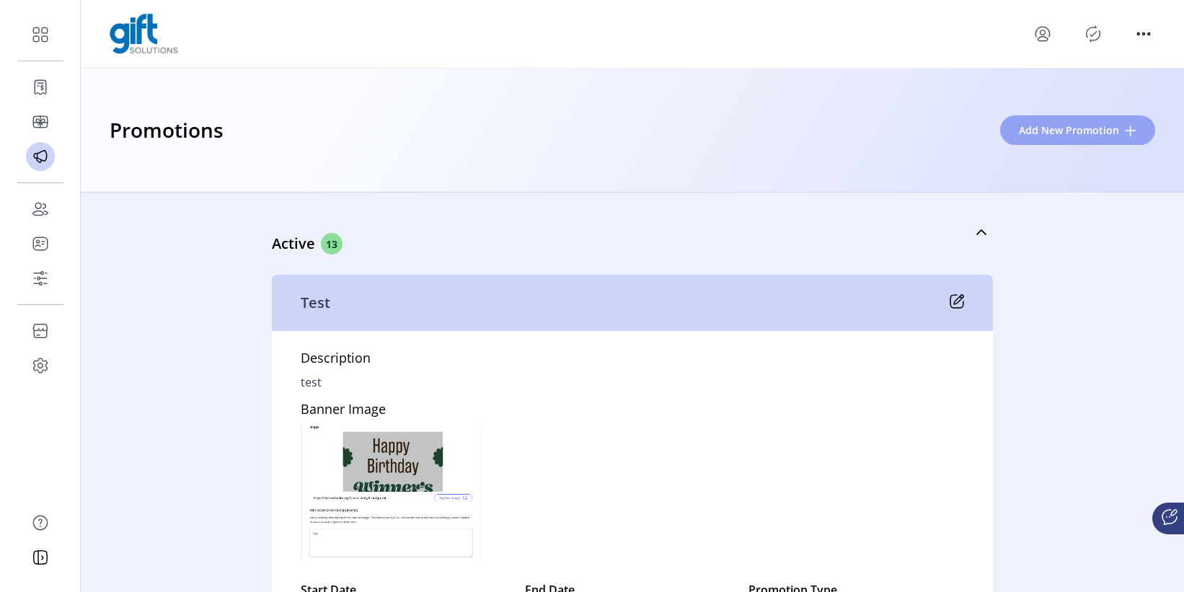
click at [1048, 125] on span "Add New Promotion" at bounding box center [1069, 130] width 100 height 15
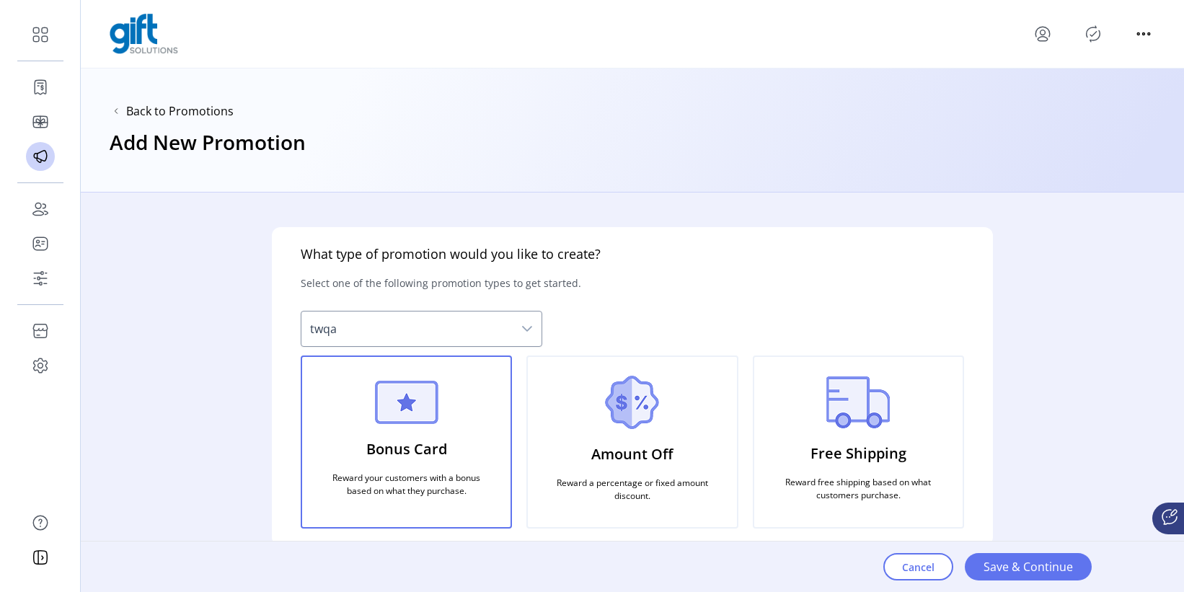
click at [706, 407] on div "Amount Off Reward a percentage or fixed amount discount." at bounding box center [631, 441] width 211 height 173
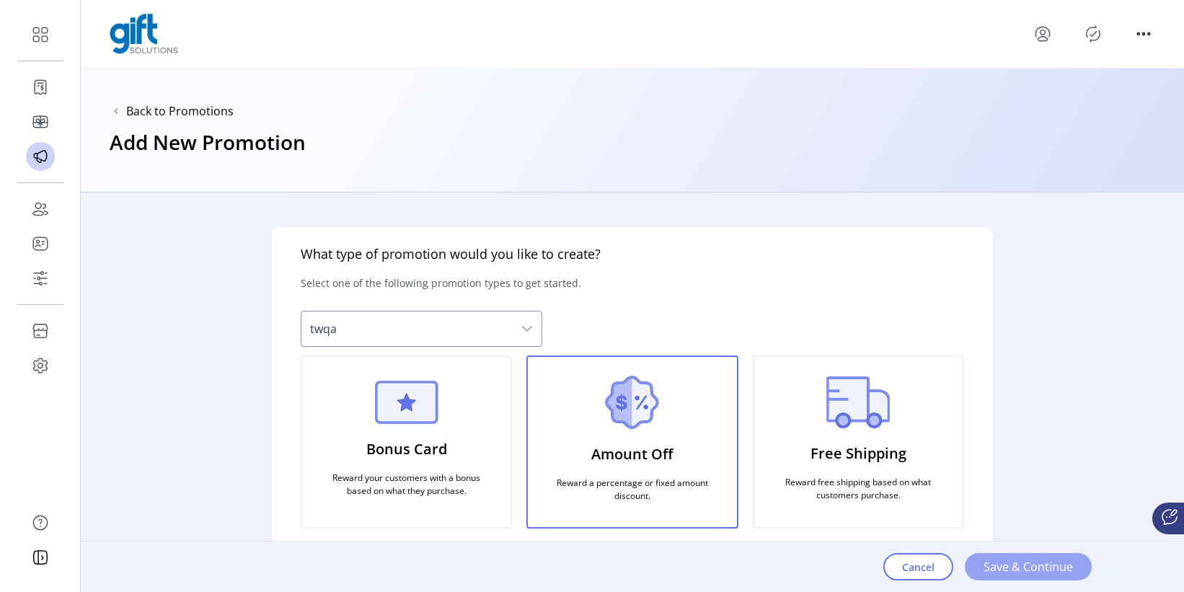
click at [1025, 540] on button "Save & Continue" at bounding box center [1028, 566] width 127 height 27
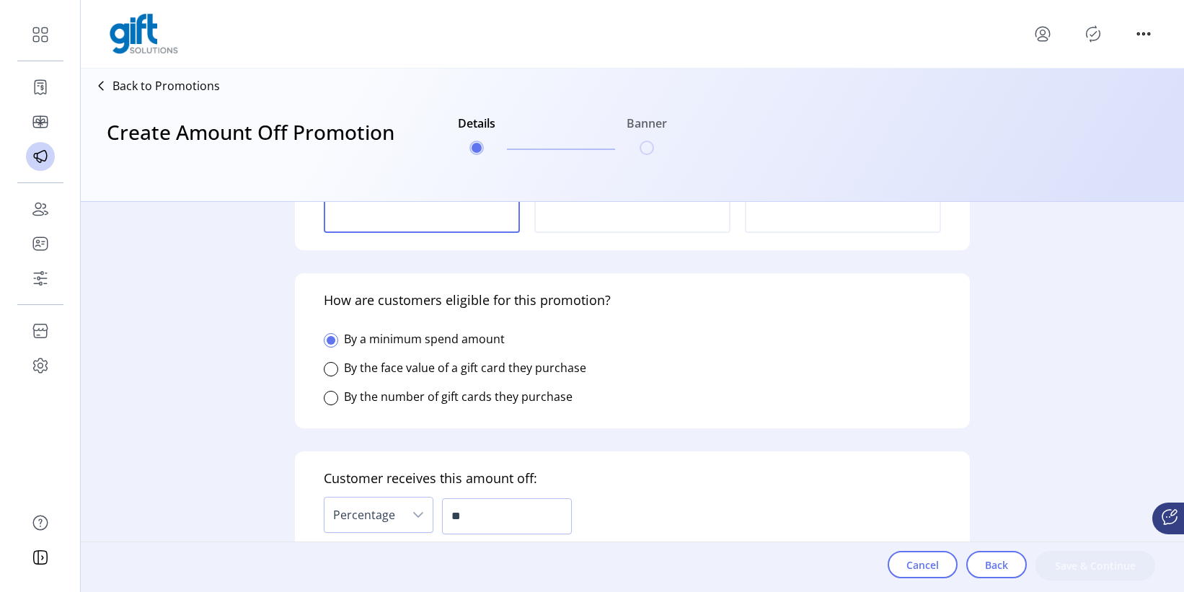
scroll to position [278, 0]
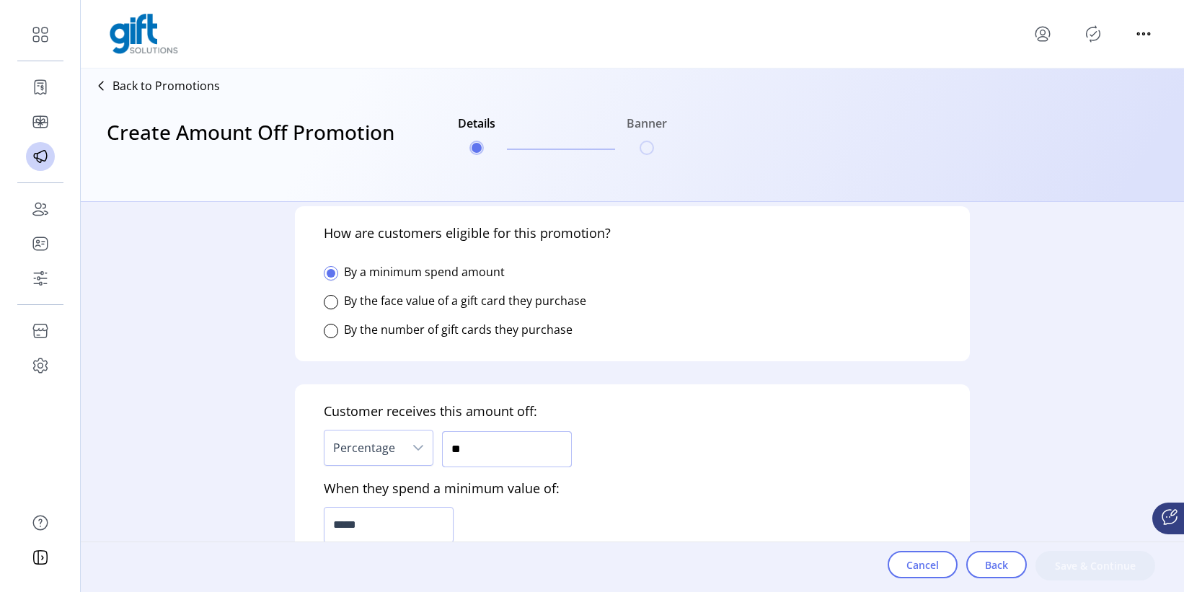
click at [466, 447] on input "**" at bounding box center [507, 449] width 130 height 36
type input "***"
click at [371, 530] on input "*****" at bounding box center [389, 525] width 130 height 36
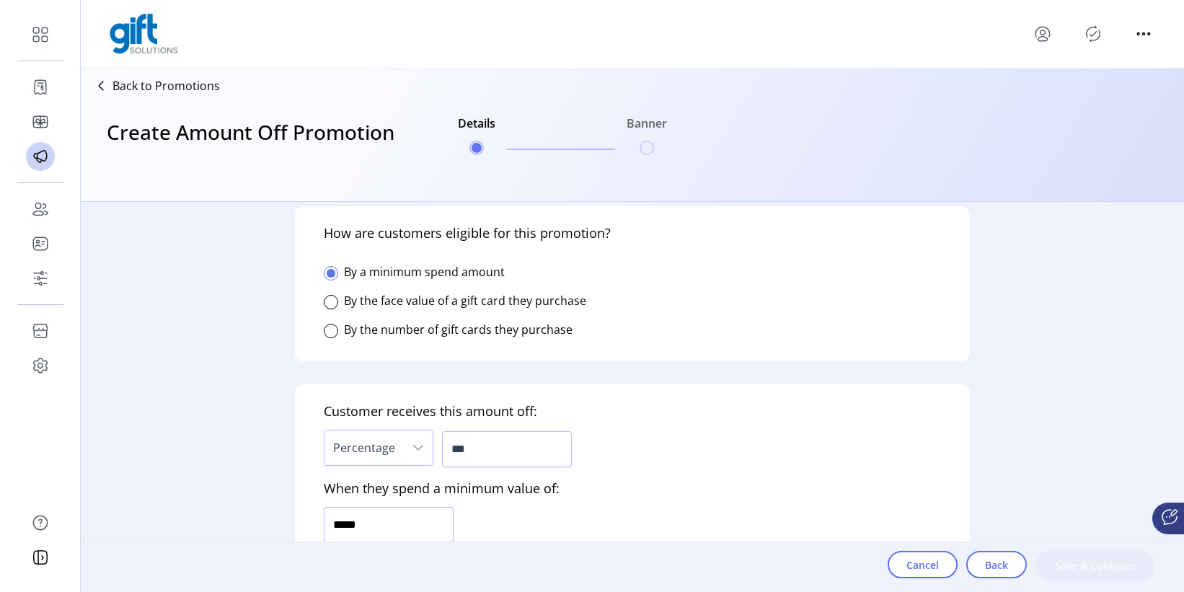
click at [371, 530] on input "*****" at bounding box center [389, 525] width 130 height 36
type input "******"
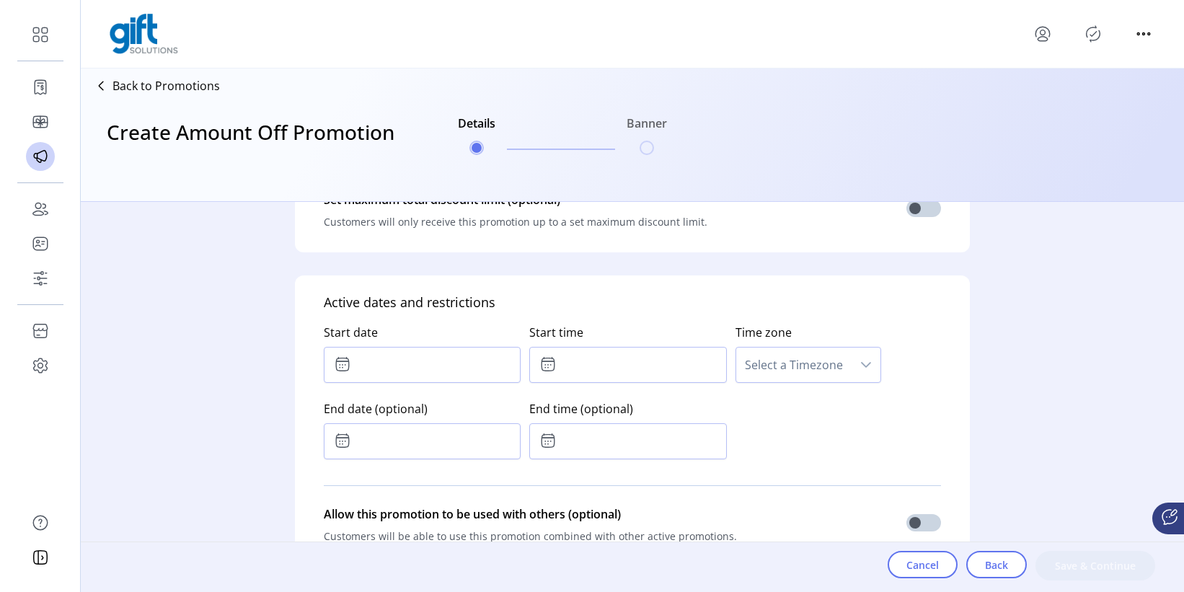
scroll to position [684, 0]
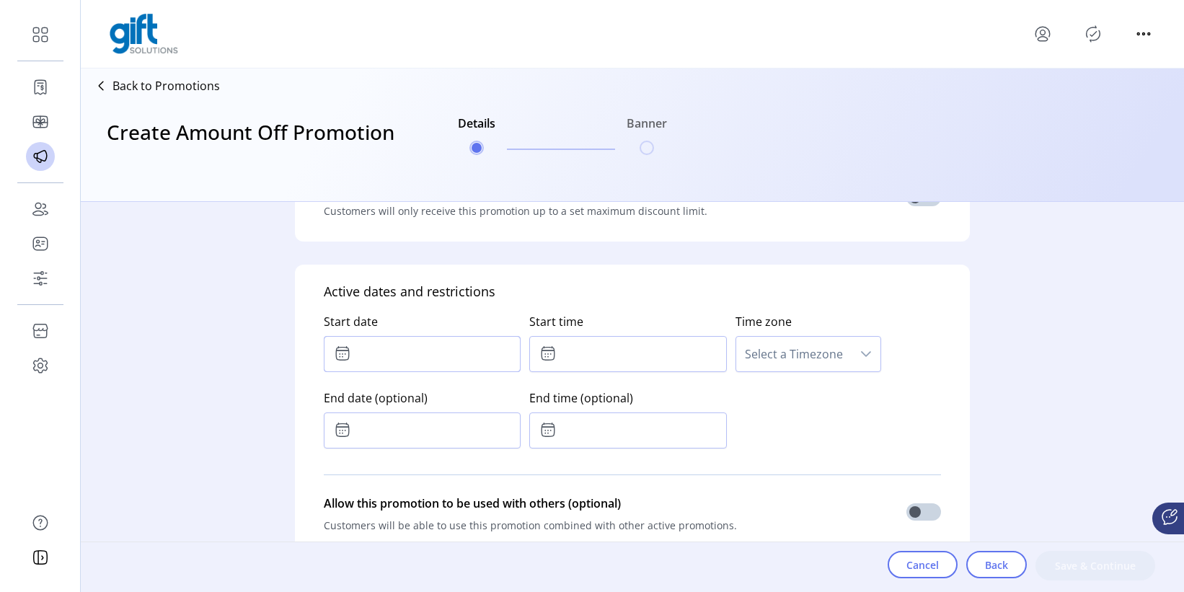
click at [432, 366] on input "text" at bounding box center [422, 354] width 197 height 36
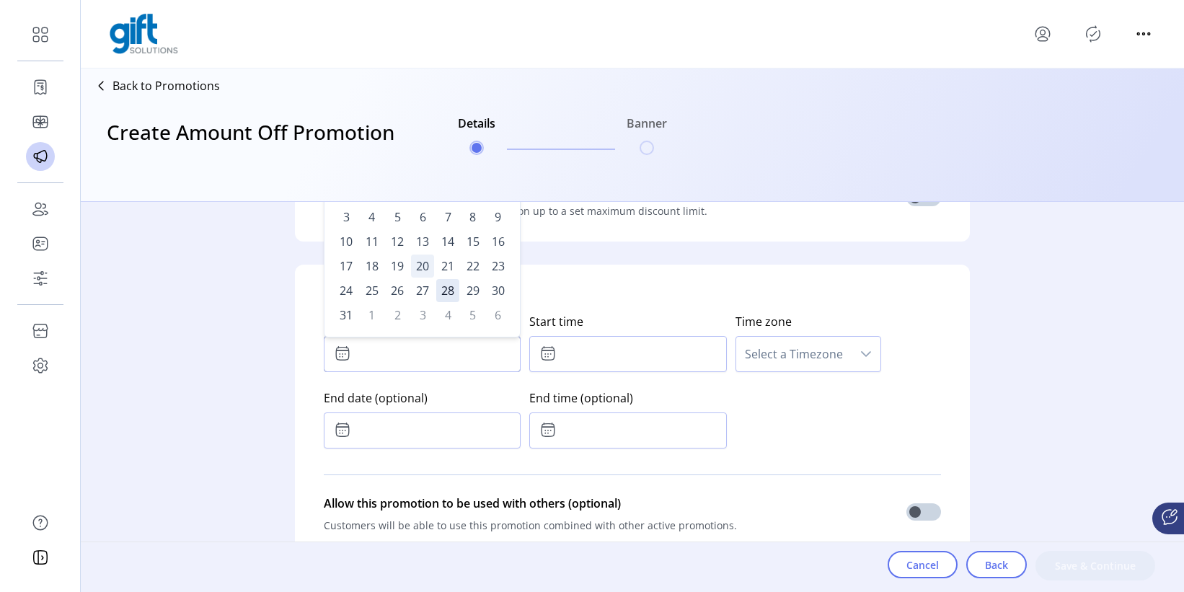
drag, startPoint x: 400, startPoint y: 259, endPoint x: 412, endPoint y: 262, distance: 12.1
click at [400, 259] on span "19" at bounding box center [397, 265] width 23 height 23
type input "**********"
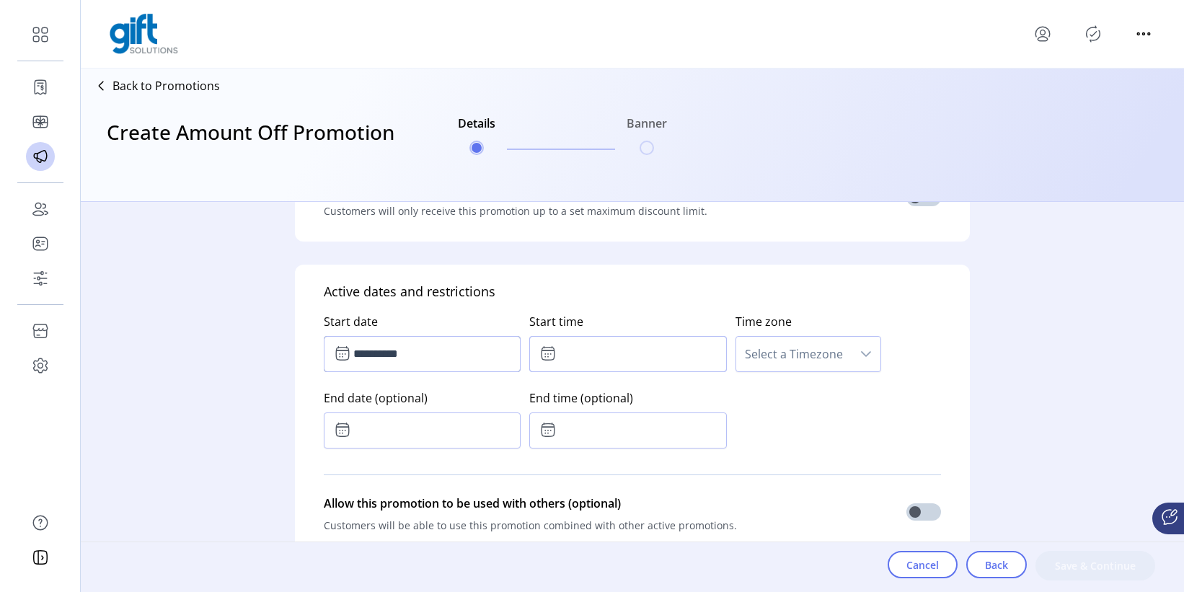
click at [610, 348] on input "text" at bounding box center [627, 354] width 197 height 36
drag, startPoint x: 646, startPoint y: 425, endPoint x: 680, endPoint y: 431, distance: 35.2
click at [647, 427] on icon "Previous Minute" at bounding box center [651, 433] width 12 height 12
type input "*****"
drag, startPoint x: 828, startPoint y: 380, endPoint x: 820, endPoint y: 361, distance: 20.6
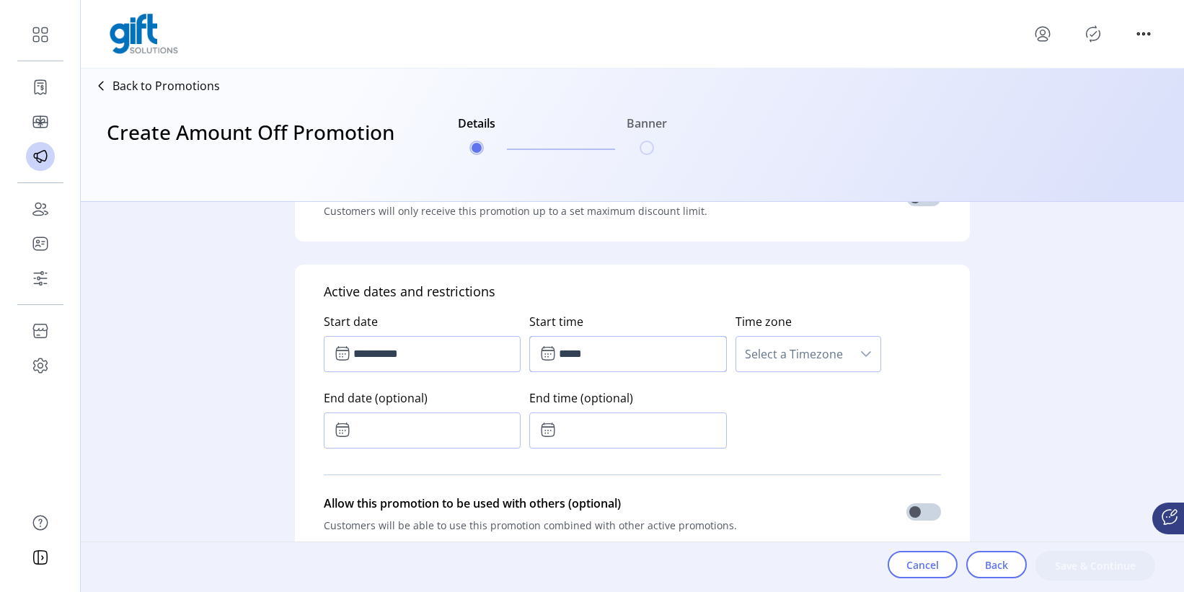
click at [828, 378] on div "**********" at bounding box center [632, 377] width 617 height 153
click at [817, 350] on span "Select a Timezone" at bounding box center [793, 354] width 115 height 35
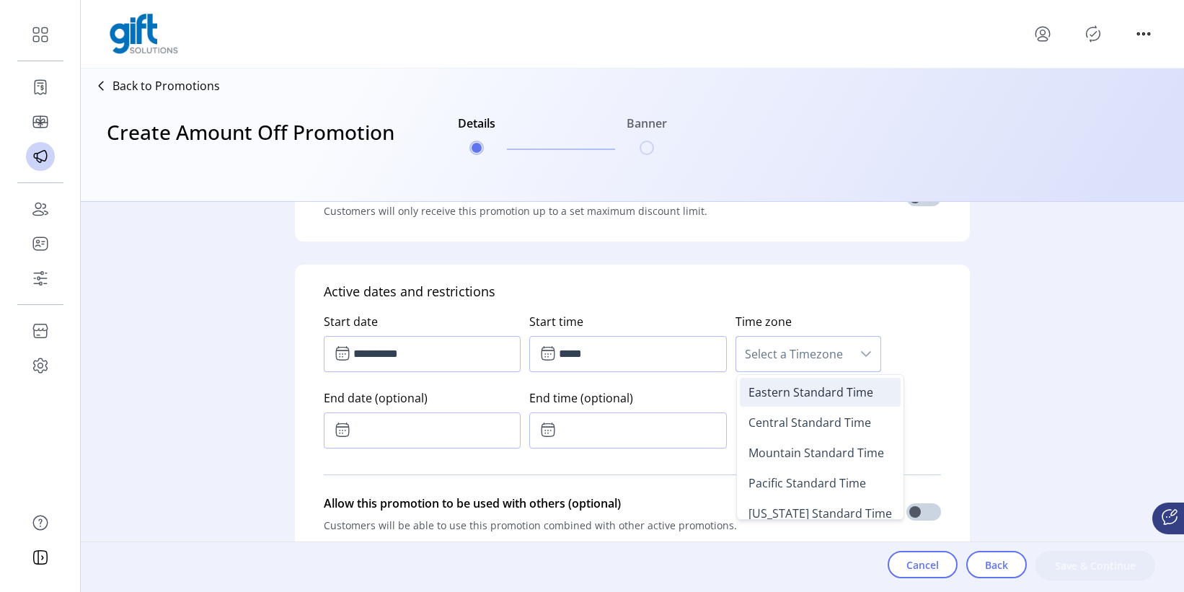
click at [808, 397] on span "Eastern Standard Time" at bounding box center [810, 392] width 125 height 16
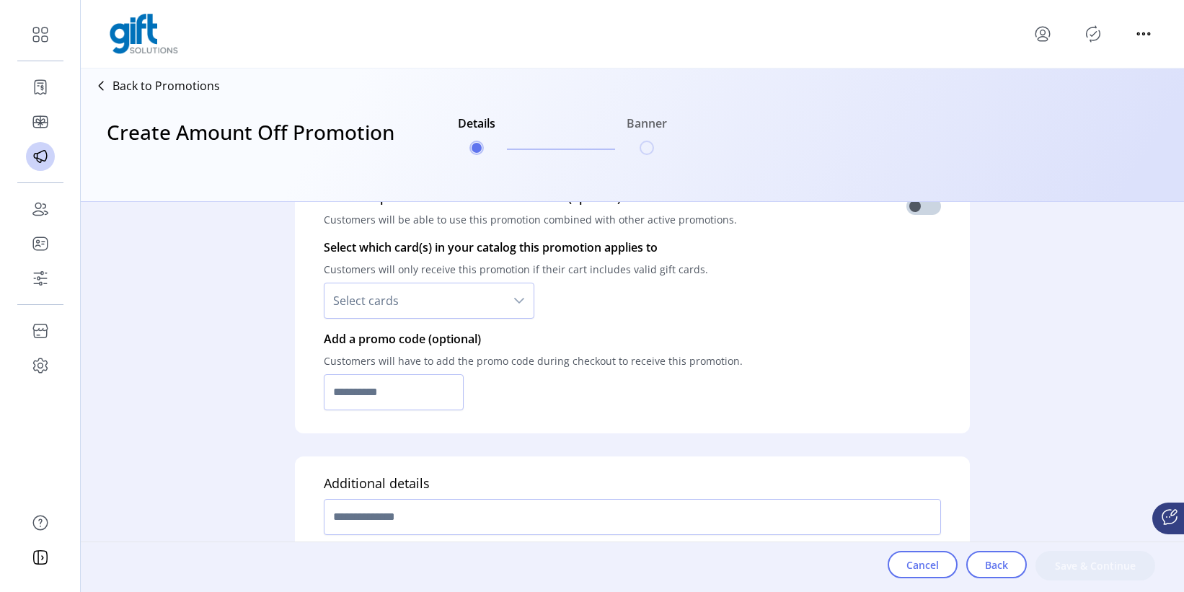
scroll to position [995, 0]
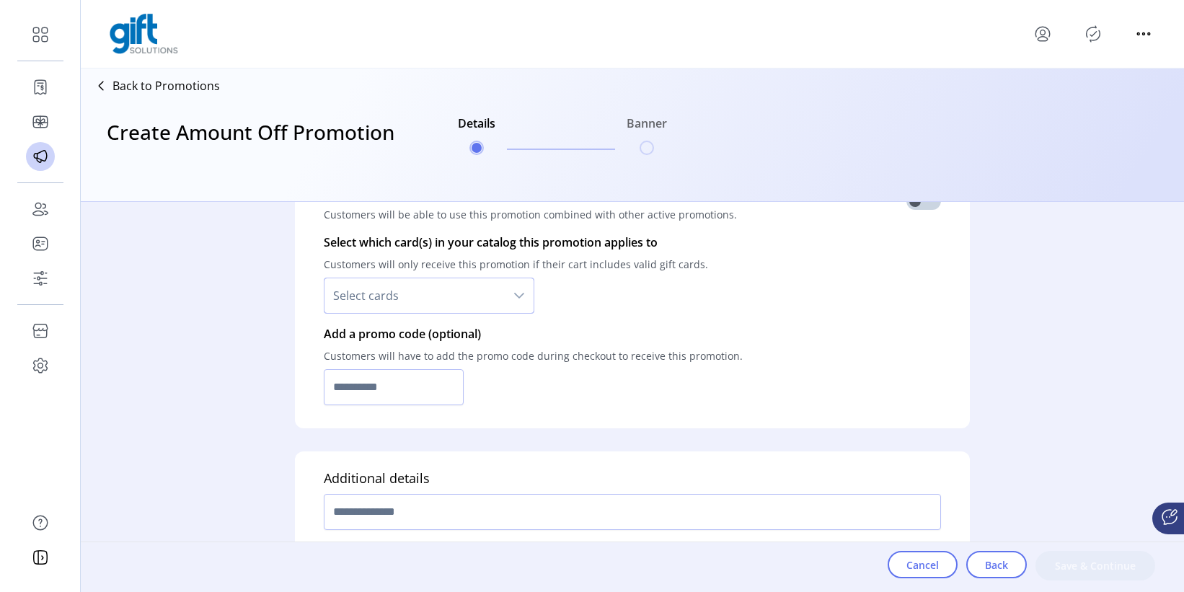
click at [361, 306] on span "Select cards" at bounding box center [414, 295] width 180 height 35
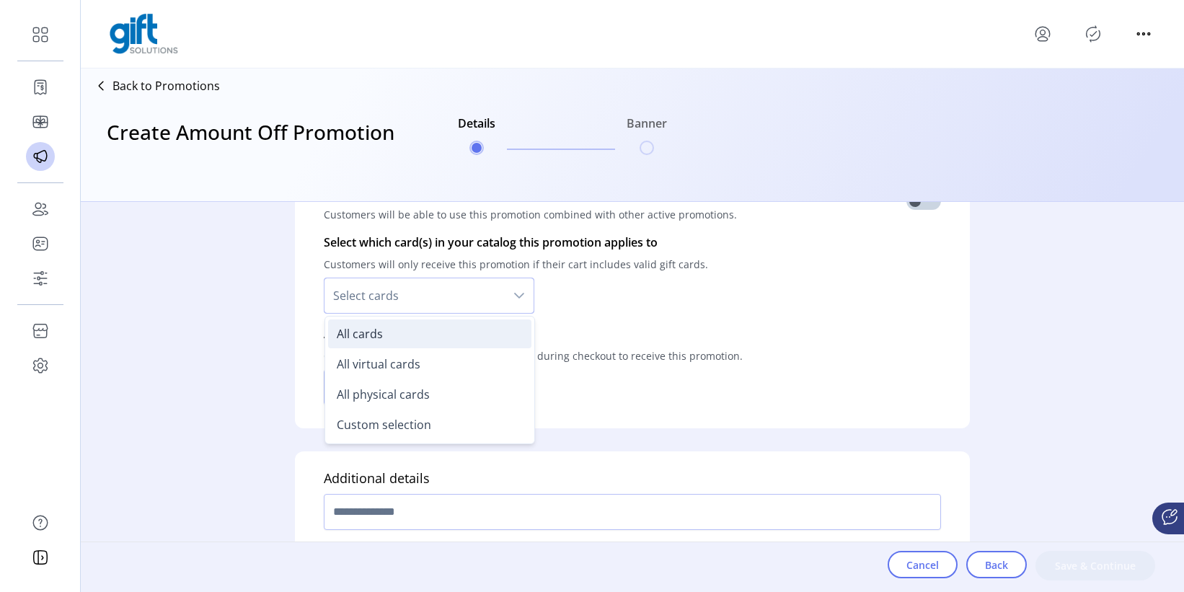
click at [365, 331] on span "All cards" at bounding box center [360, 334] width 46 height 16
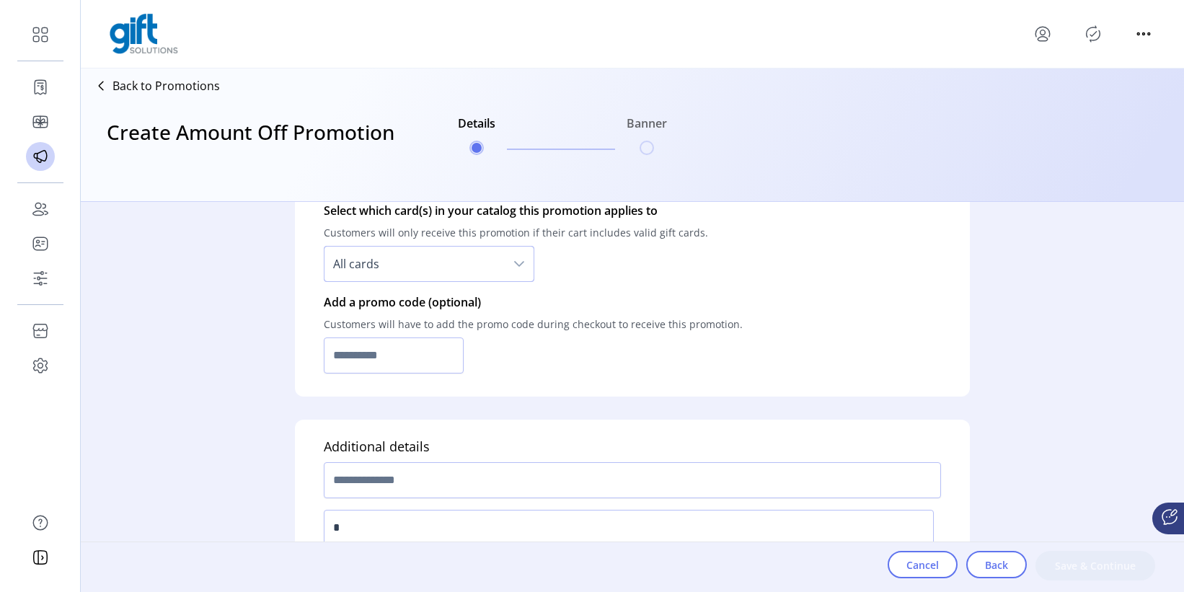
scroll to position [1034, 0]
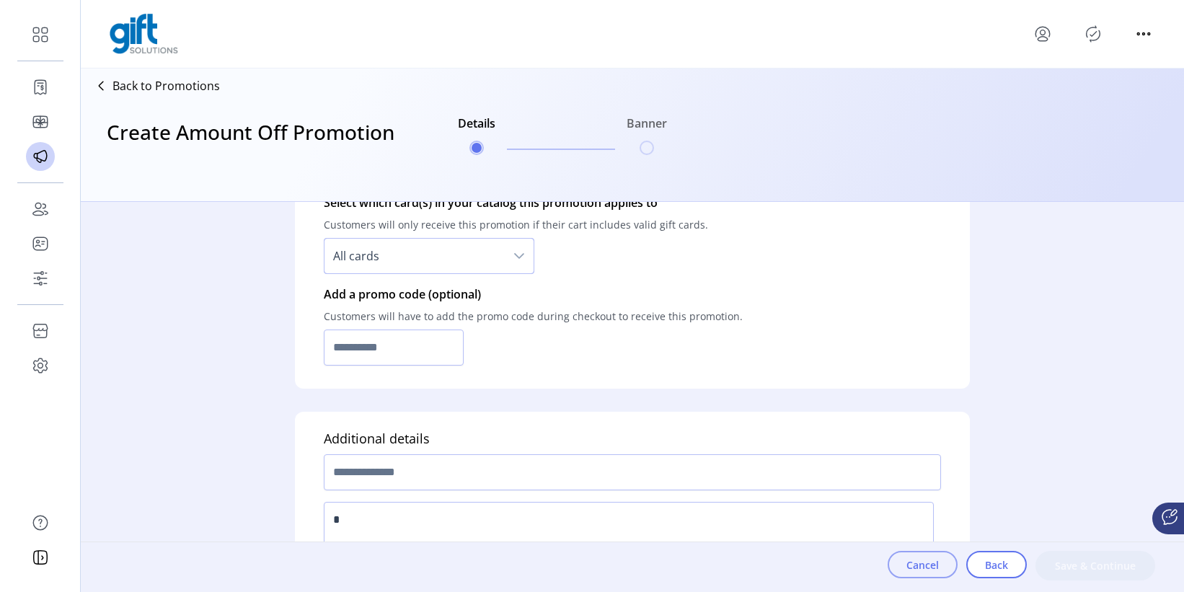
click at [890, 540] on button "Cancel" at bounding box center [922, 564] width 70 height 27
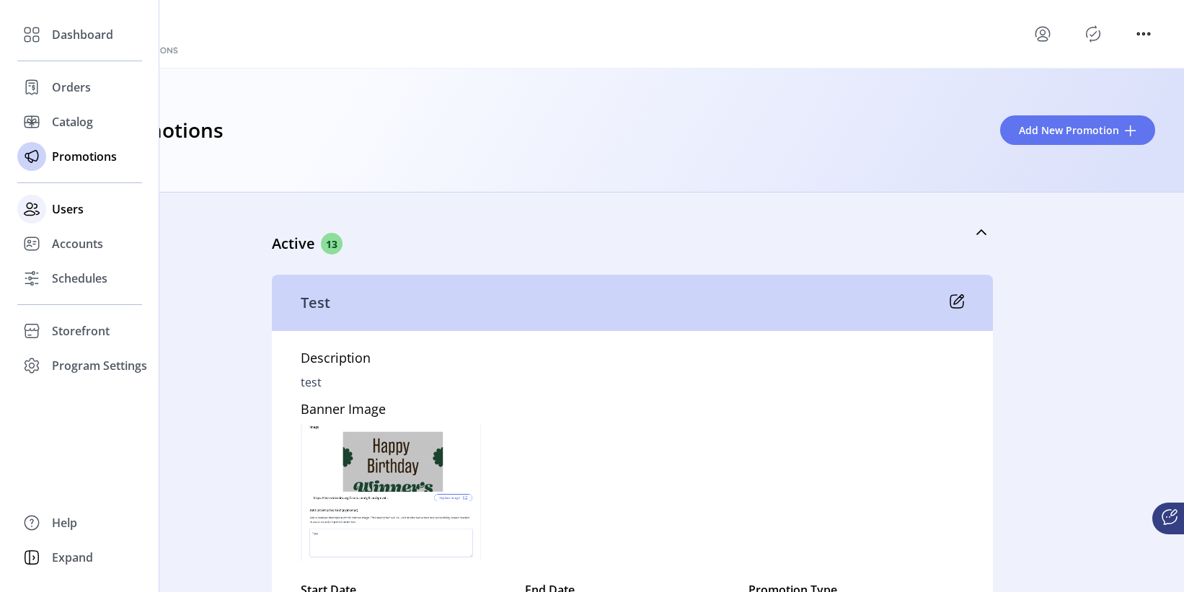
click at [67, 208] on span "Users" at bounding box center [68, 208] width 32 height 17
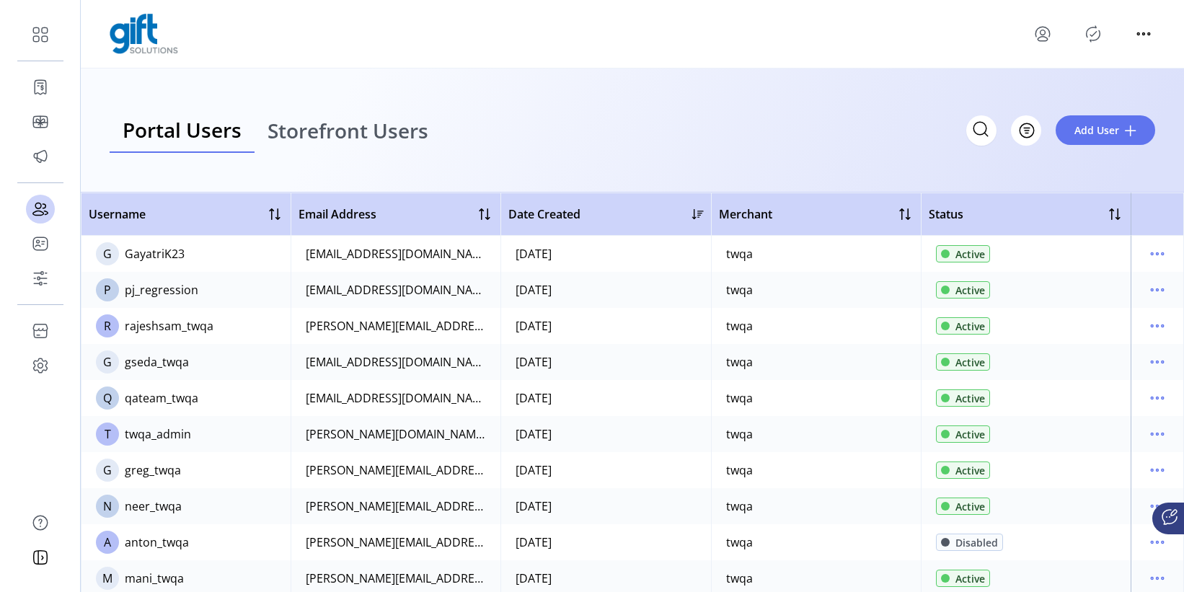
drag, startPoint x: 624, startPoint y: 71, endPoint x: 797, endPoint y: 25, distance: 179.7
click at [629, 71] on div "Portal Users Storefront Users Filter Add User" at bounding box center [632, 130] width 1103 height 124
click at [543, 190] on div "Portal Users Storefront Users Filter Add User" at bounding box center [632, 130] width 1103 height 124
click at [1089, 141] on button "Add User" at bounding box center [1104, 130] width 99 height 30
drag, startPoint x: 975, startPoint y: 190, endPoint x: 766, endPoint y: 176, distance: 210.2
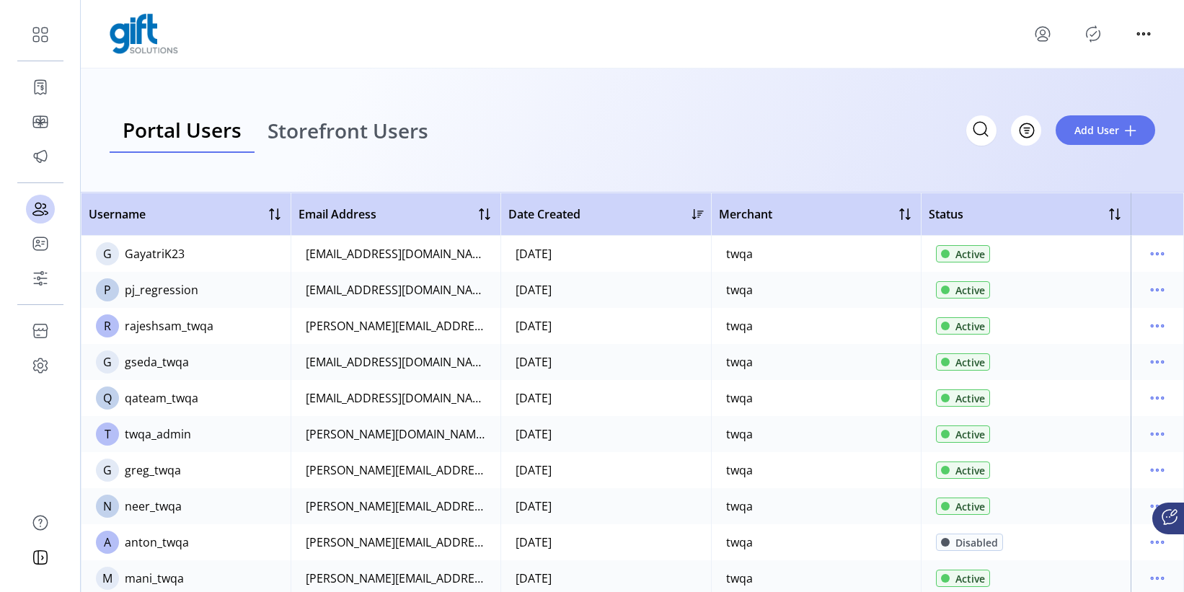
click at [976, 190] on div "Add New Portal User When you add a new user an email will be sent to them to se…" at bounding box center [592, 296] width 1184 height 592
click at [331, 133] on span "Storefront Users" at bounding box center [347, 130] width 161 height 20
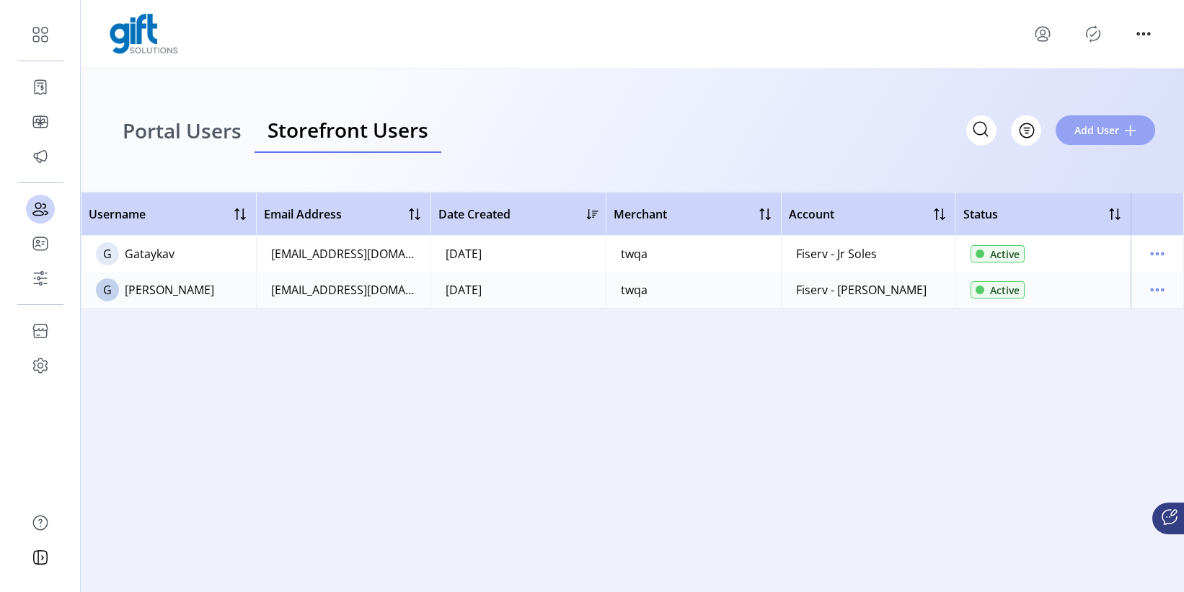
click at [1089, 136] on span "Add User" at bounding box center [1096, 130] width 45 height 15
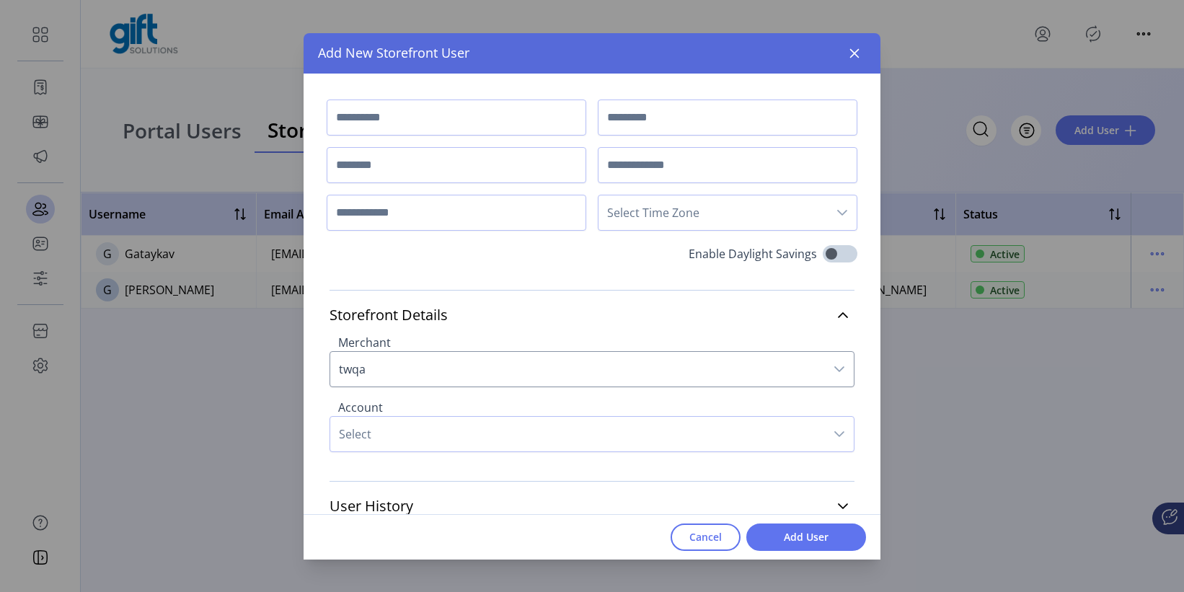
click at [856, 48] on icon "button" at bounding box center [854, 54] width 12 height 12
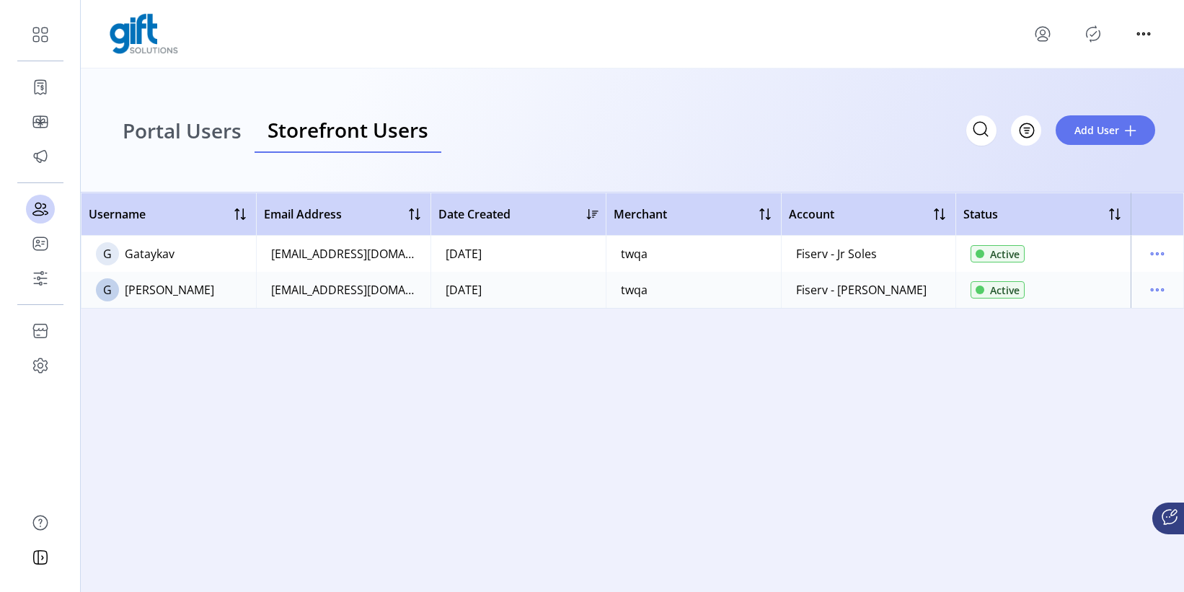
click at [175, 140] on span "Portal Users" at bounding box center [182, 130] width 119 height 20
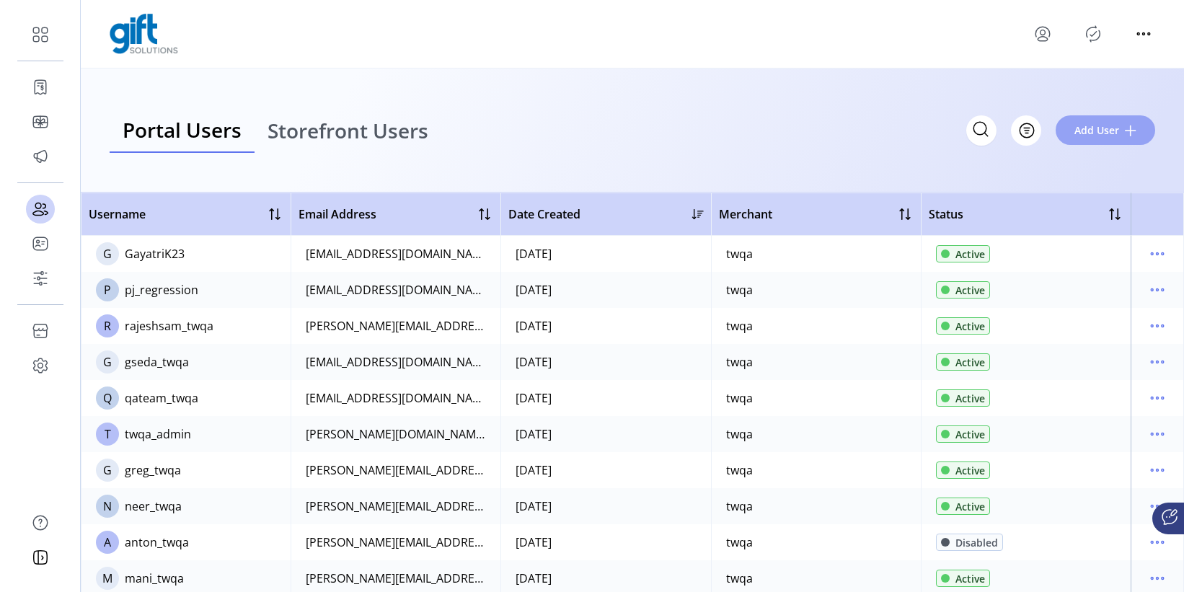
click at [1089, 129] on span "Add User" at bounding box center [1096, 130] width 45 height 15
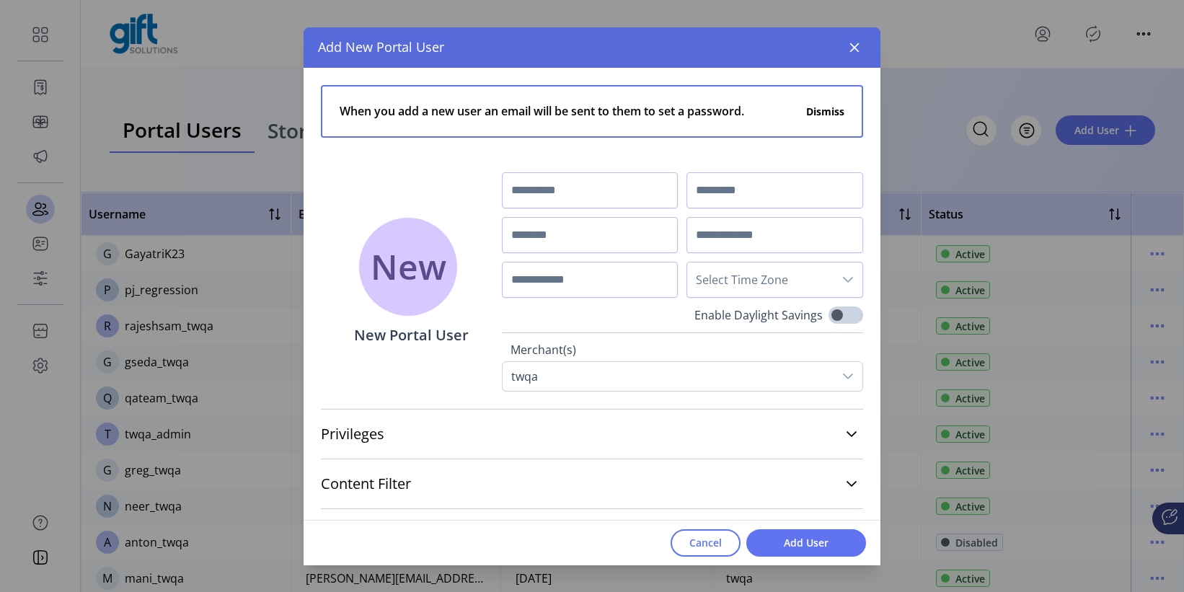
click at [854, 52] on icon "button" at bounding box center [854, 48] width 12 height 12
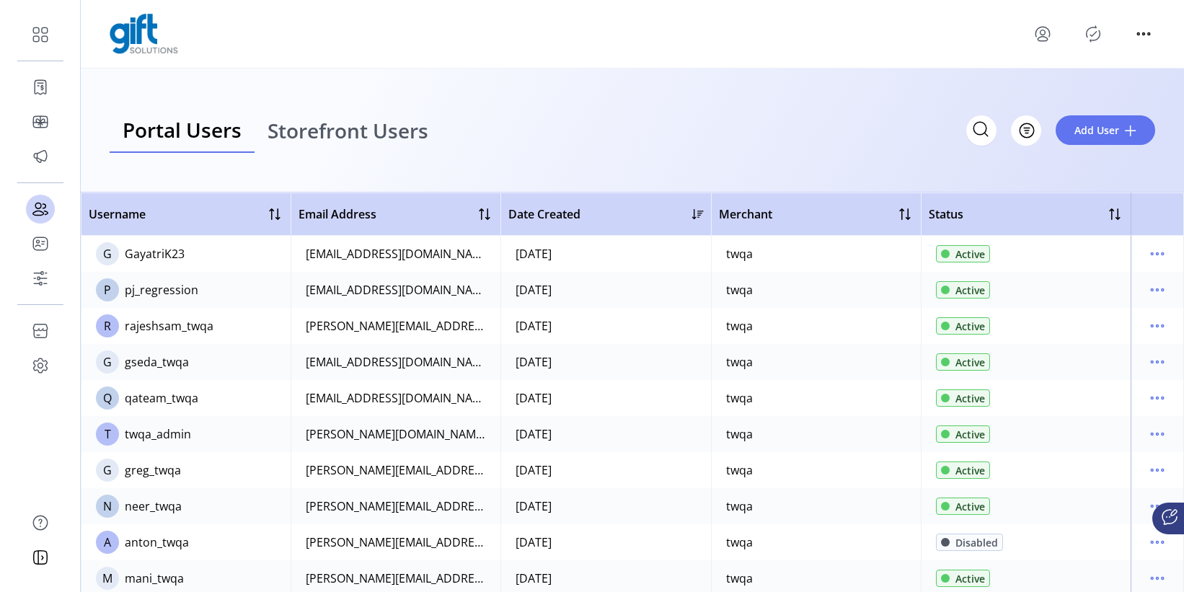
drag, startPoint x: 291, startPoint y: 133, endPoint x: 359, endPoint y: 137, distance: 67.9
click at [291, 133] on span "Storefront Users" at bounding box center [347, 130] width 161 height 20
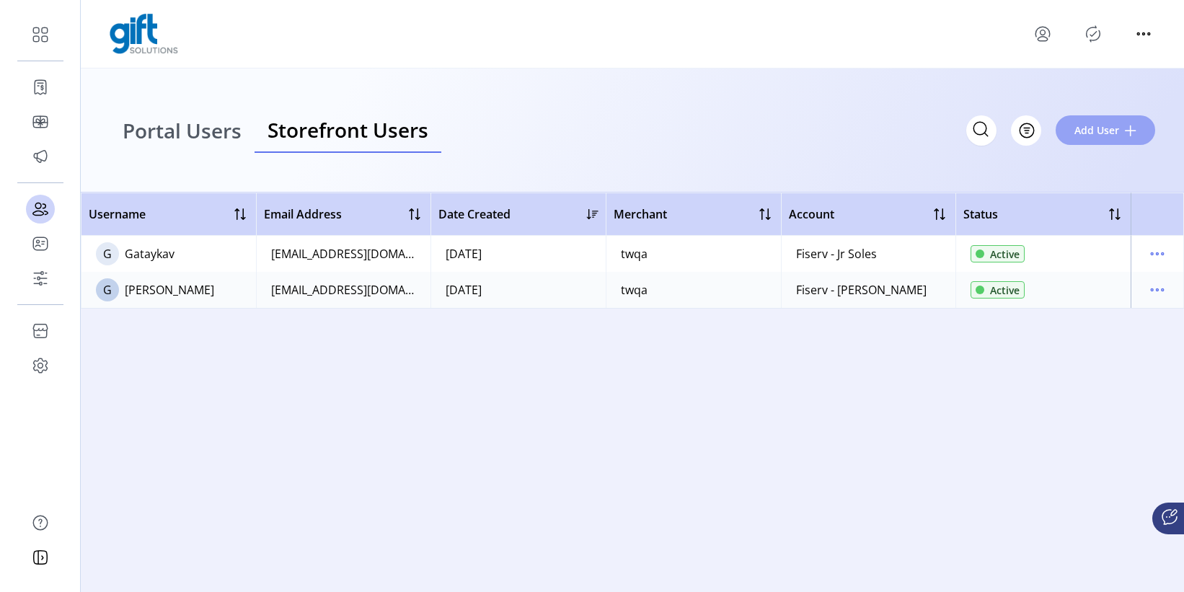
click at [1089, 130] on span at bounding box center [1131, 131] width 12 height 12
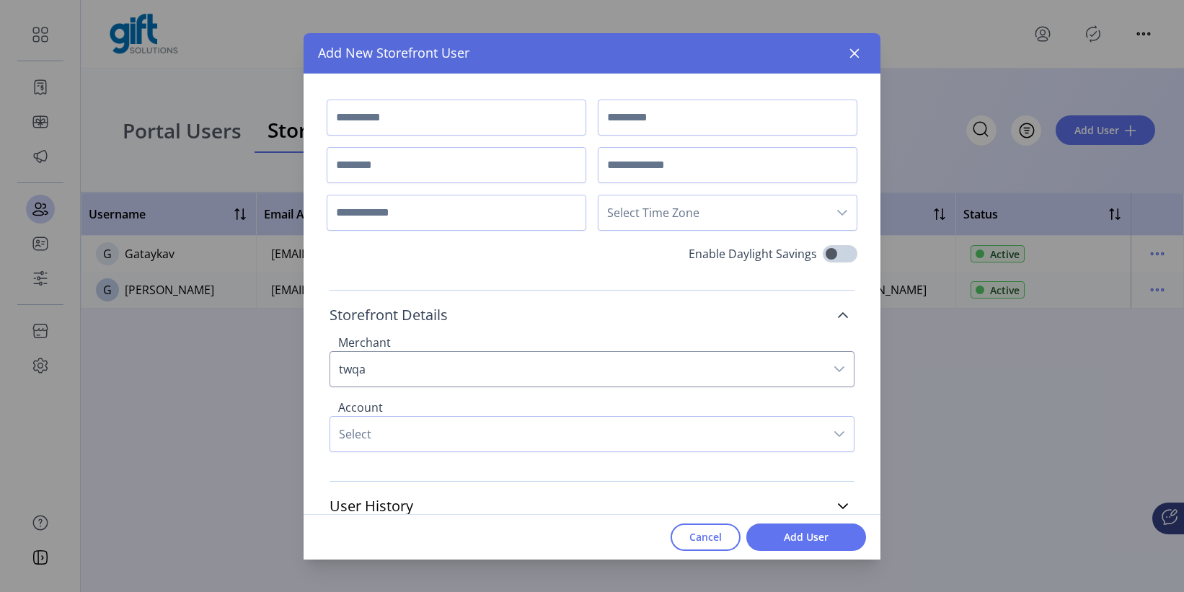
click at [843, 312] on icon at bounding box center [843, 315] width 10 height 6
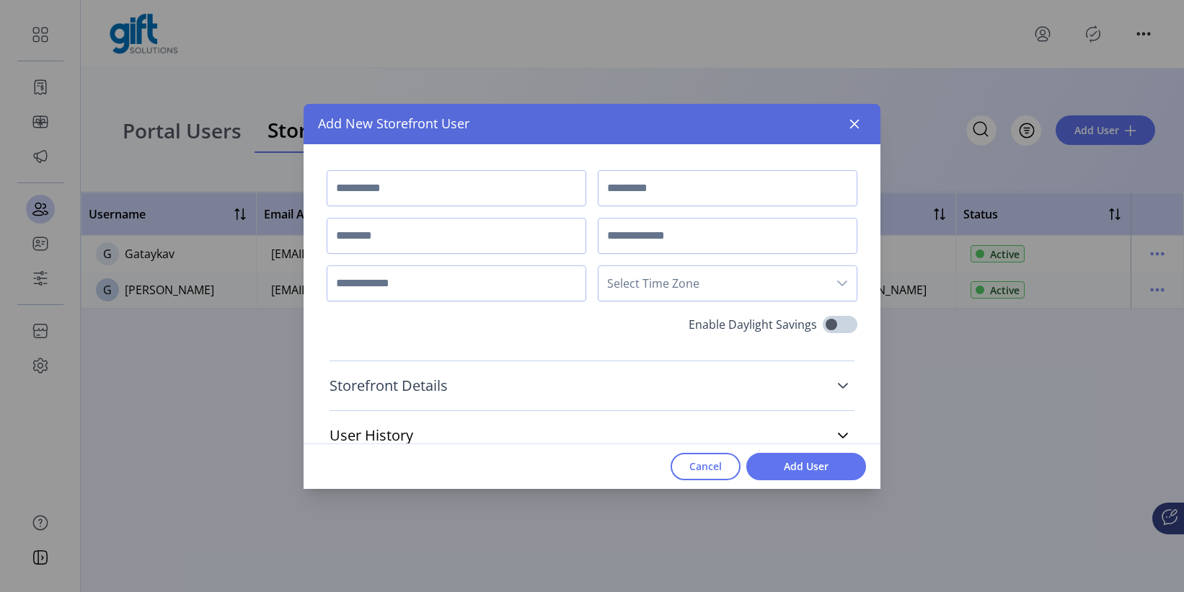
drag, startPoint x: 853, startPoint y: 127, endPoint x: 826, endPoint y: 132, distance: 27.9
click at [853, 127] on icon "button" at bounding box center [854, 124] width 12 height 12
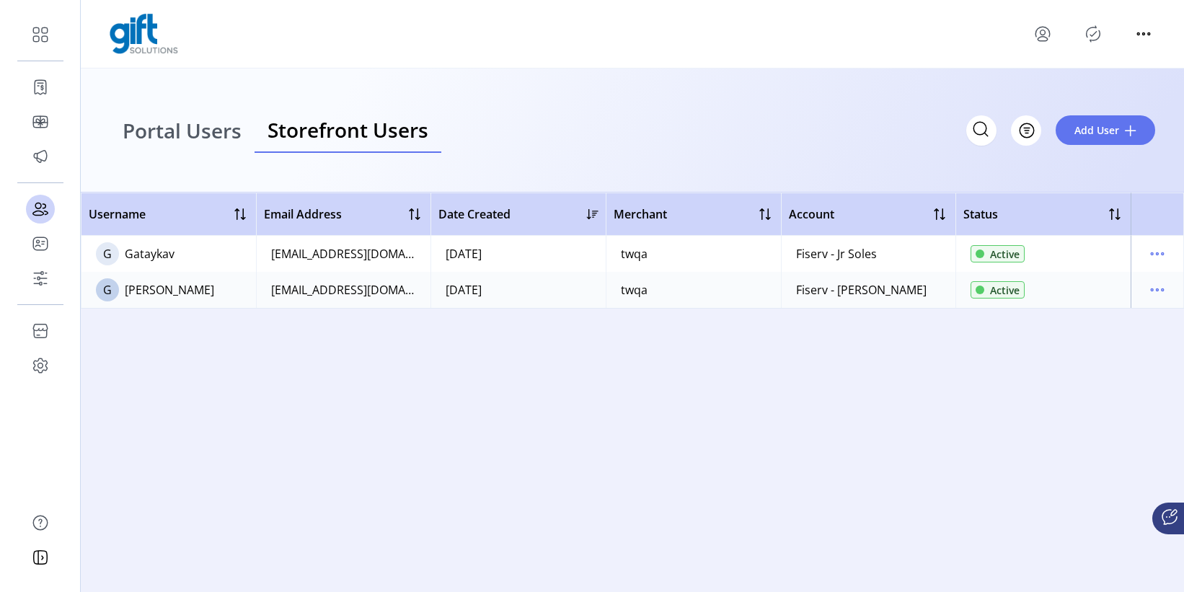
drag, startPoint x: 217, startPoint y: 131, endPoint x: 249, endPoint y: 128, distance: 31.8
click at [218, 130] on span "Portal Users" at bounding box center [182, 130] width 119 height 20
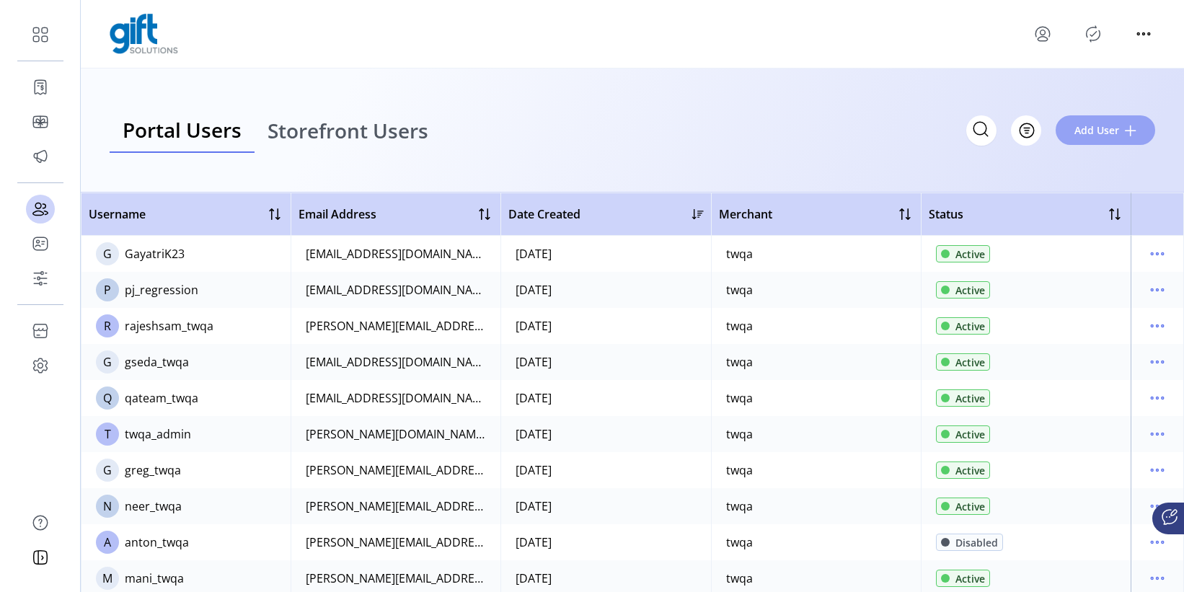
click at [1089, 142] on button "Add User" at bounding box center [1104, 130] width 99 height 30
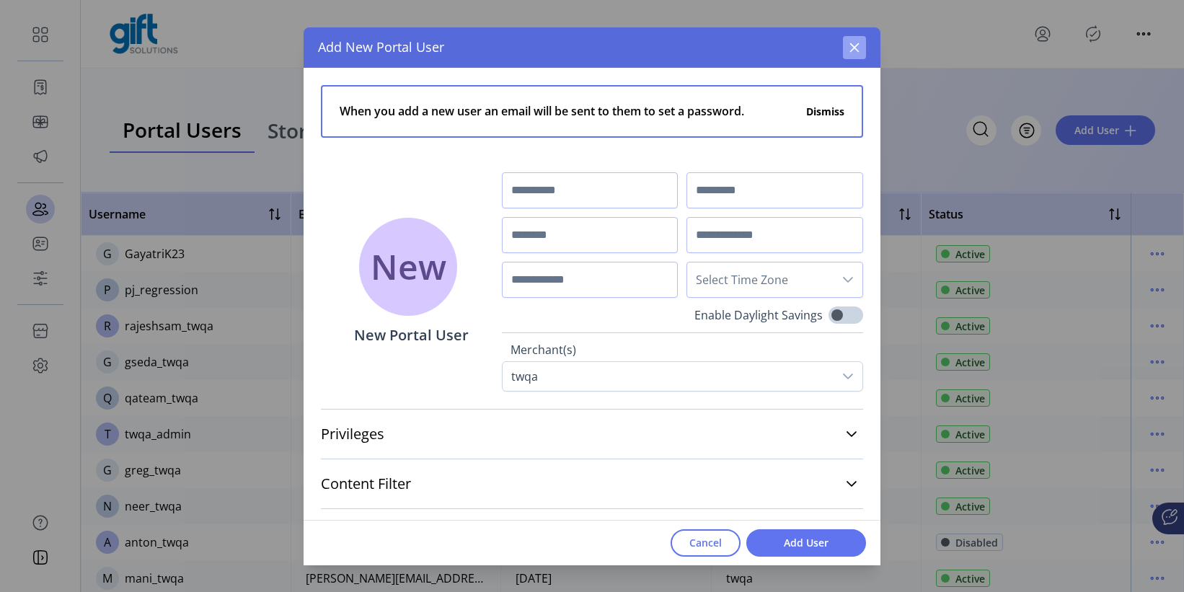
click at [847, 53] on button "button" at bounding box center [854, 47] width 23 height 23
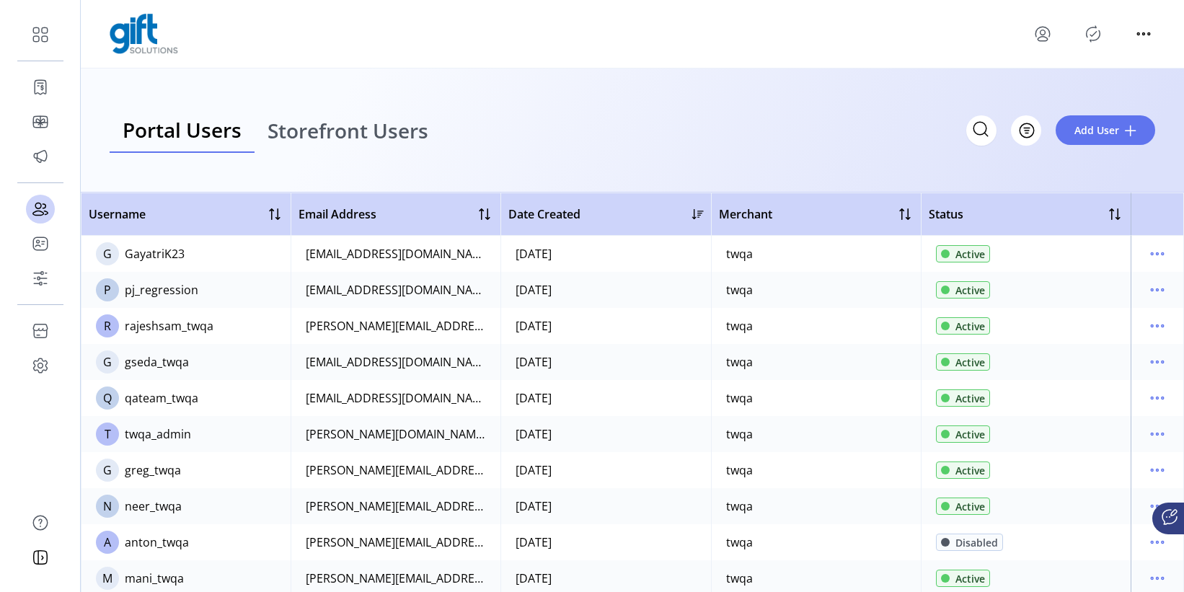
click at [399, 127] on span "Storefront Users" at bounding box center [347, 130] width 161 height 20
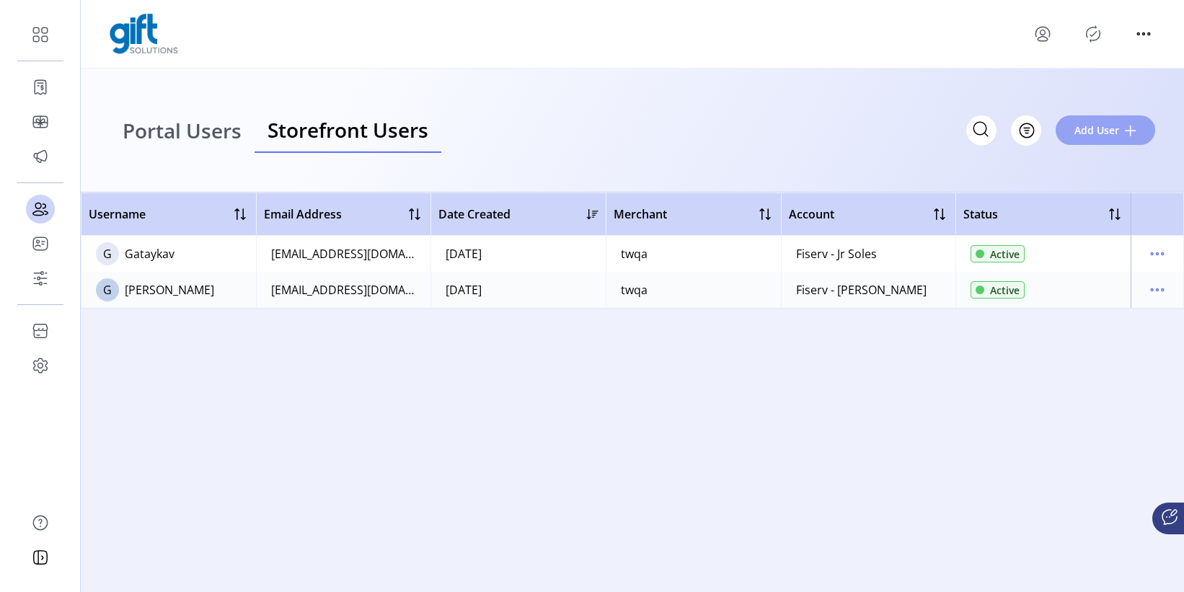
click at [1089, 124] on span "Add User" at bounding box center [1096, 130] width 45 height 15
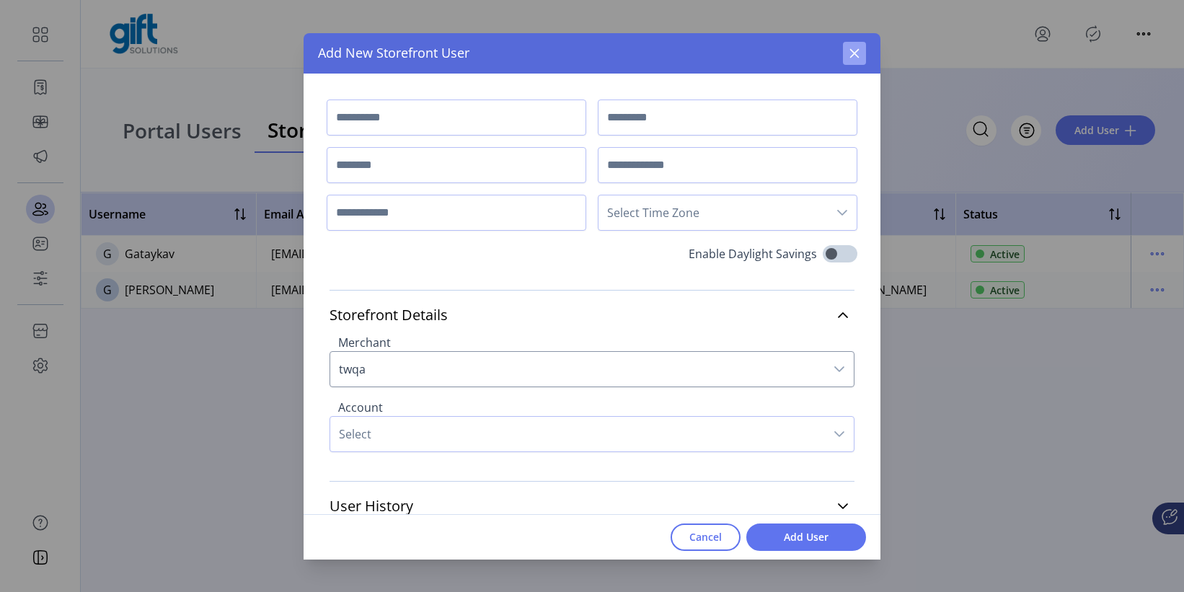
click at [851, 53] on icon "button" at bounding box center [854, 54] width 12 height 12
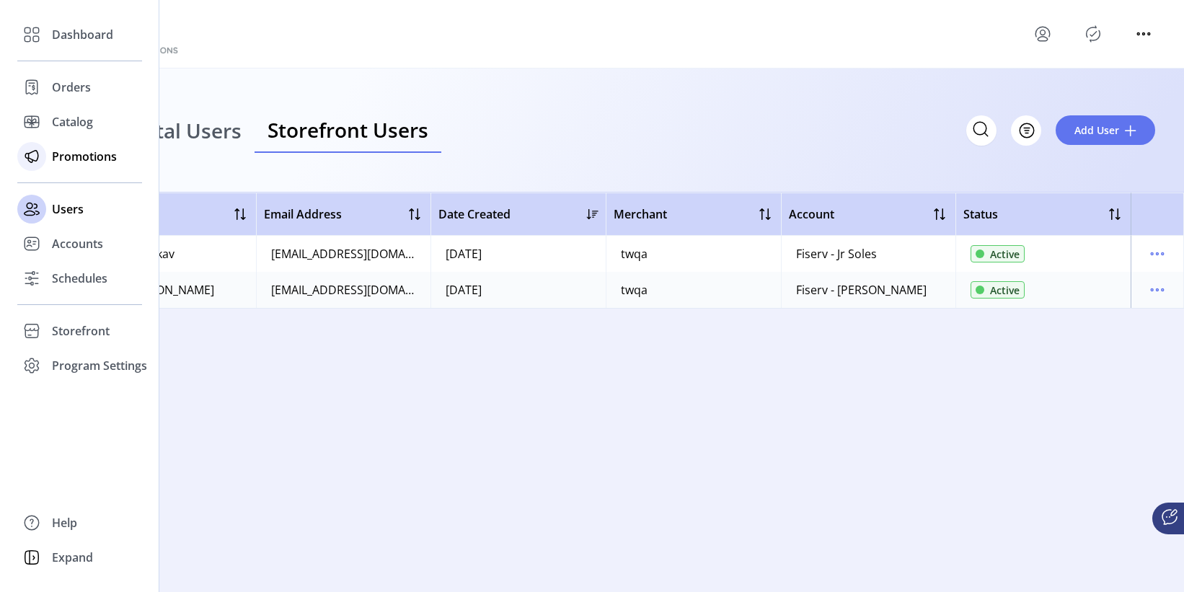
click at [54, 160] on span "Promotions" at bounding box center [84, 156] width 65 height 17
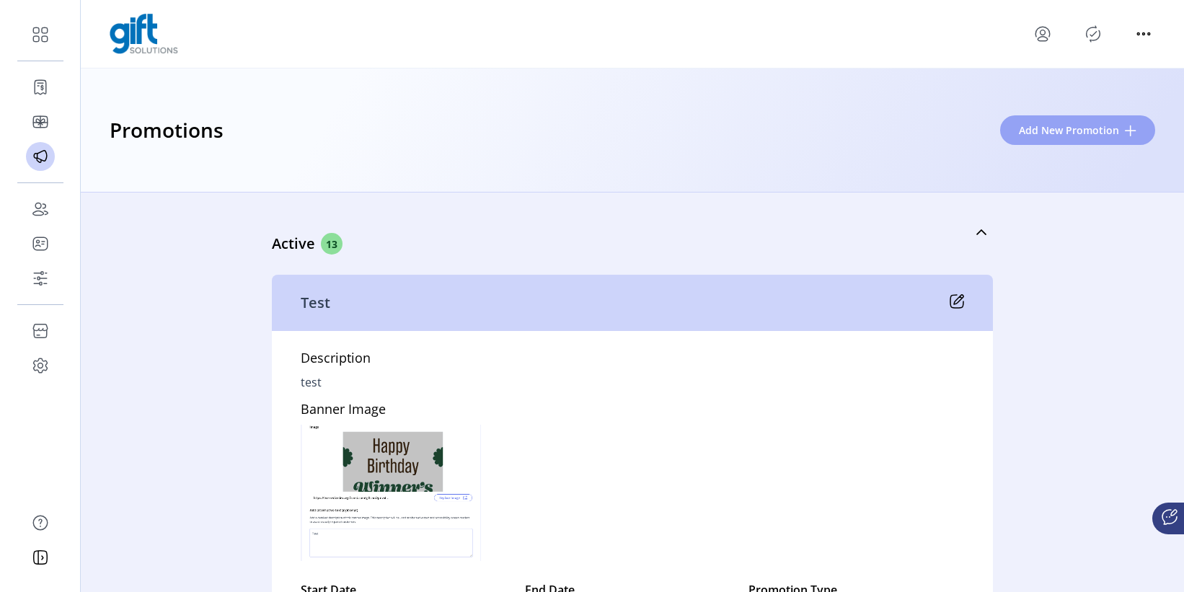
click at [1059, 130] on span "Add New Promotion" at bounding box center [1069, 130] width 100 height 15
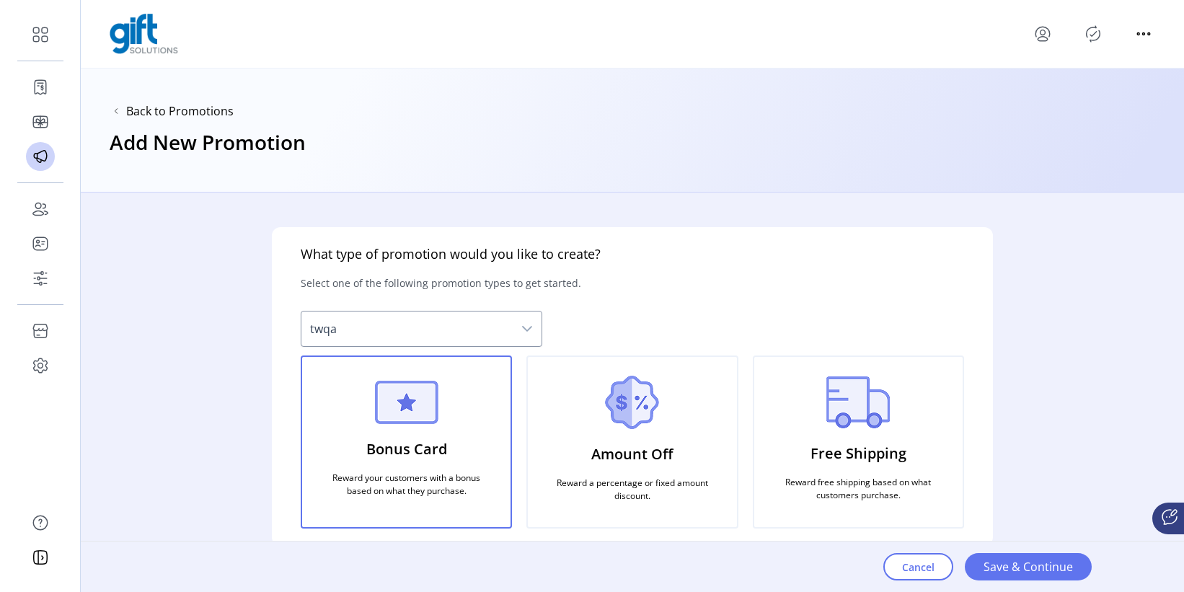
click at [611, 448] on p "Amount Off" at bounding box center [631, 454] width 81 height 33
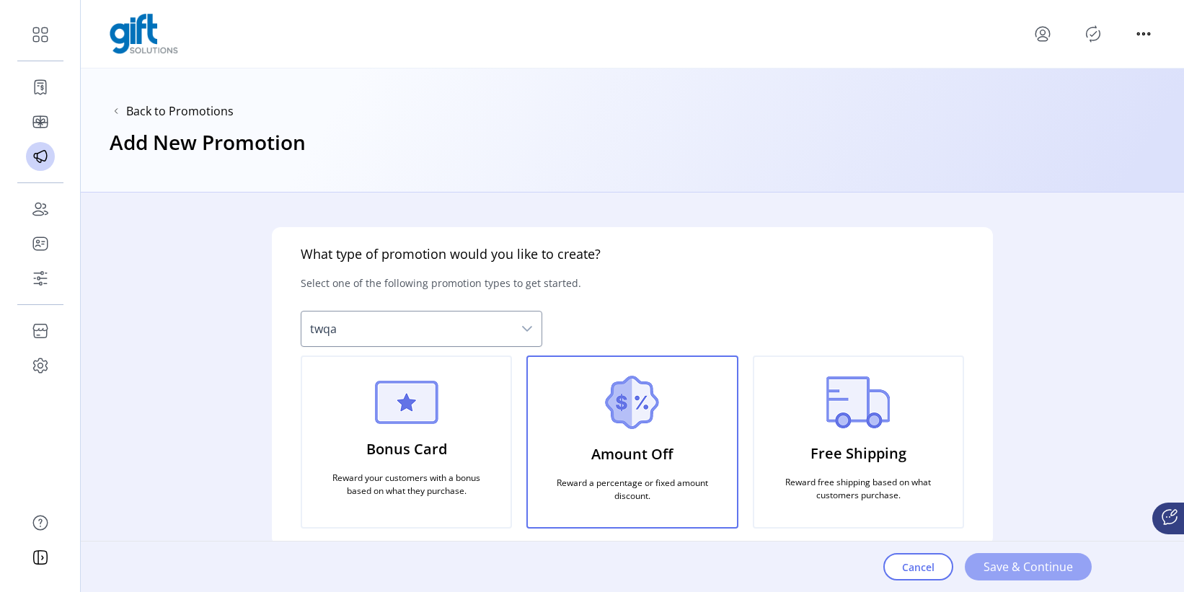
click at [989, 540] on span "Save & Continue" at bounding box center [1027, 566] width 89 height 17
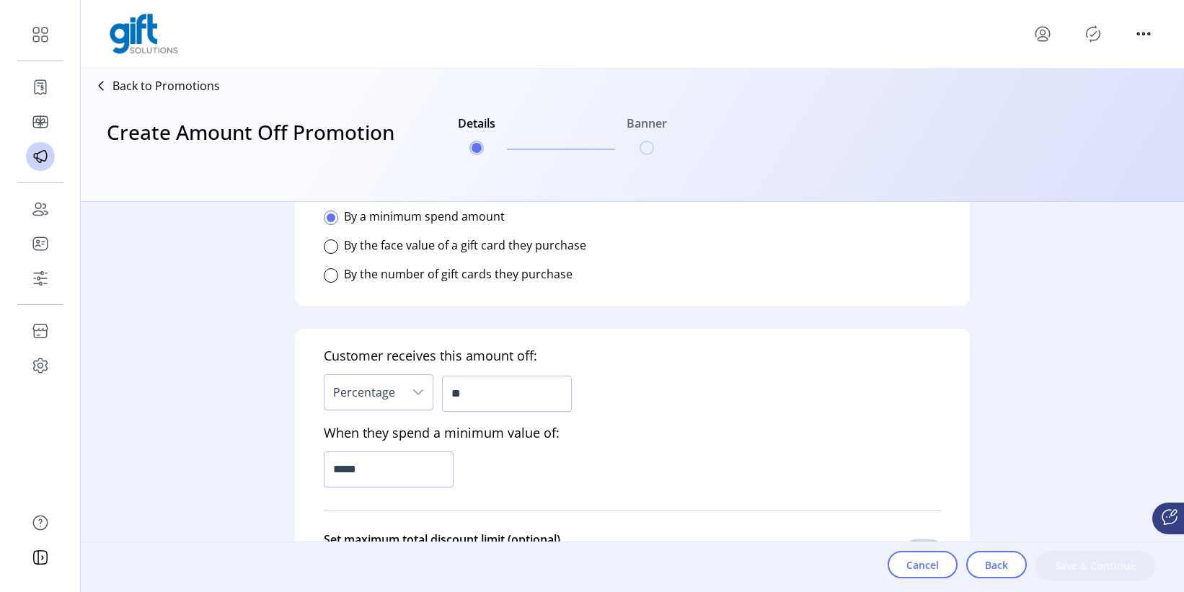
scroll to position [397, 0]
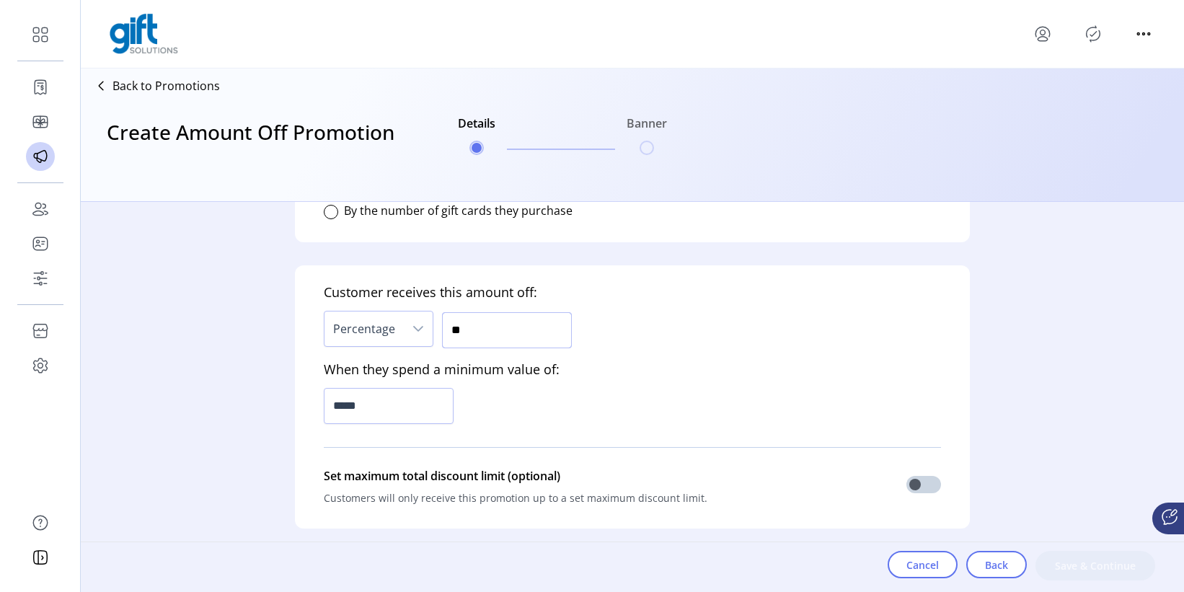
click at [500, 312] on input "**" at bounding box center [507, 330] width 130 height 36
type input "***"
click at [489, 404] on div "Customer receives this amount off: Percentage *** When they spend a minimum val…" at bounding box center [632, 396] width 675 height 263
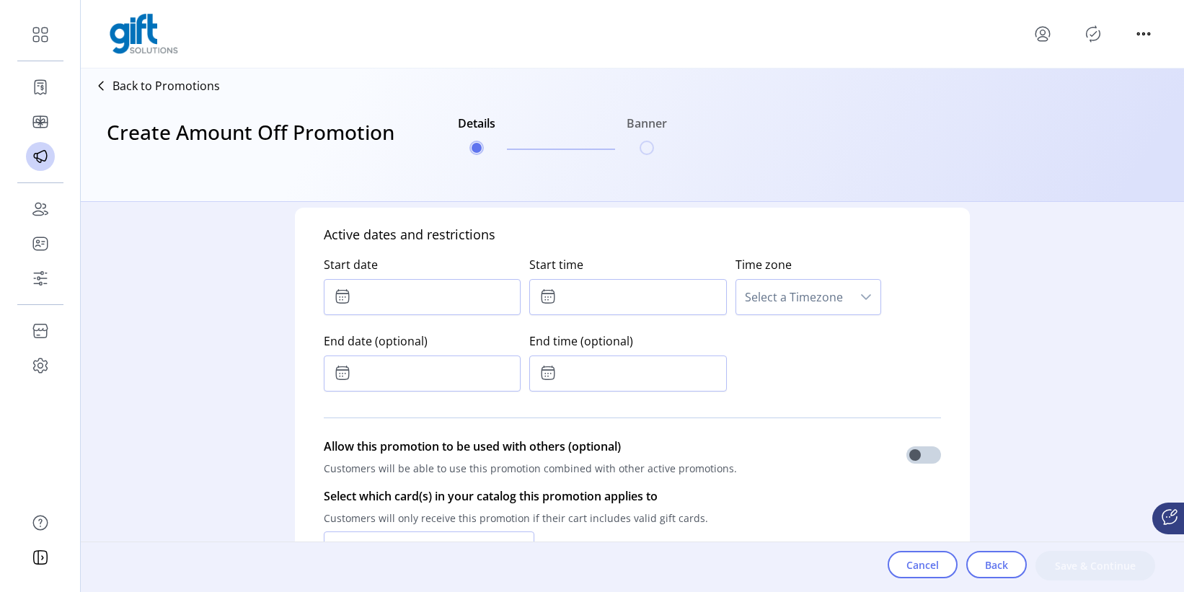
scroll to position [742, 0]
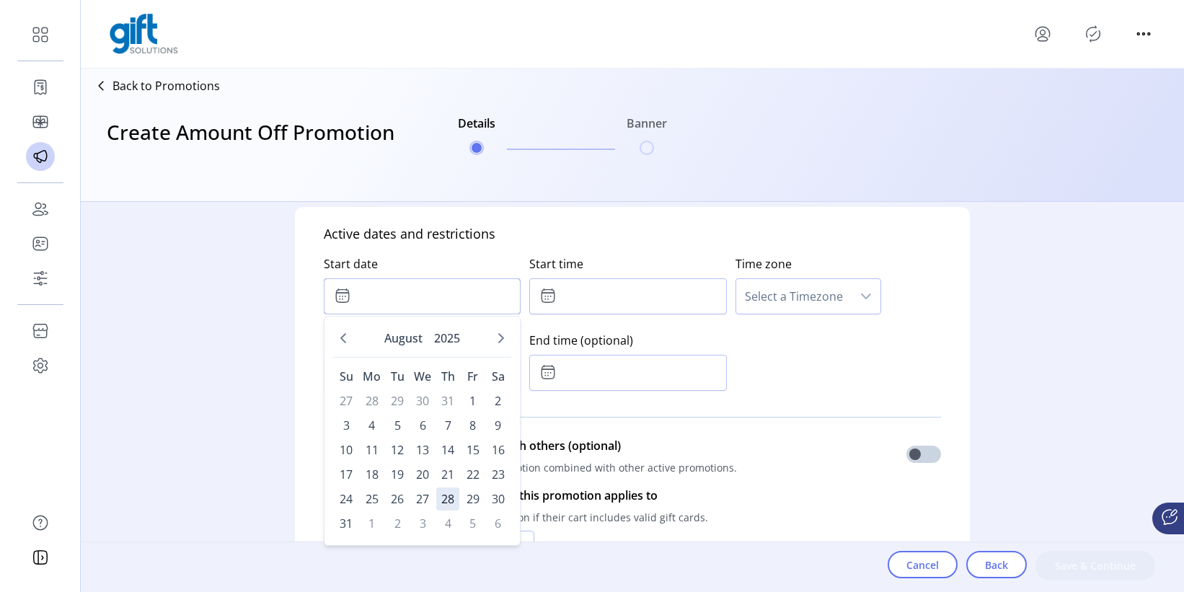
click at [422, 296] on input "text" at bounding box center [422, 296] width 197 height 36
click at [450, 468] on span "21" at bounding box center [447, 474] width 23 height 23
type input "**********"
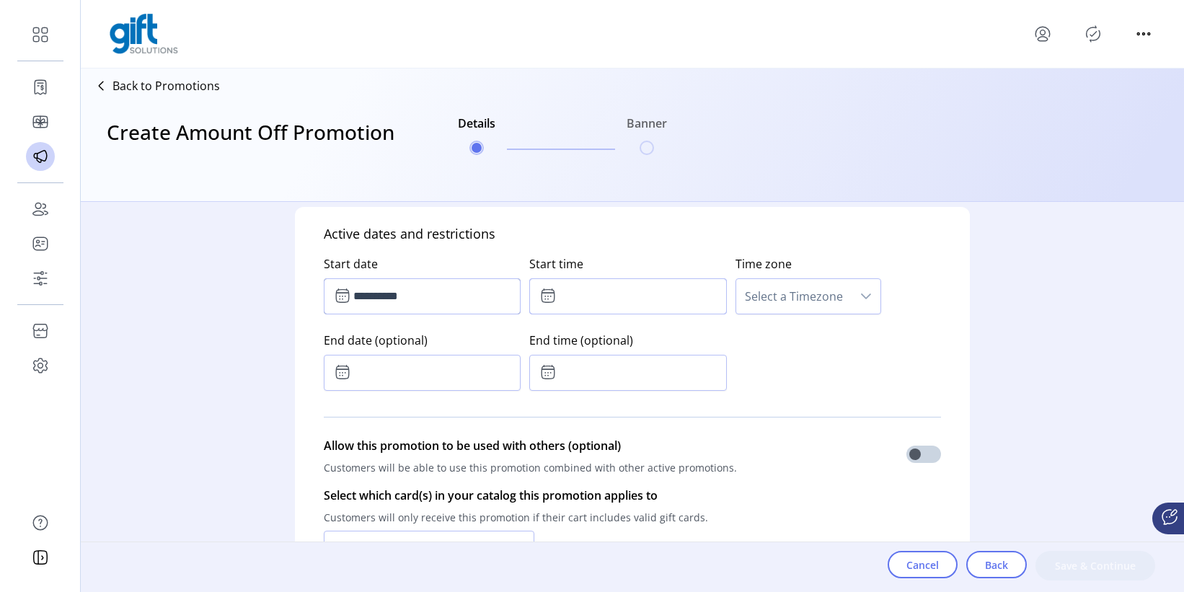
click at [606, 290] on input "text" at bounding box center [627, 296] width 197 height 36
click at [647, 335] on icon "Next Minute" at bounding box center [651, 335] width 12 height 12
type input "*****"
drag, startPoint x: 822, startPoint y: 363, endPoint x: 815, endPoint y: 361, distance: 7.5
click at [823, 363] on div "**********" at bounding box center [632, 320] width 617 height 153
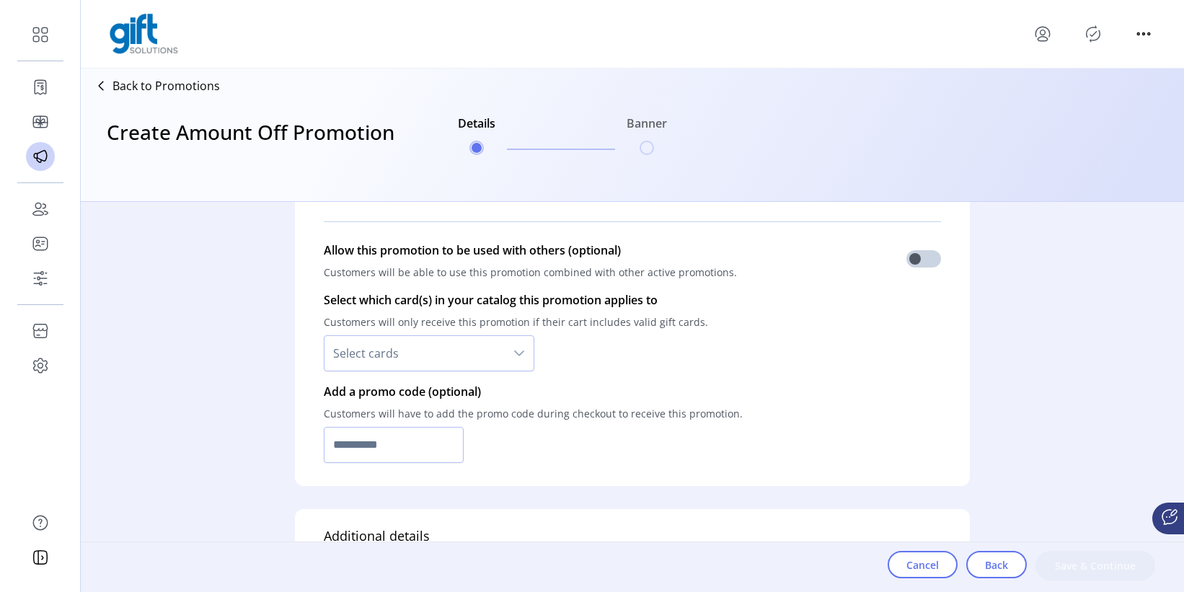
scroll to position [939, 0]
drag, startPoint x: 469, startPoint y: 347, endPoint x: 460, endPoint y: 353, distance: 11.0
click at [469, 347] on span "Select cards" at bounding box center [414, 351] width 180 height 35
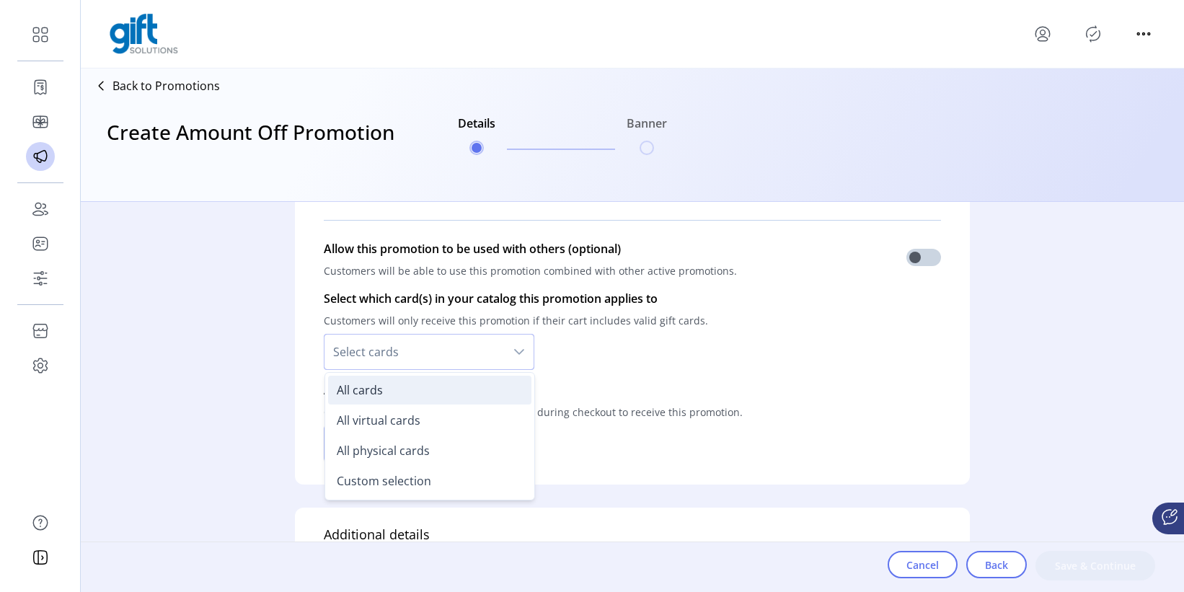
click at [412, 392] on li "All cards" at bounding box center [429, 390] width 203 height 29
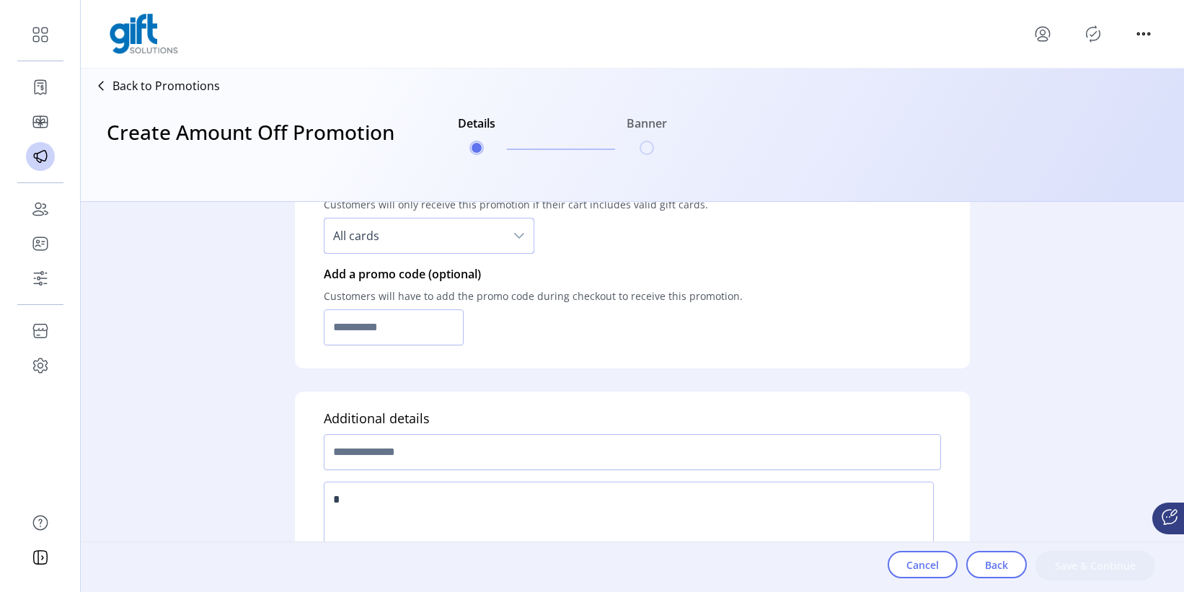
scroll to position [1072, 0]
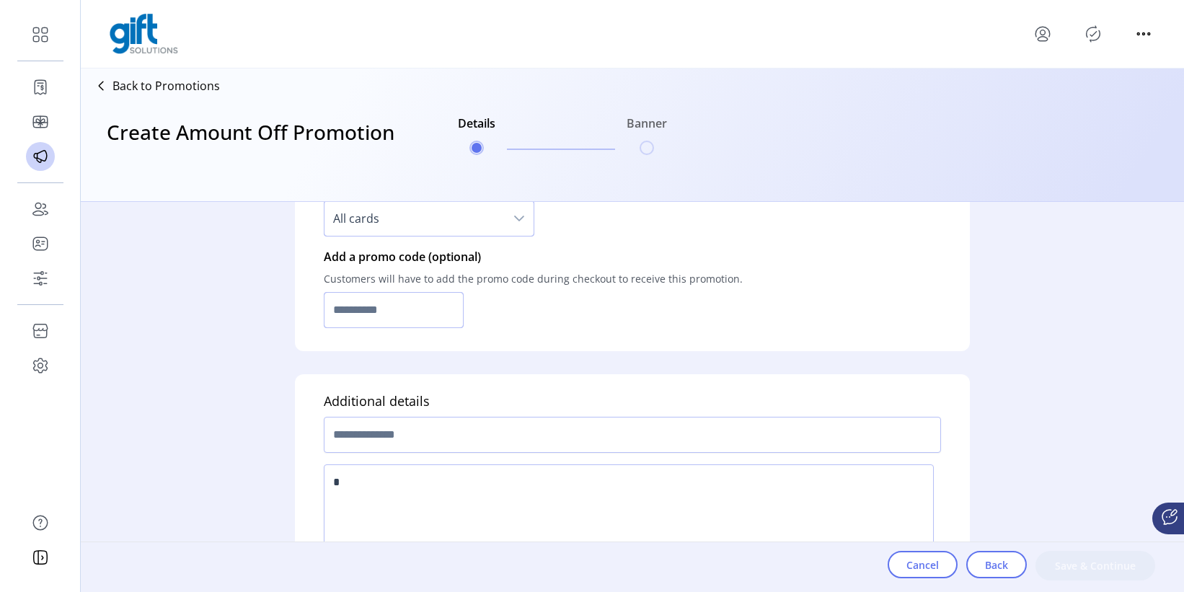
click at [419, 318] on input "text" at bounding box center [394, 310] width 140 height 36
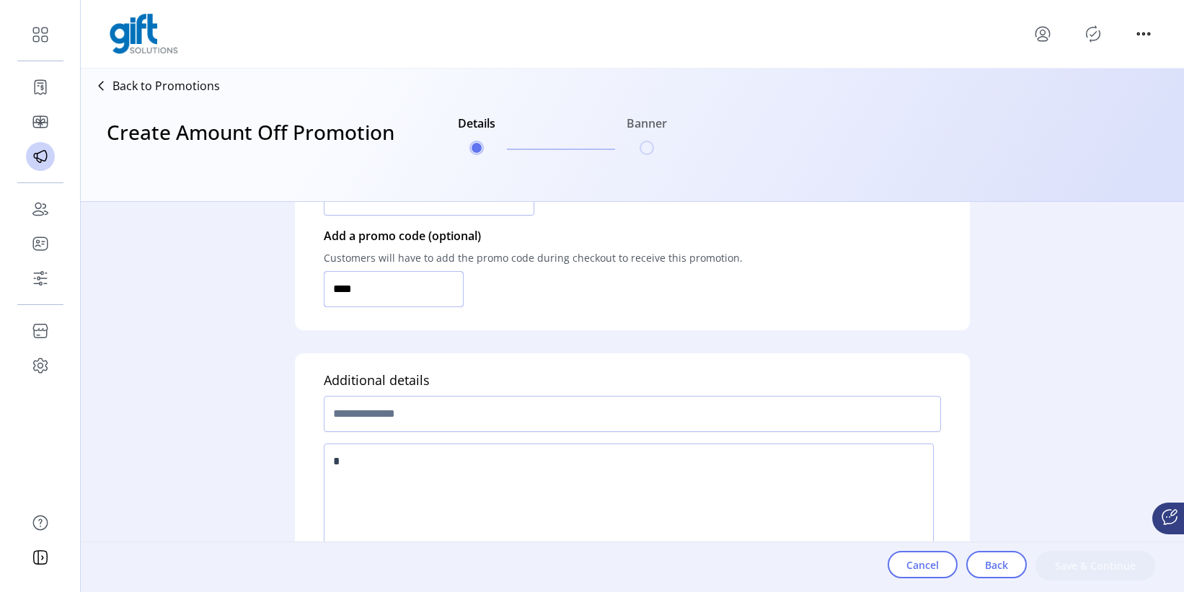
type input "****"
click at [638, 413] on input "text" at bounding box center [632, 414] width 617 height 36
type input "*"
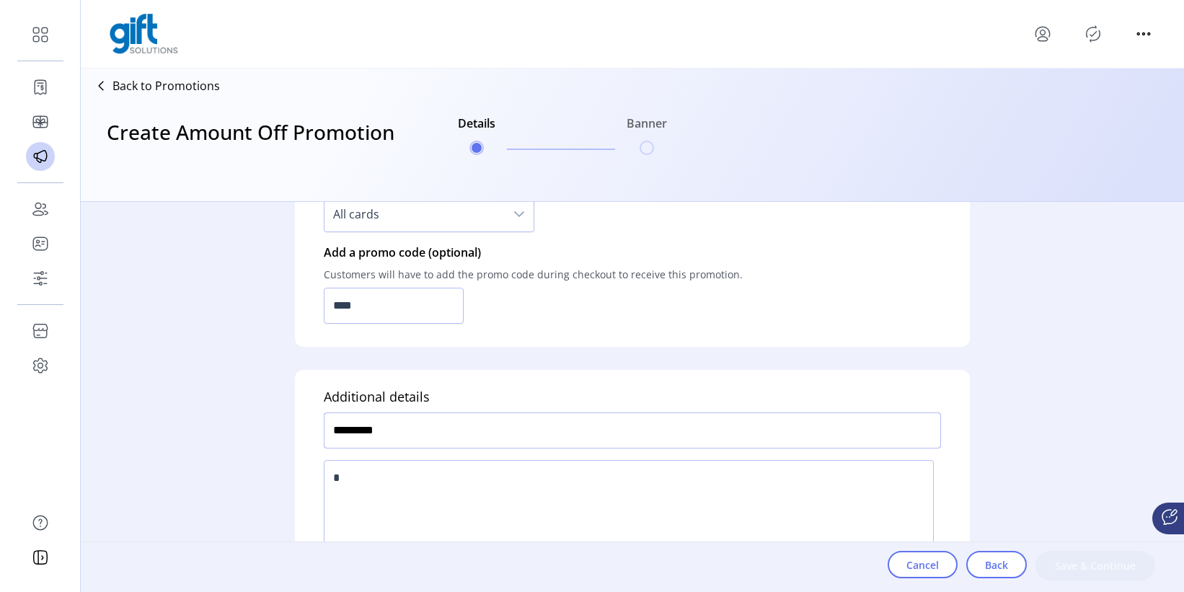
scroll to position [1129, 0]
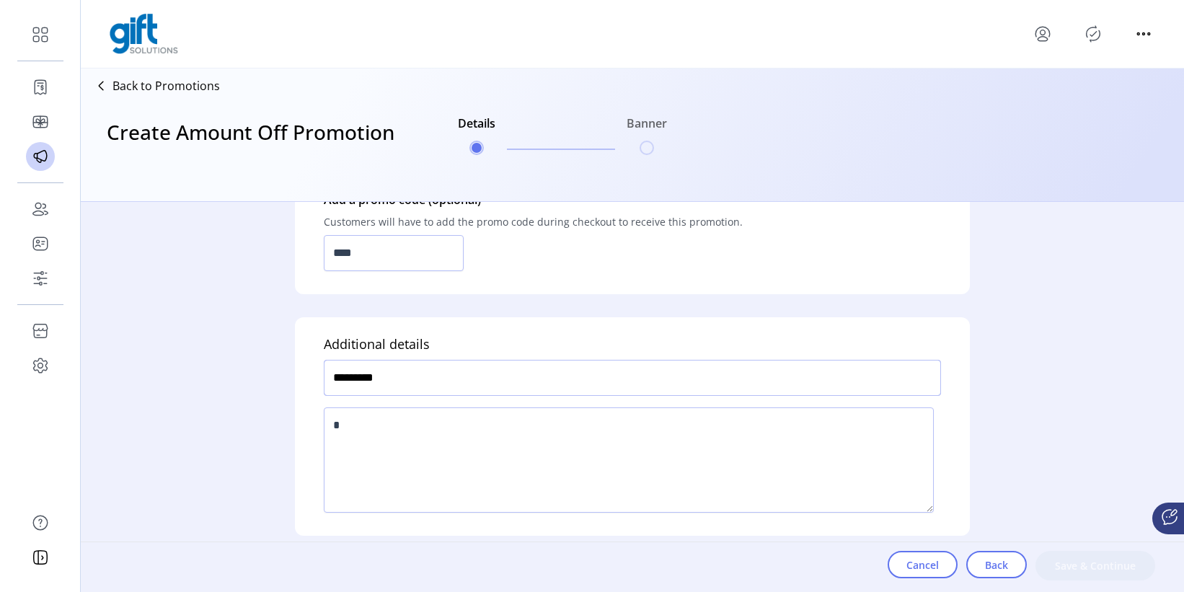
click at [326, 381] on input "*********" at bounding box center [632, 378] width 617 height 36
type input "**********"
click at [515, 421] on textarea at bounding box center [629, 459] width 610 height 105
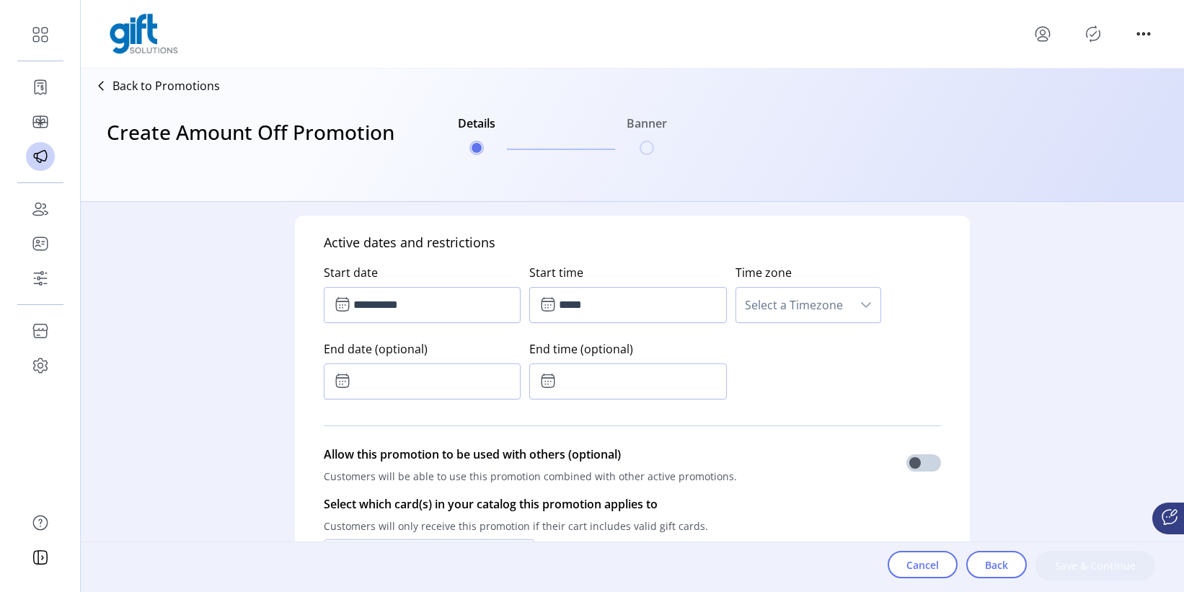
scroll to position [732, 0]
type textarea "***"
click at [795, 324] on div "Time zone Select a Timezone" at bounding box center [837, 291] width 205 height 76
click at [774, 309] on span "Select a Timezone" at bounding box center [793, 305] width 115 height 35
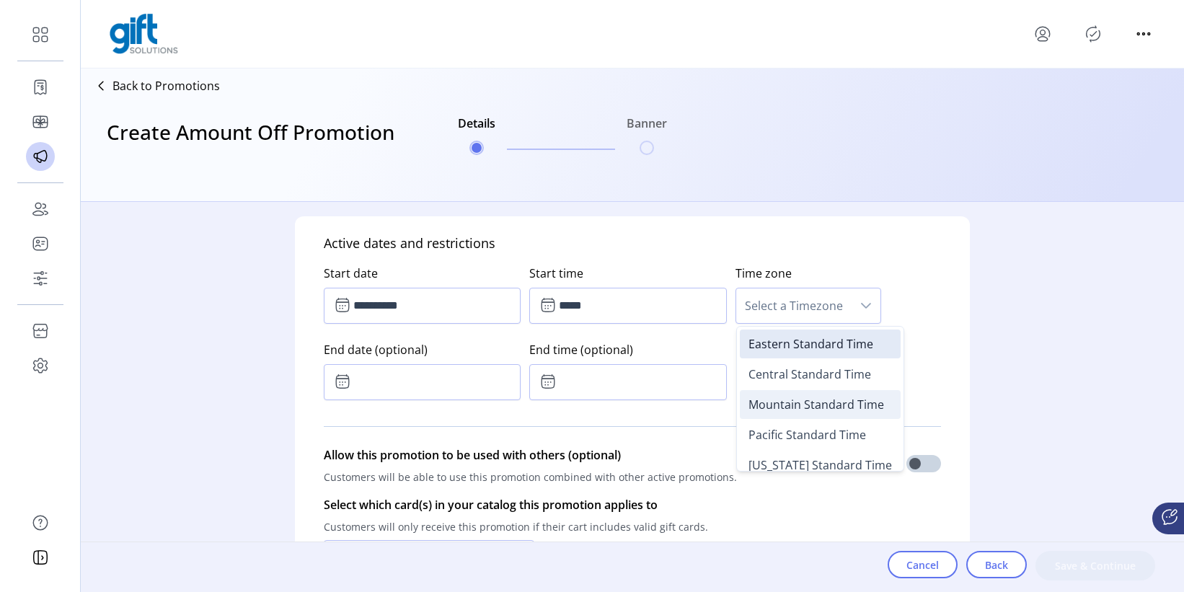
click at [784, 377] on span "Central Standard Time" at bounding box center [809, 374] width 123 height 16
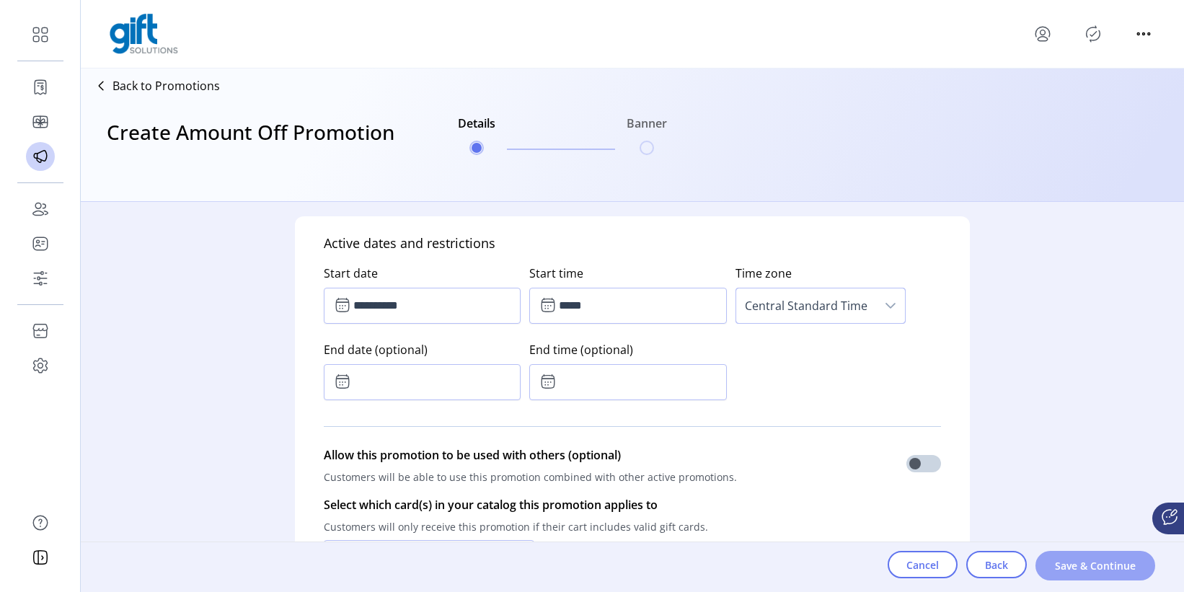
click at [1081, 540] on button "Save & Continue" at bounding box center [1095, 566] width 120 height 30
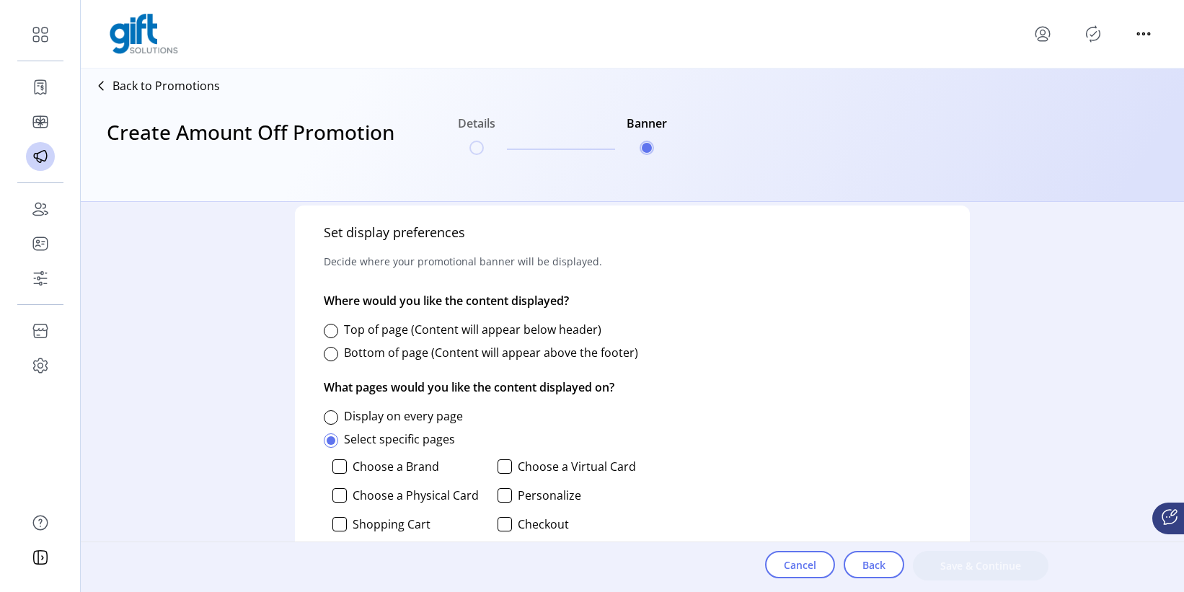
scroll to position [734, 0]
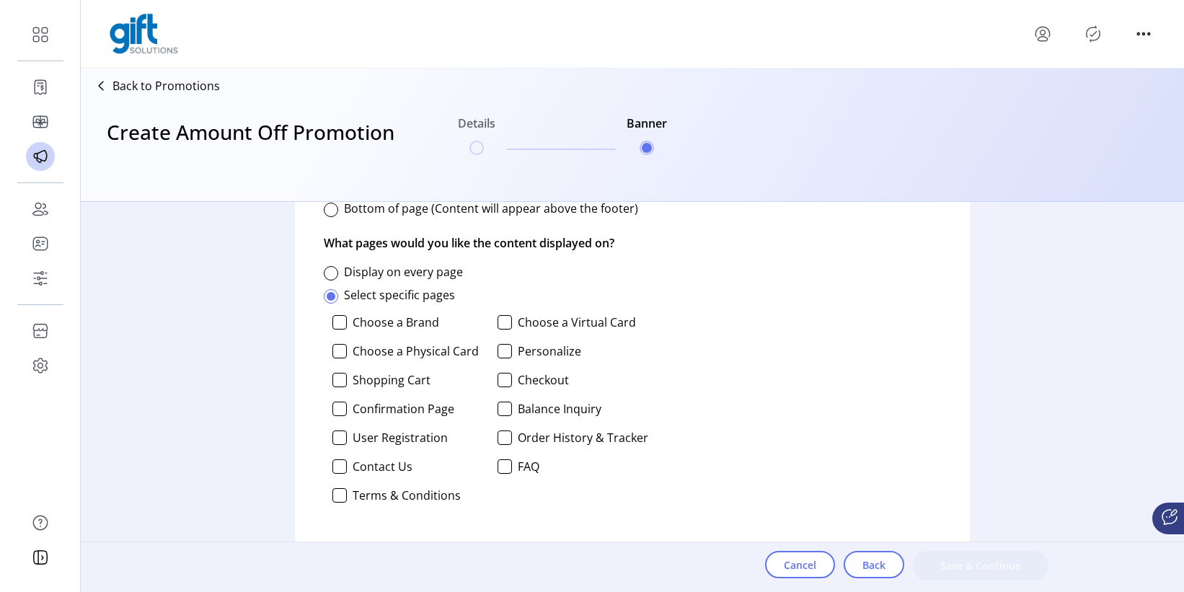
click at [334, 266] on div at bounding box center [331, 273] width 14 height 14
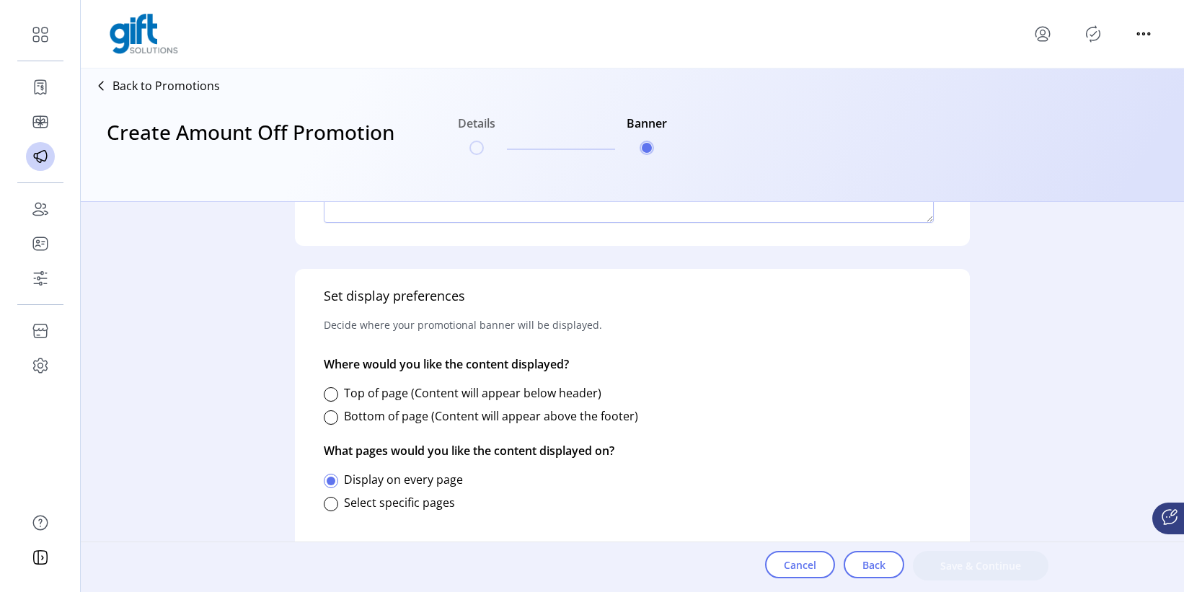
scroll to position [495, 0]
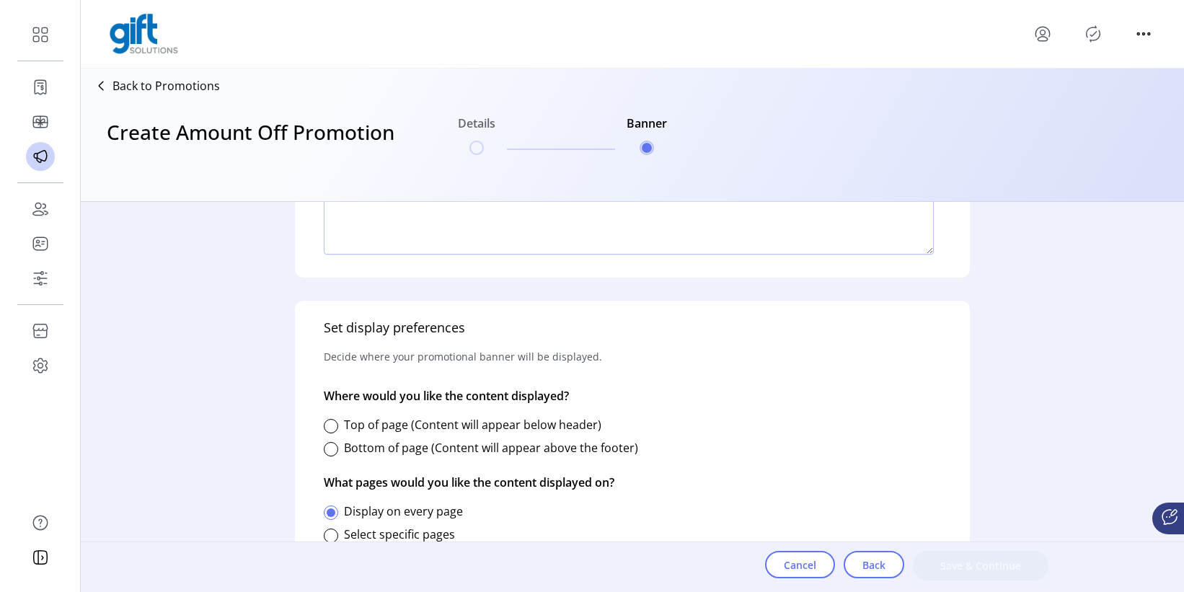
click at [345, 428] on label "Top of page (Content will appear below header)" at bounding box center [472, 425] width 257 height 16
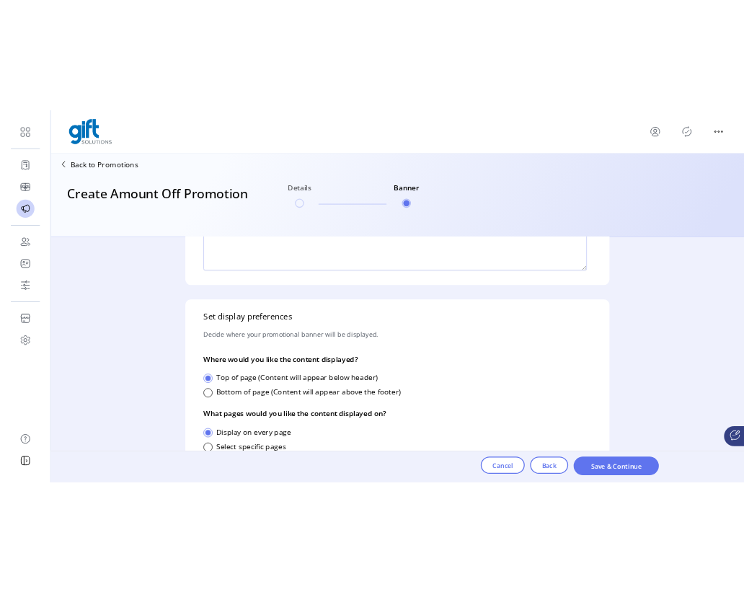
scroll to position [9, 5]
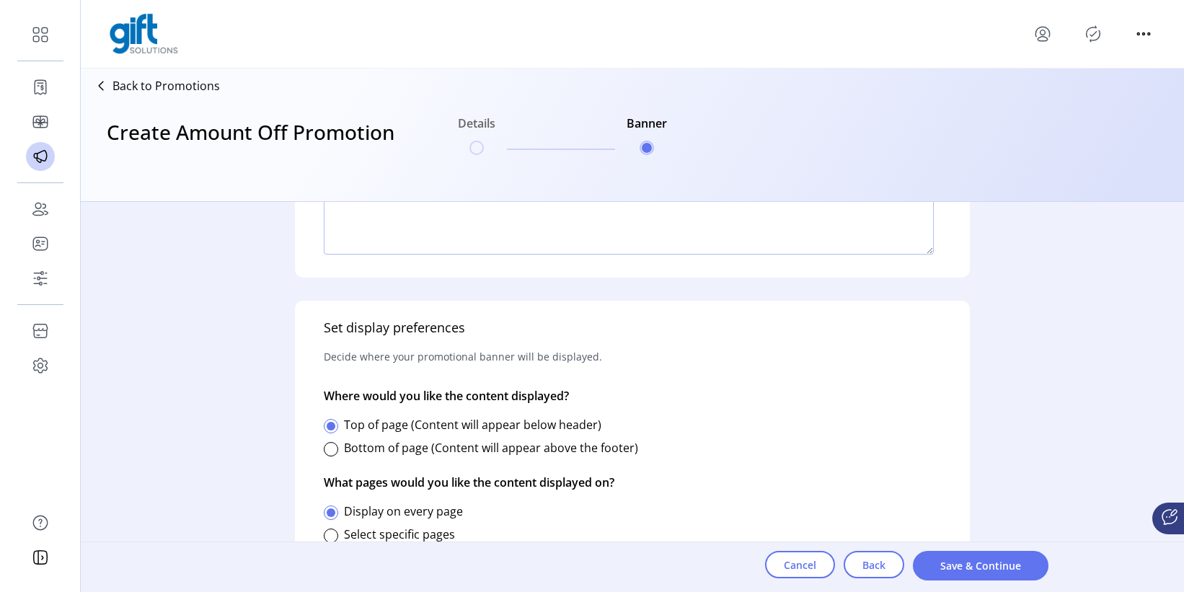
click at [1000, 540] on span "Save & Continue" at bounding box center [980, 565] width 98 height 15
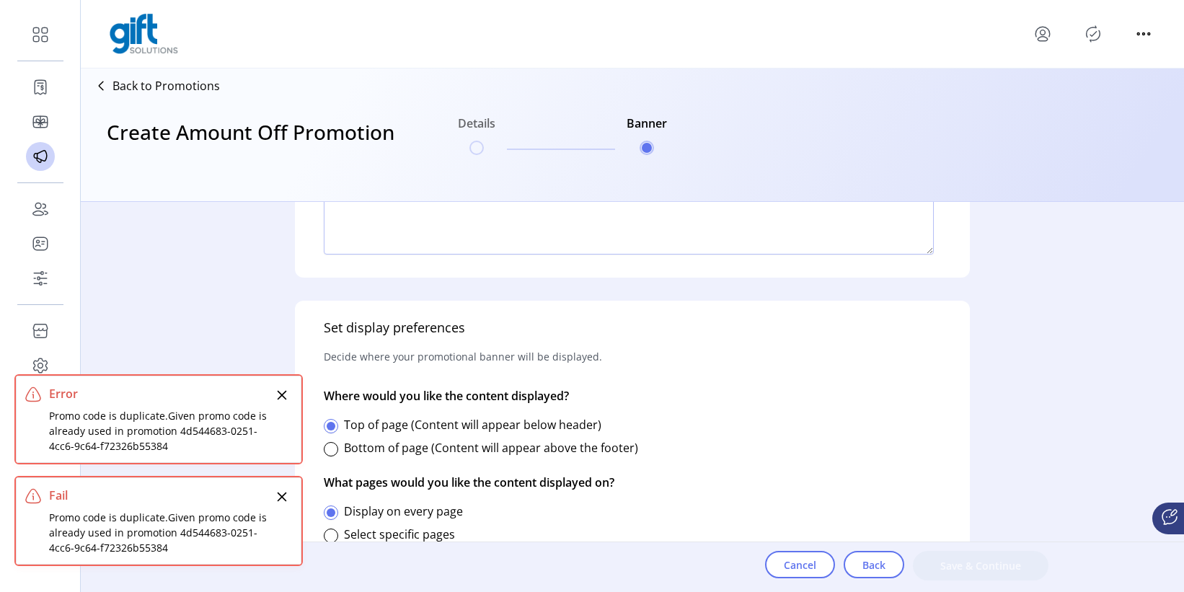
click at [109, 427] on div "Promo code is duplicate.Given promo code is already used in promotion 4d544683-…" at bounding box center [160, 430] width 223 height 45
click at [110, 428] on div "Promo code is duplicate.Given promo code is already used in promotion 4d544683-…" at bounding box center [160, 430] width 223 height 45
click at [109, 428] on div "Promo code is duplicate.Given promo code is already used in promotion 4d544683-…" at bounding box center [160, 430] width 223 height 45
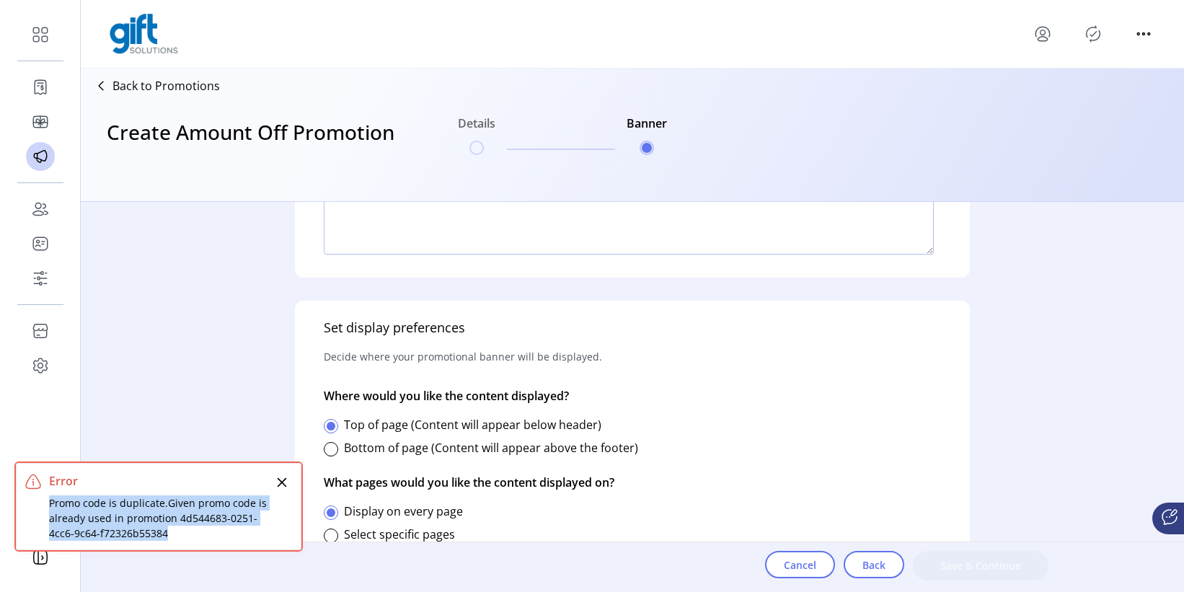
copy div "Promo code is duplicate.Given promo code is already used in promotion 4d544683-…"
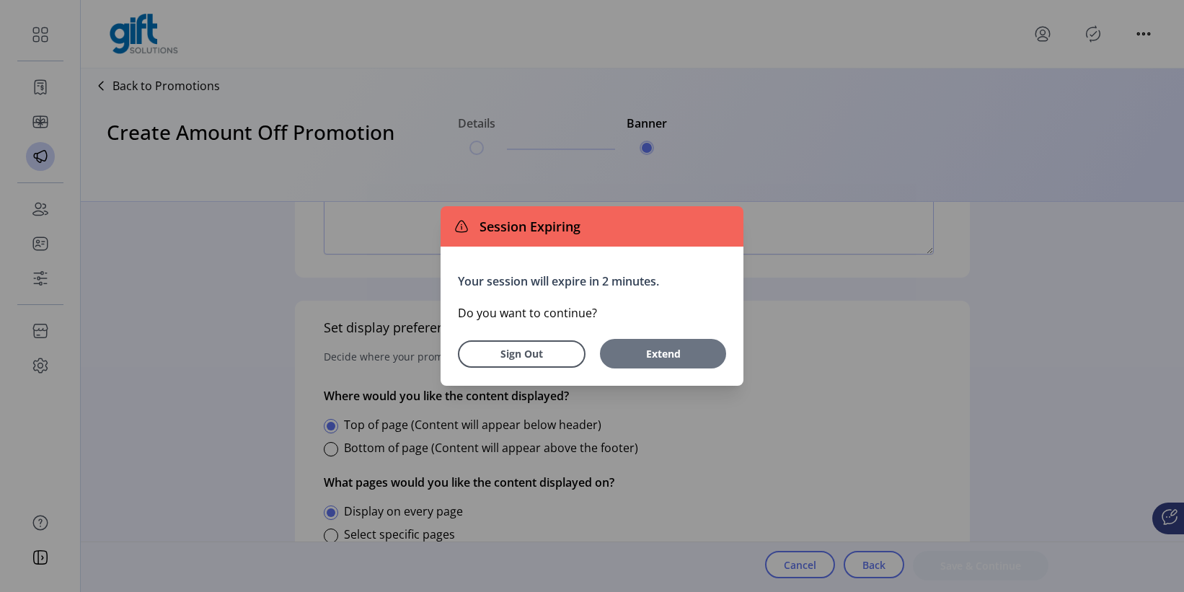
click at [677, 349] on span "Extend" at bounding box center [663, 353] width 112 height 15
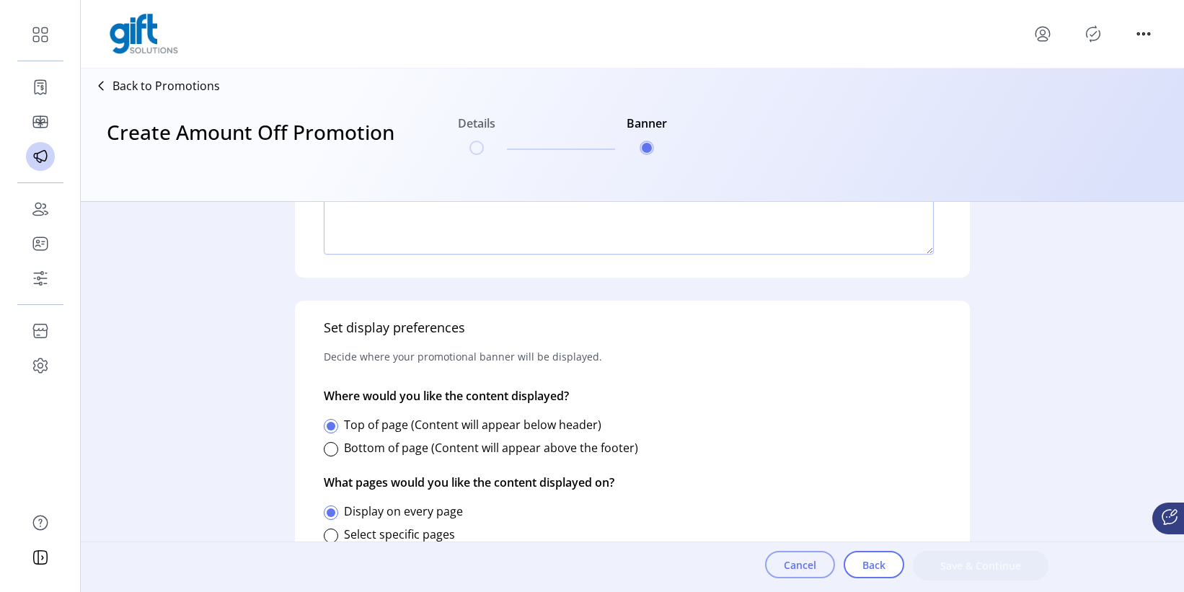
click at [794, 540] on button "Cancel" at bounding box center [800, 564] width 70 height 27
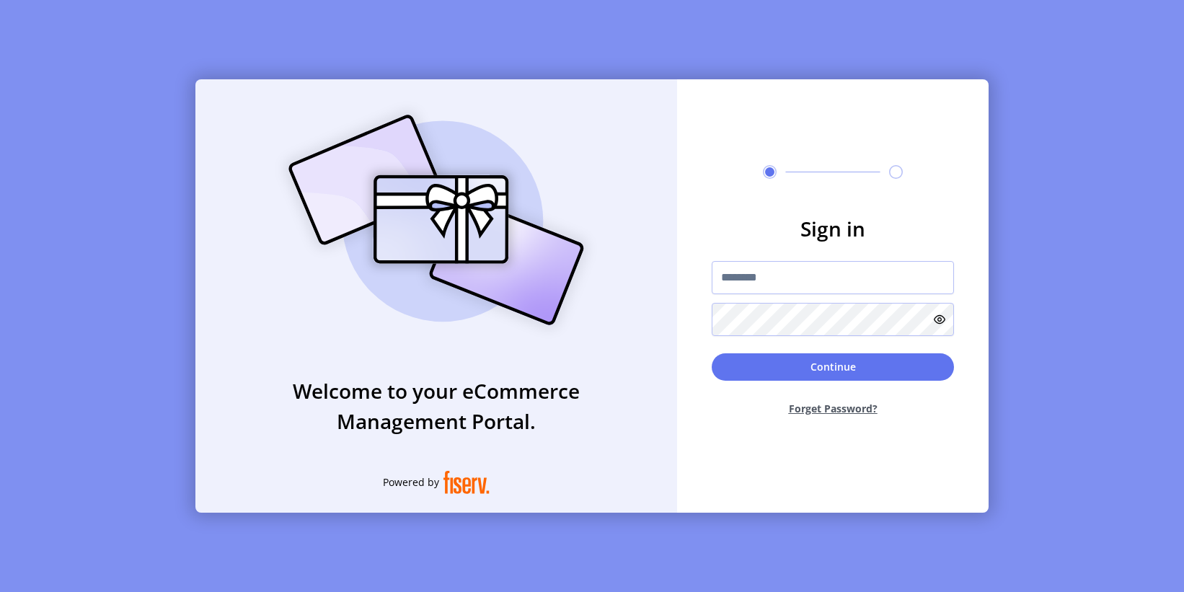
click at [872, 297] on div at bounding box center [832, 298] width 242 height 75
click at [855, 287] on input "text" at bounding box center [832, 277] width 242 height 33
paste input "**********"
type input "**********"
click at [856, 360] on button "Continue" at bounding box center [832, 366] width 242 height 27
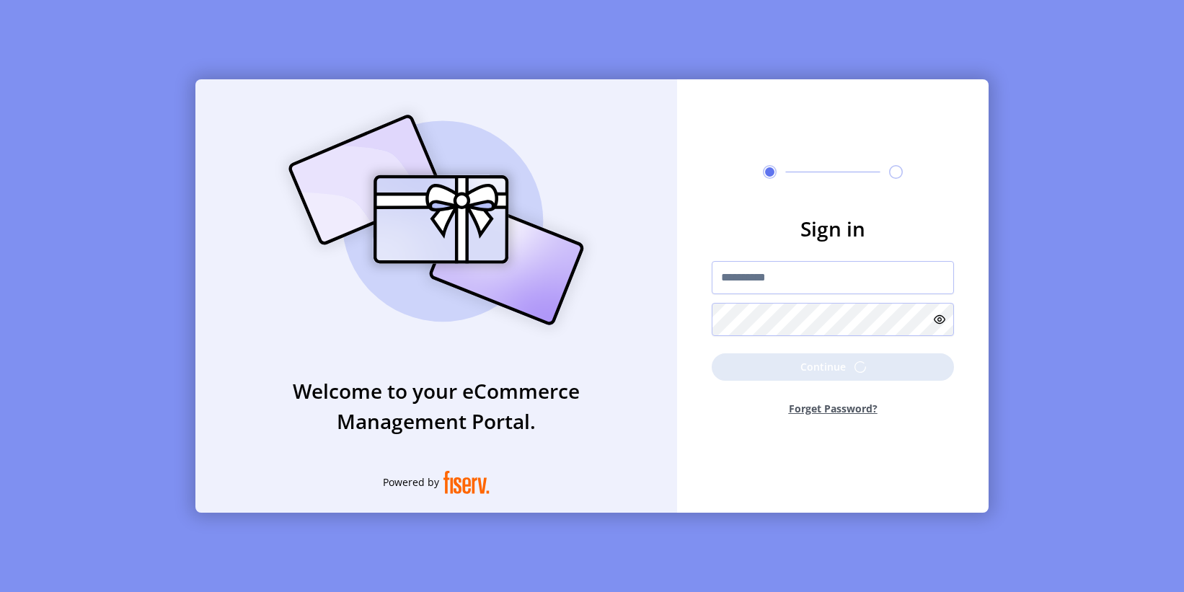
click at [858, 361] on p-button "Continue" at bounding box center [832, 366] width 242 height 27
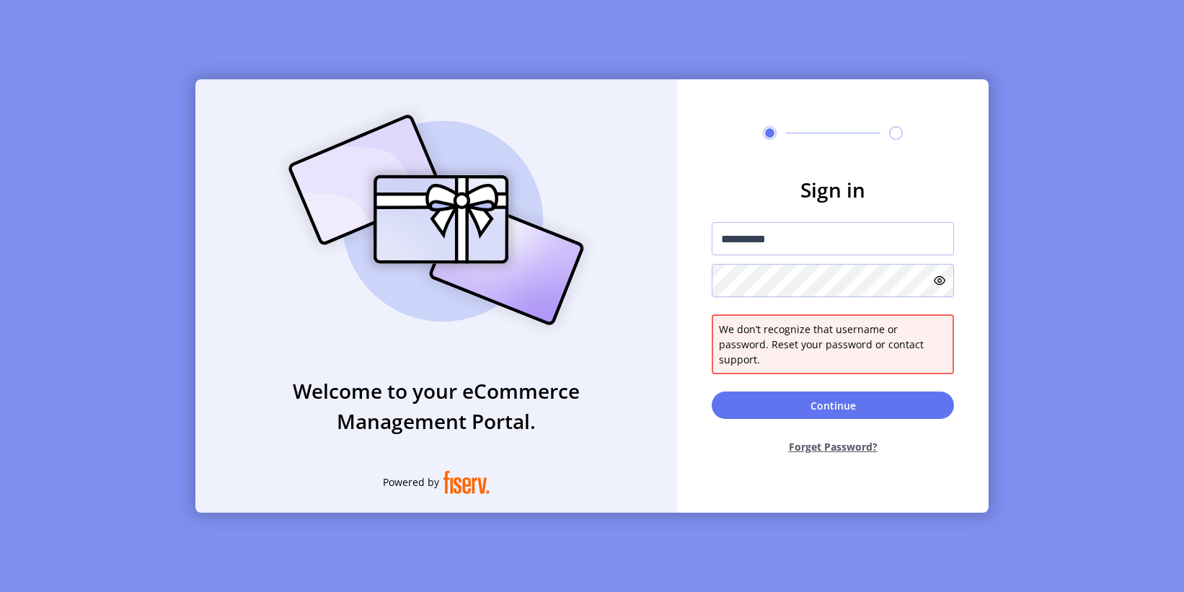
click at [937, 286] on icon at bounding box center [940, 281] width 12 height 12
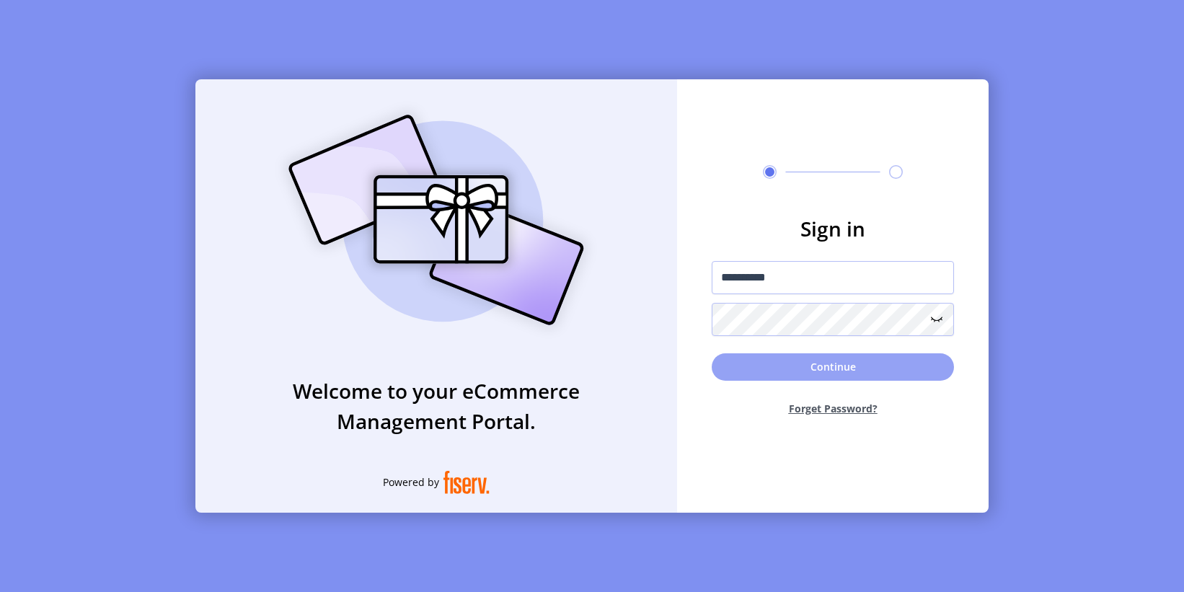
click at [884, 365] on button "Continue" at bounding box center [832, 366] width 242 height 27
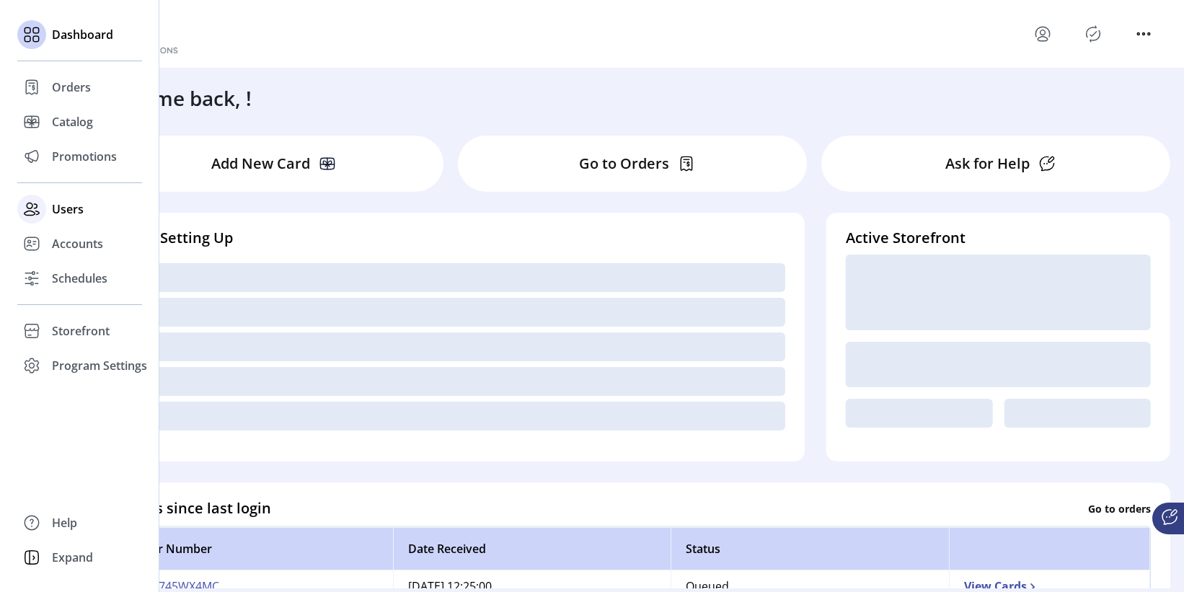
click at [81, 209] on span "Users" at bounding box center [68, 208] width 32 height 17
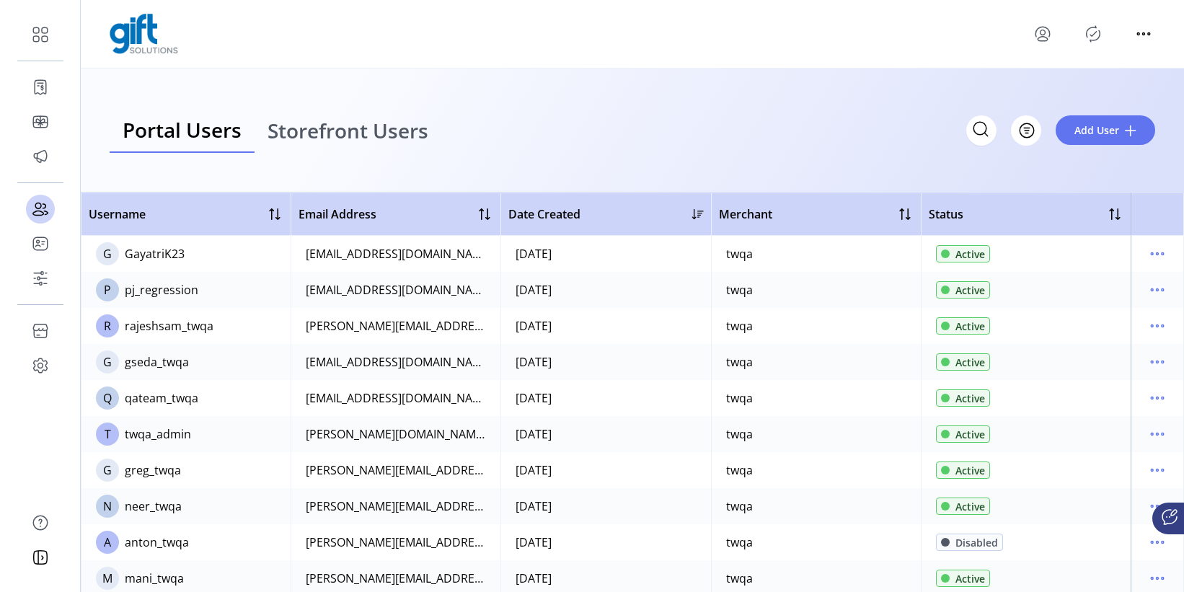
drag, startPoint x: 317, startPoint y: 141, endPoint x: 741, endPoint y: 130, distance: 424.0
click at [317, 141] on span "Storefront Users" at bounding box center [347, 130] width 161 height 20
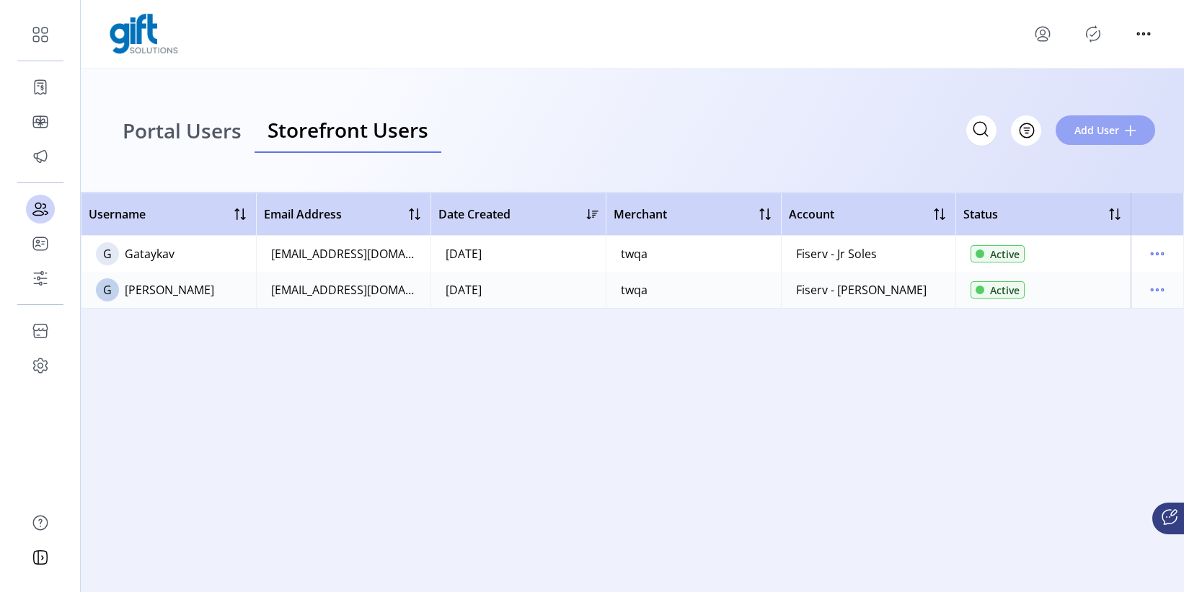
click at [1089, 128] on span "Add User" at bounding box center [1096, 130] width 45 height 15
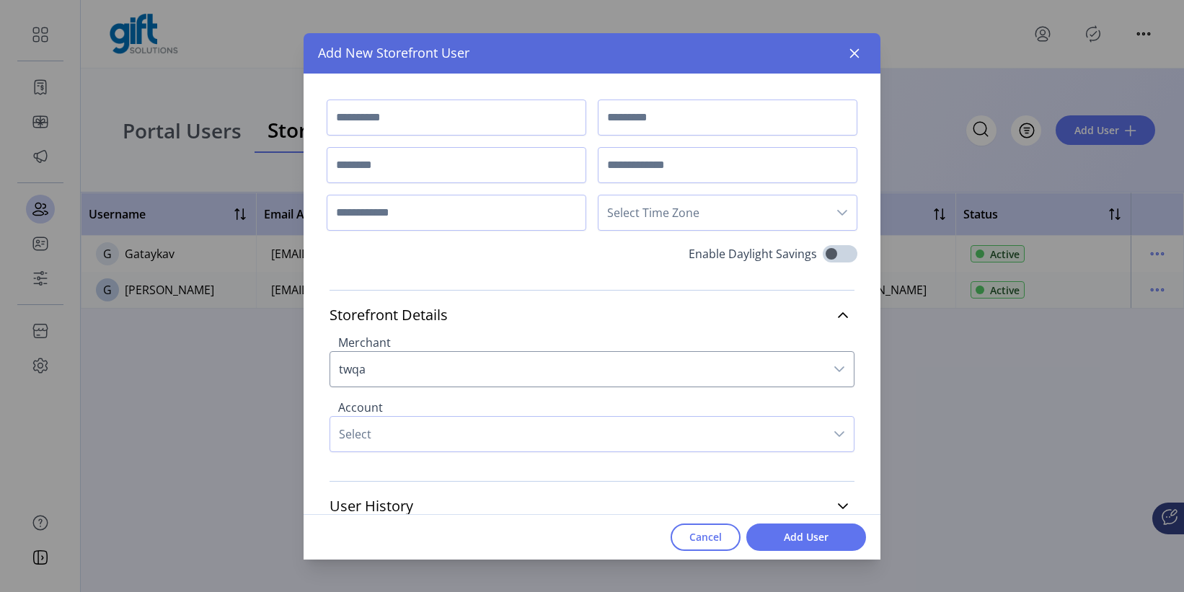
drag, startPoint x: 851, startPoint y: 48, endPoint x: 748, endPoint y: 72, distance: 105.8
click at [851, 48] on icon "button" at bounding box center [854, 54] width 12 height 12
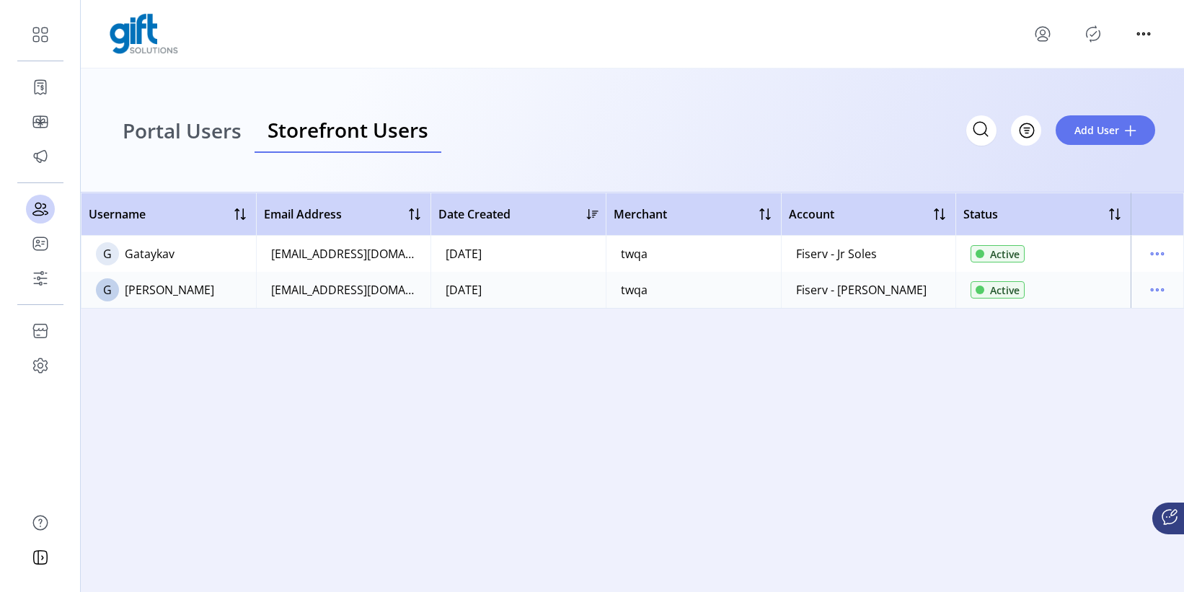
drag, startPoint x: 210, startPoint y: 135, endPoint x: 224, endPoint y: 134, distance: 13.7
click at [210, 135] on span "Portal Users" at bounding box center [182, 130] width 119 height 20
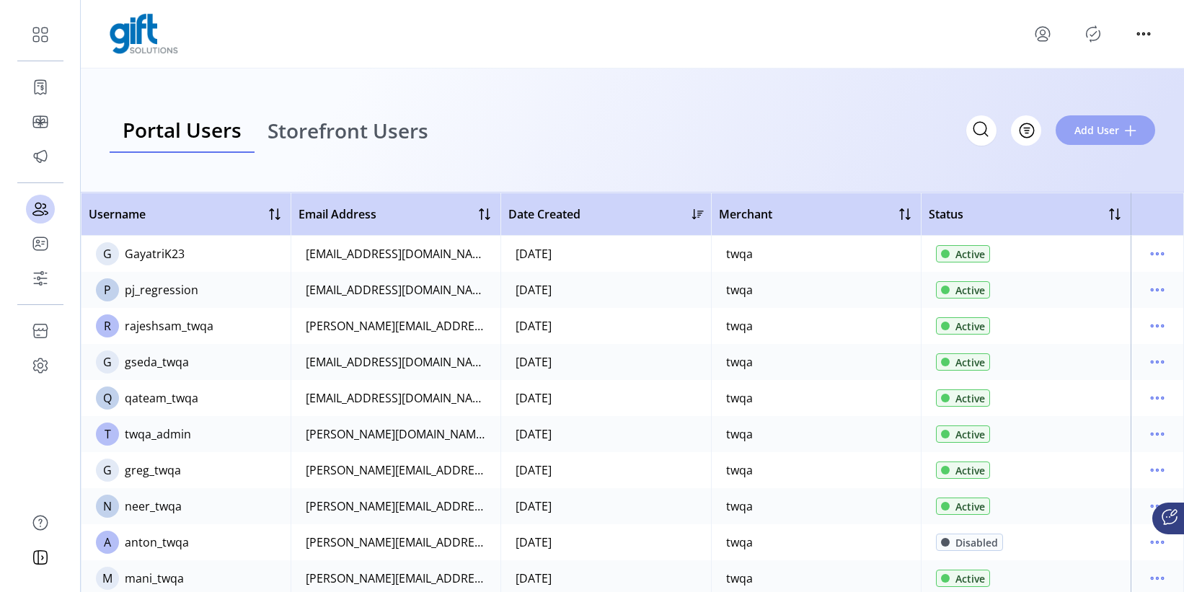
click at [1089, 131] on button "Add User" at bounding box center [1104, 130] width 99 height 30
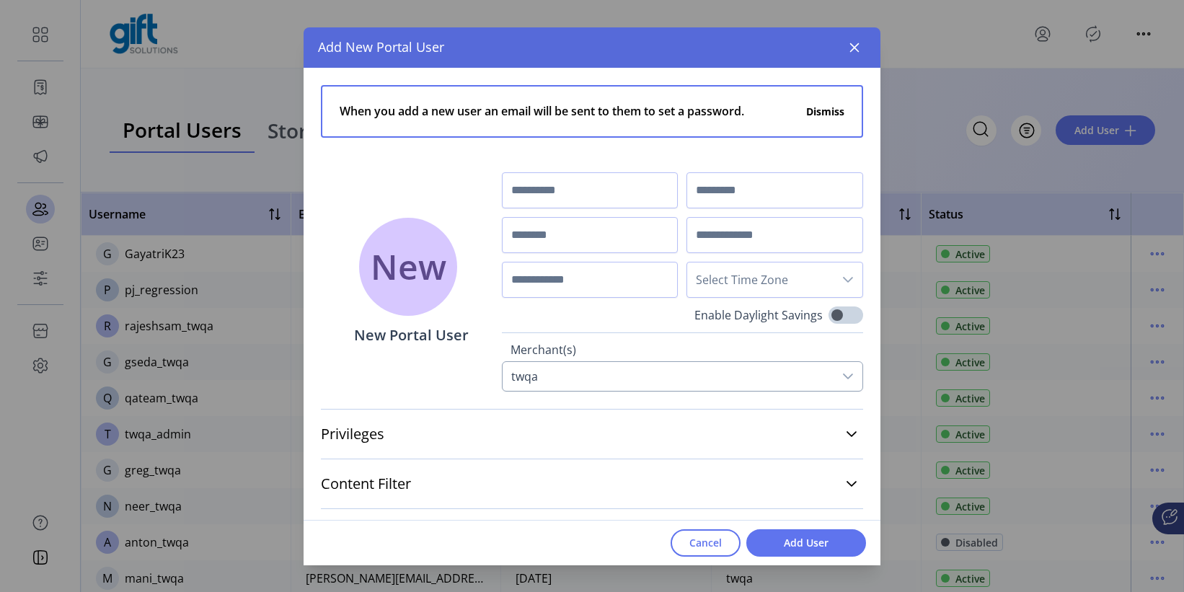
click at [737, 367] on div "twqa" at bounding box center [667, 376] width 331 height 29
click at [738, 369] on div "twqa" at bounding box center [667, 376] width 331 height 29
click at [842, 378] on icon at bounding box center [848, 377] width 12 height 12
click at [842, 379] on icon at bounding box center [848, 377] width 12 height 12
click at [843, 378] on icon at bounding box center [848, 377] width 12 height 12
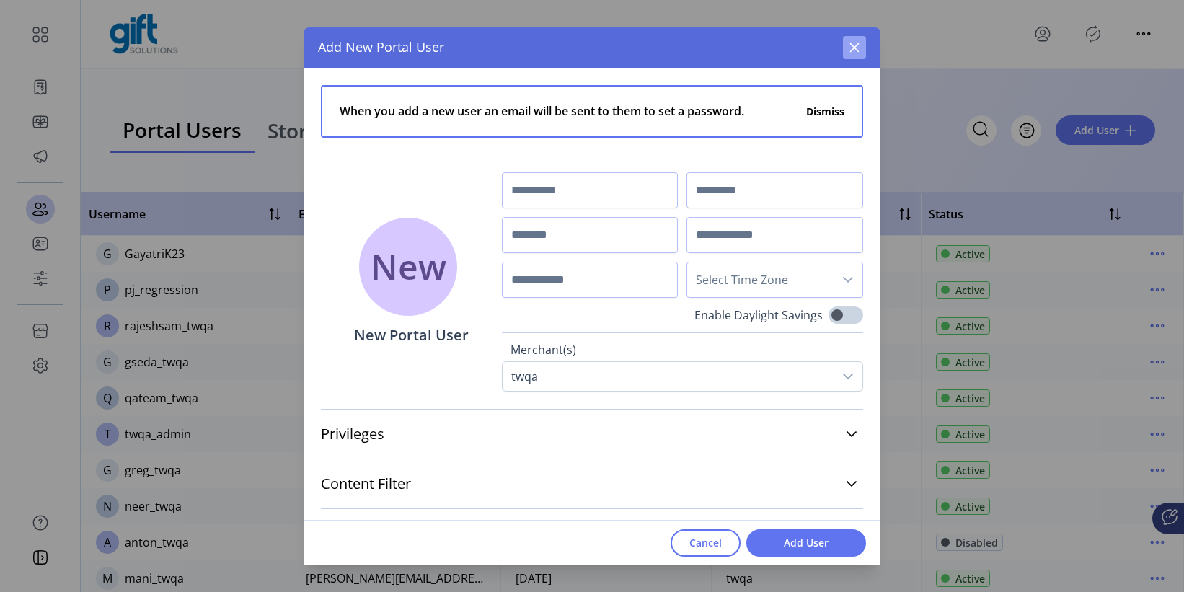
click at [859, 43] on icon "button" at bounding box center [854, 48] width 12 height 12
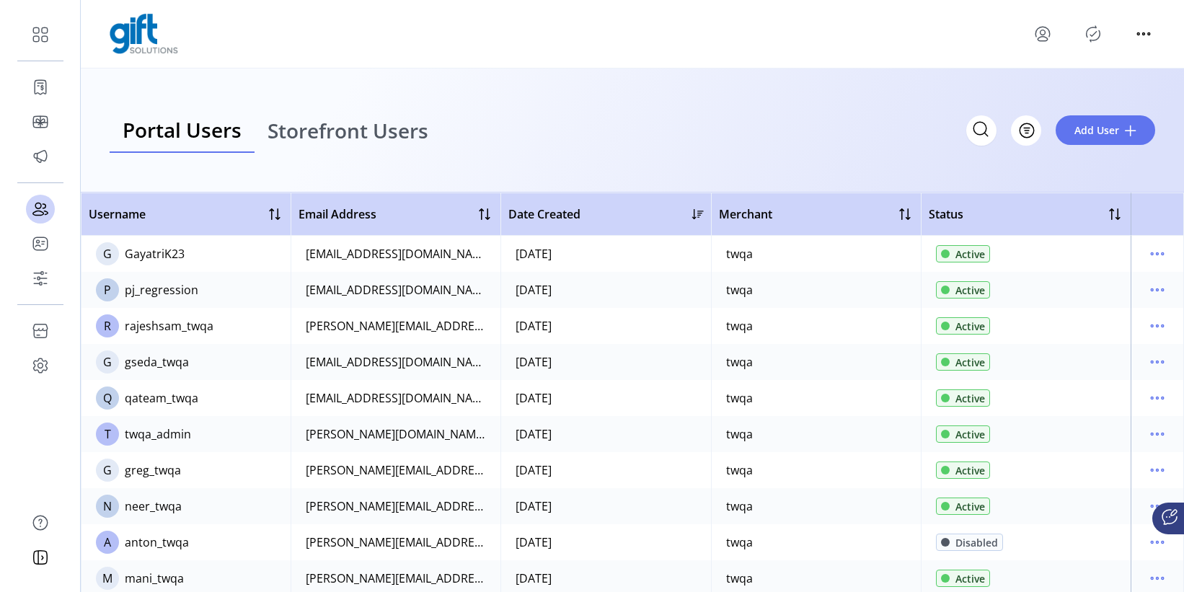
click at [306, 123] on span "Storefront Users" at bounding box center [347, 130] width 161 height 20
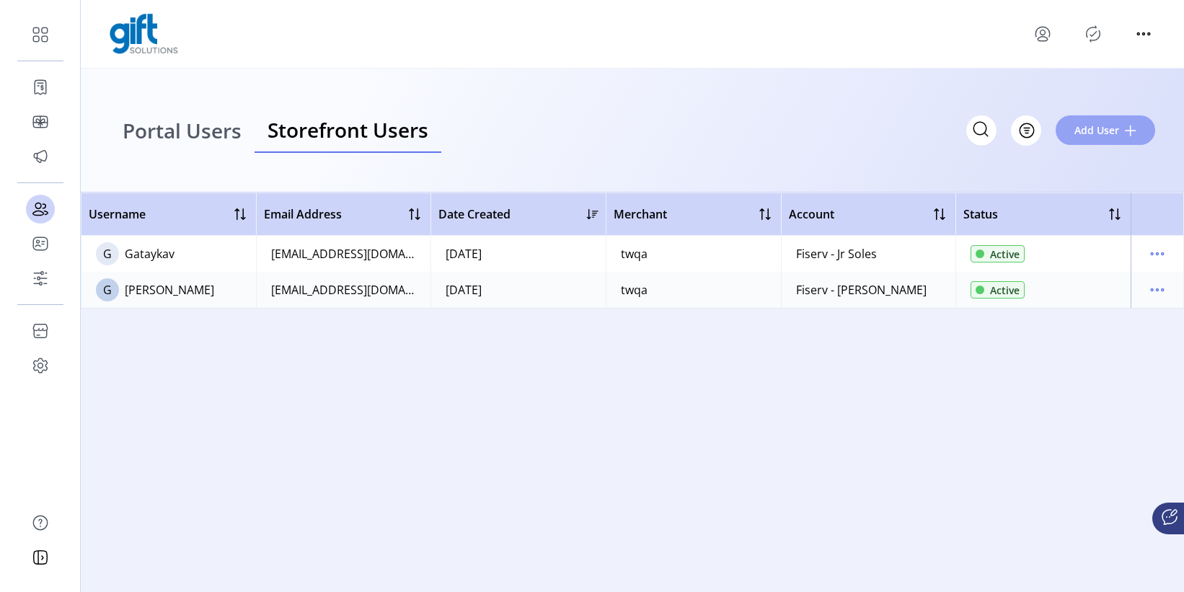
click at [1089, 129] on span "Add User" at bounding box center [1096, 130] width 45 height 15
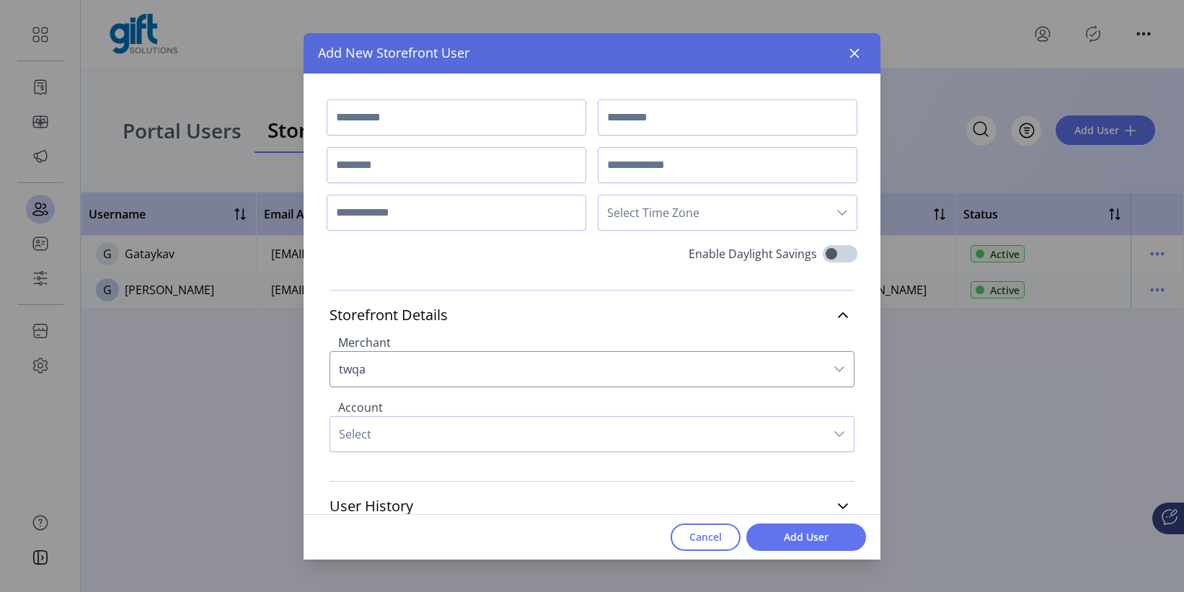
click at [512, 370] on span "twqa" at bounding box center [577, 369] width 495 height 35
click at [523, 365] on span "twqa" at bounding box center [577, 369] width 495 height 35
click at [853, 53] on icon "button" at bounding box center [854, 52] width 9 height 9
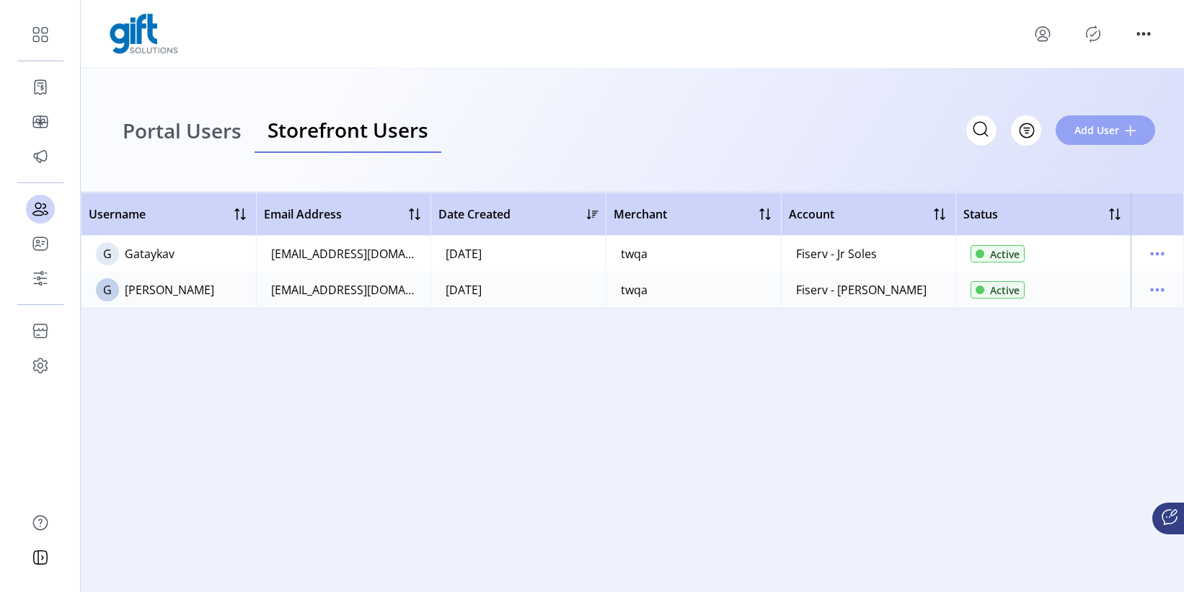
click at [1089, 133] on span "Add User" at bounding box center [1096, 130] width 45 height 15
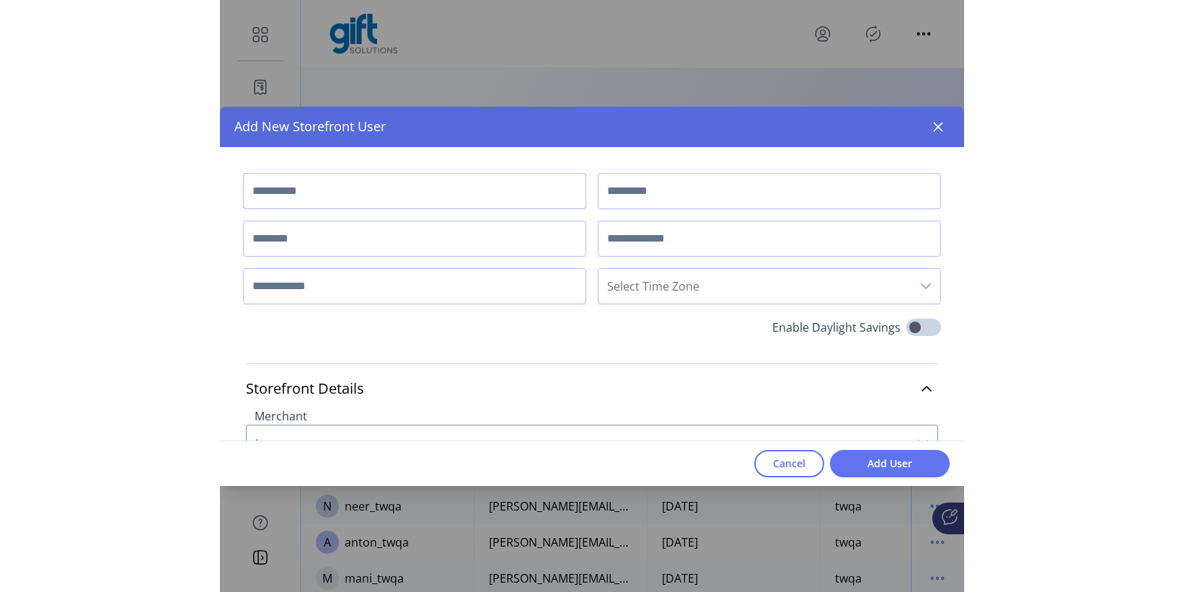
scroll to position [147, 0]
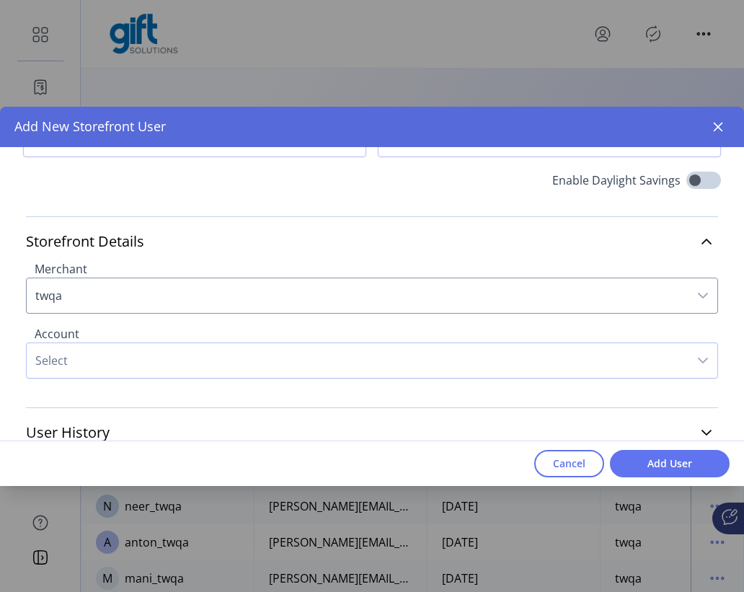
click at [1, 222] on div "Storefront Details Merchant twqa Account Select User History No history to view" at bounding box center [372, 342] width 744 height 287
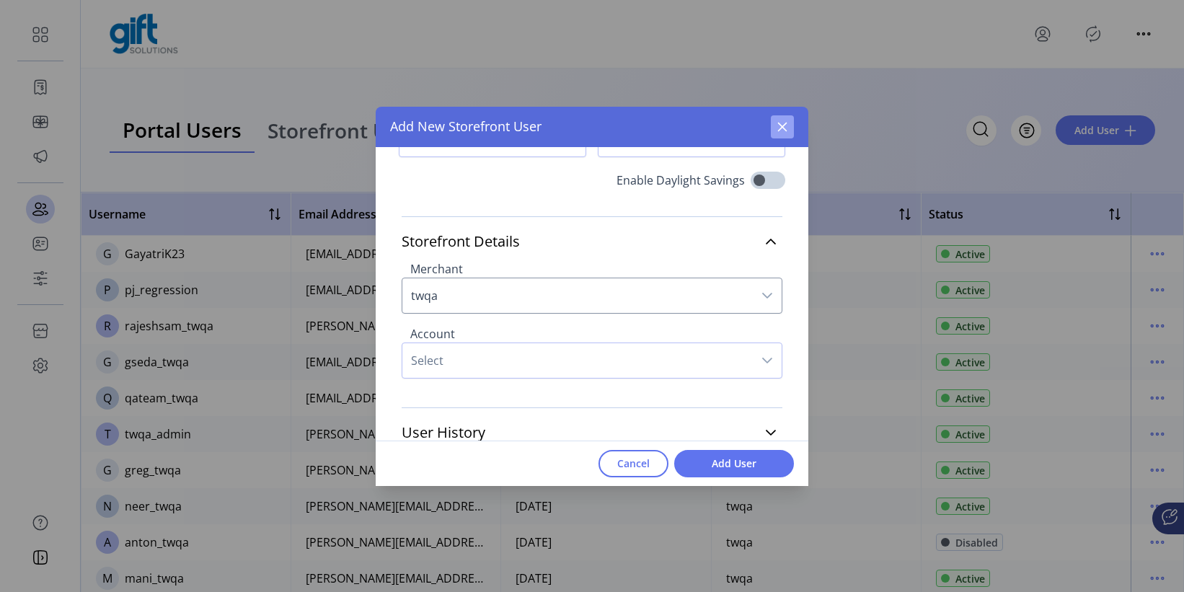
click at [743, 133] on button "button" at bounding box center [782, 126] width 23 height 23
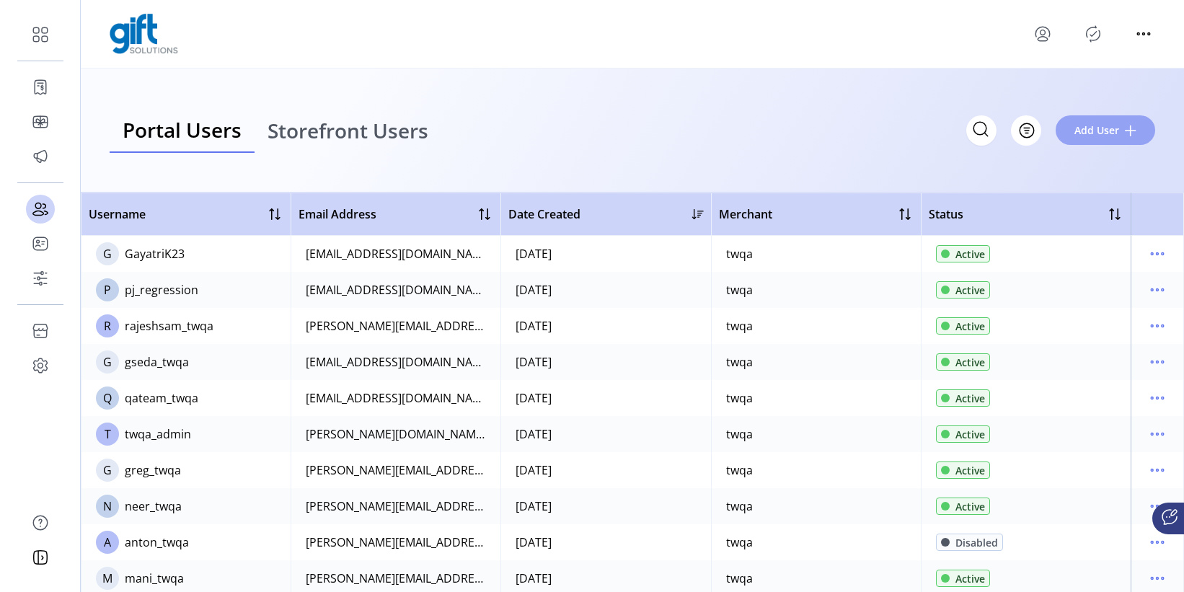
click at [743, 125] on span at bounding box center [1131, 131] width 12 height 12
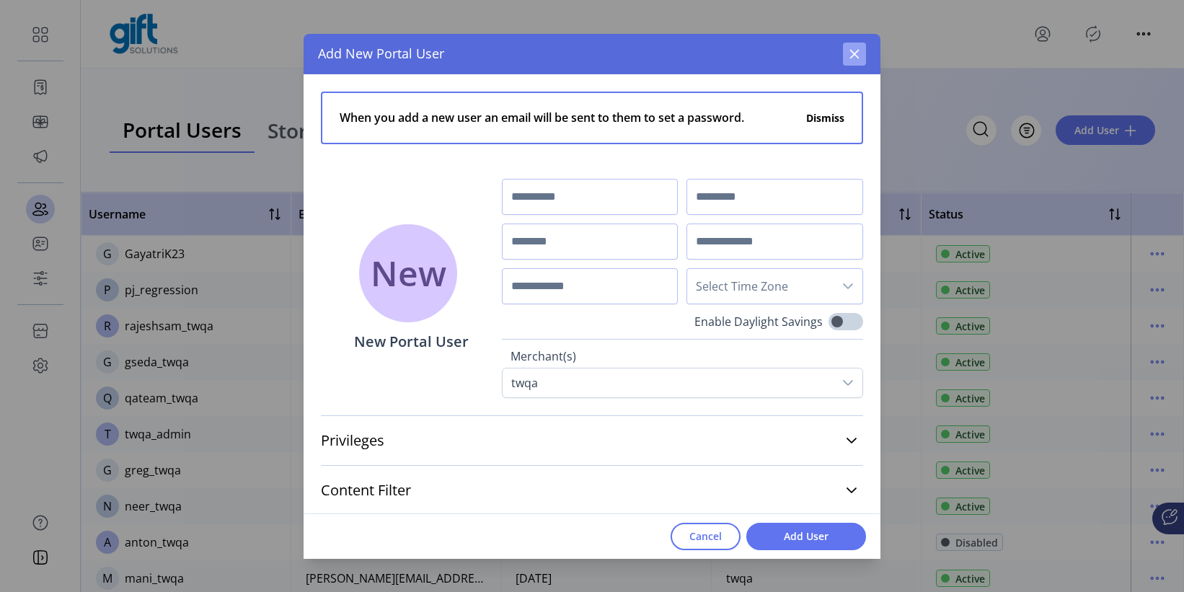
click at [743, 57] on icon "button" at bounding box center [854, 54] width 12 height 12
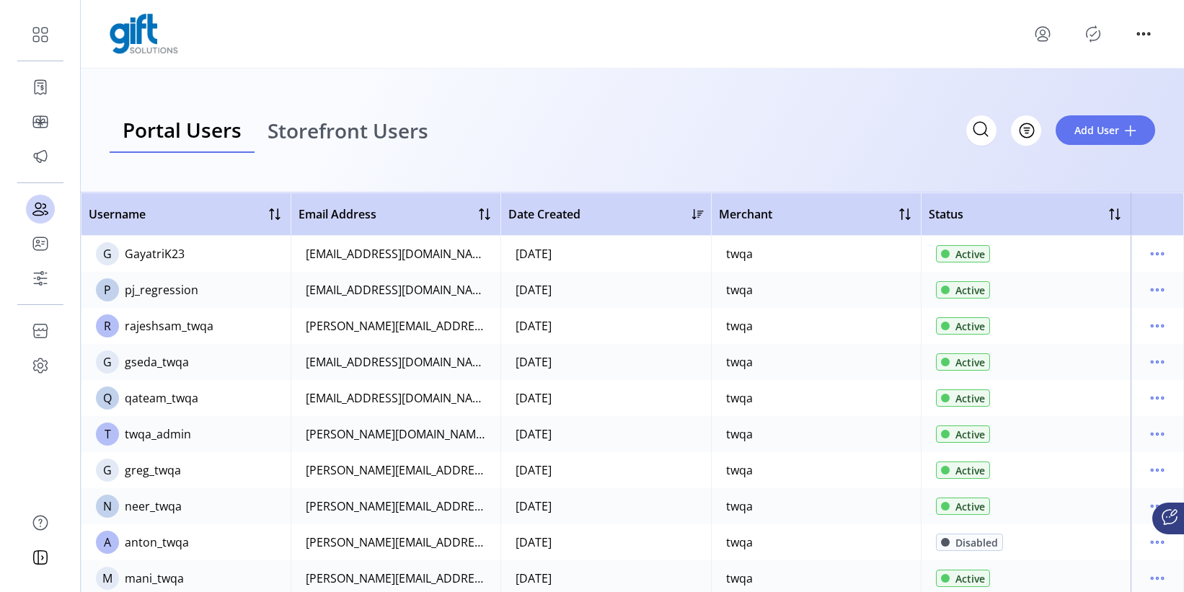
click at [345, 130] on span "Storefront Users" at bounding box center [347, 130] width 161 height 20
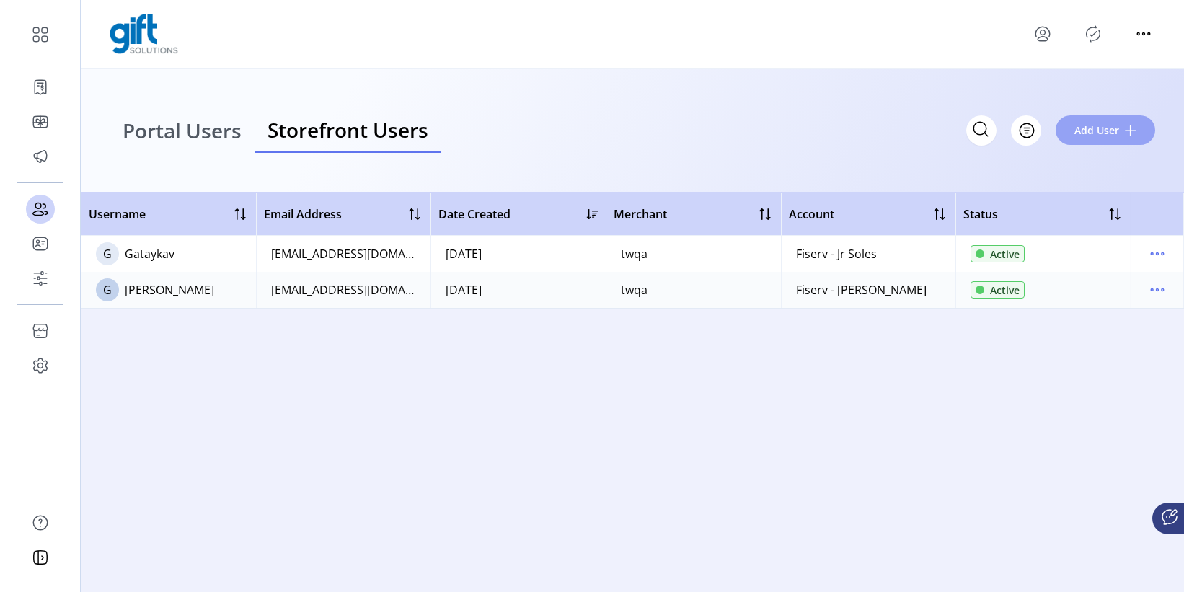
click at [743, 138] on button "Add User" at bounding box center [1104, 130] width 99 height 30
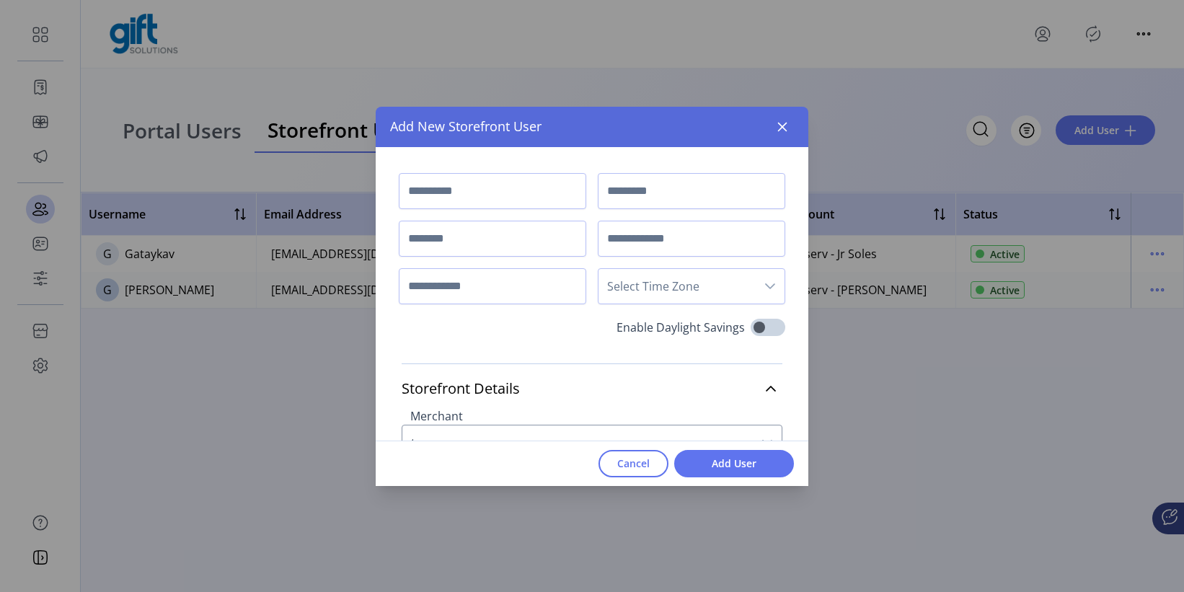
scroll to position [147, 0]
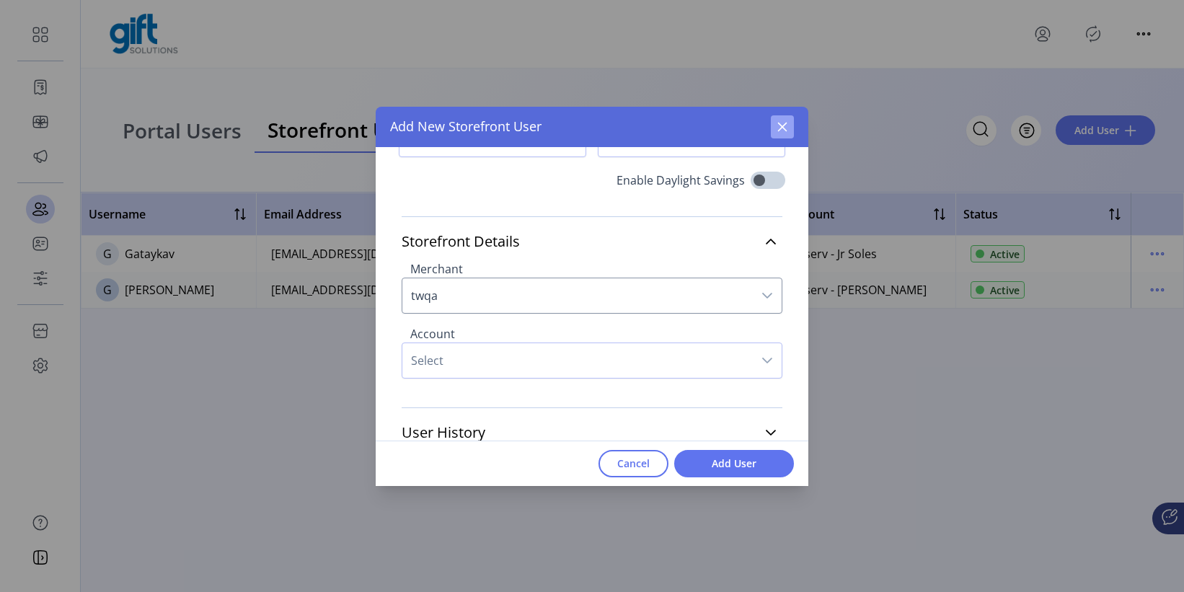
drag, startPoint x: 781, startPoint y: 123, endPoint x: 135, endPoint y: 124, distance: 645.9
click at [743, 123] on icon "button" at bounding box center [782, 127] width 12 height 12
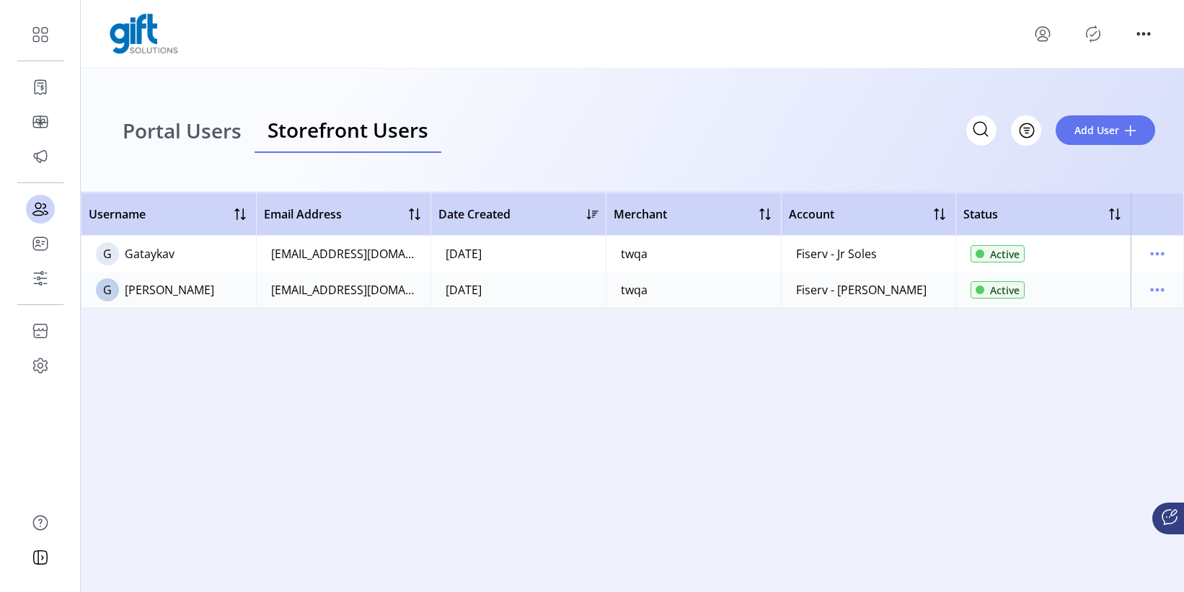
click at [198, 137] on span "Portal Users" at bounding box center [182, 130] width 119 height 20
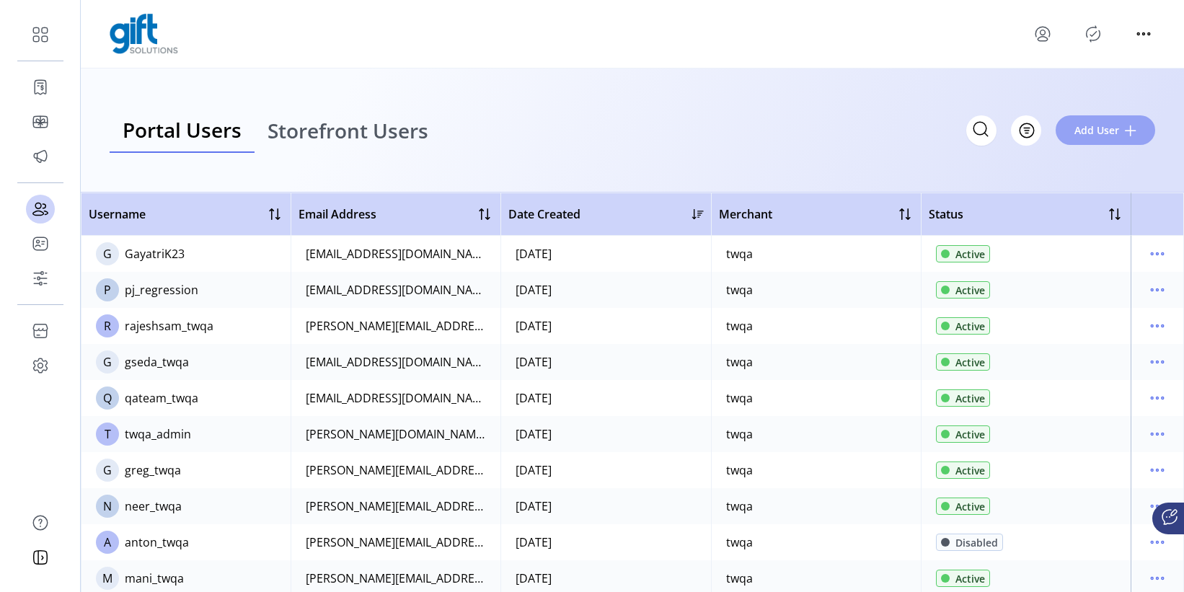
click at [743, 130] on span "Add User" at bounding box center [1096, 130] width 45 height 15
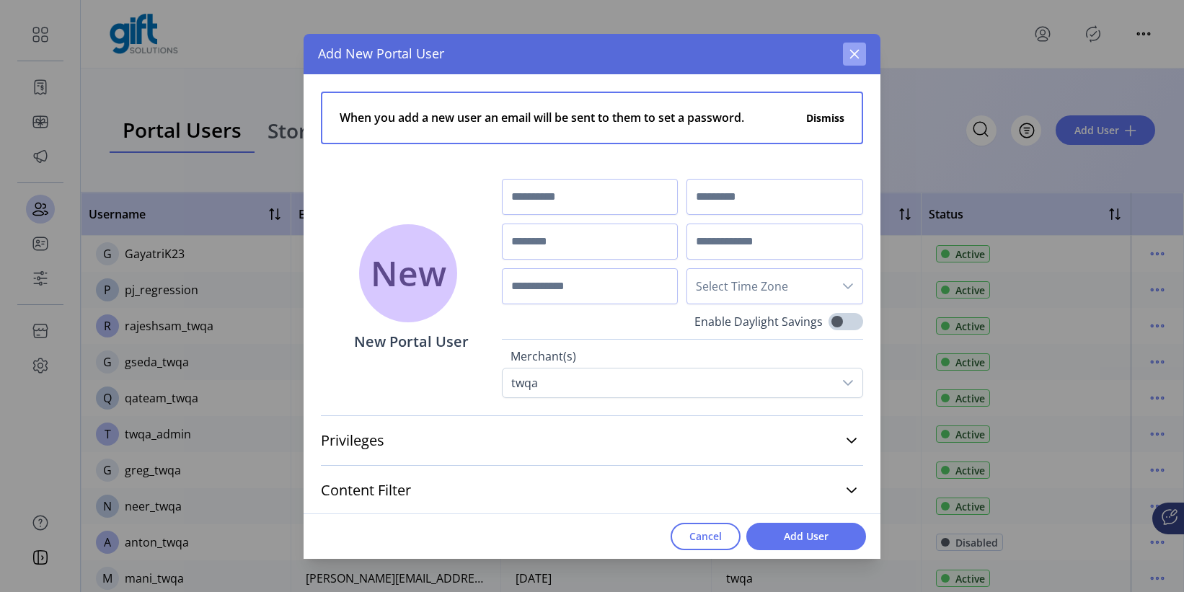
click at [743, 53] on icon "button" at bounding box center [854, 54] width 12 height 12
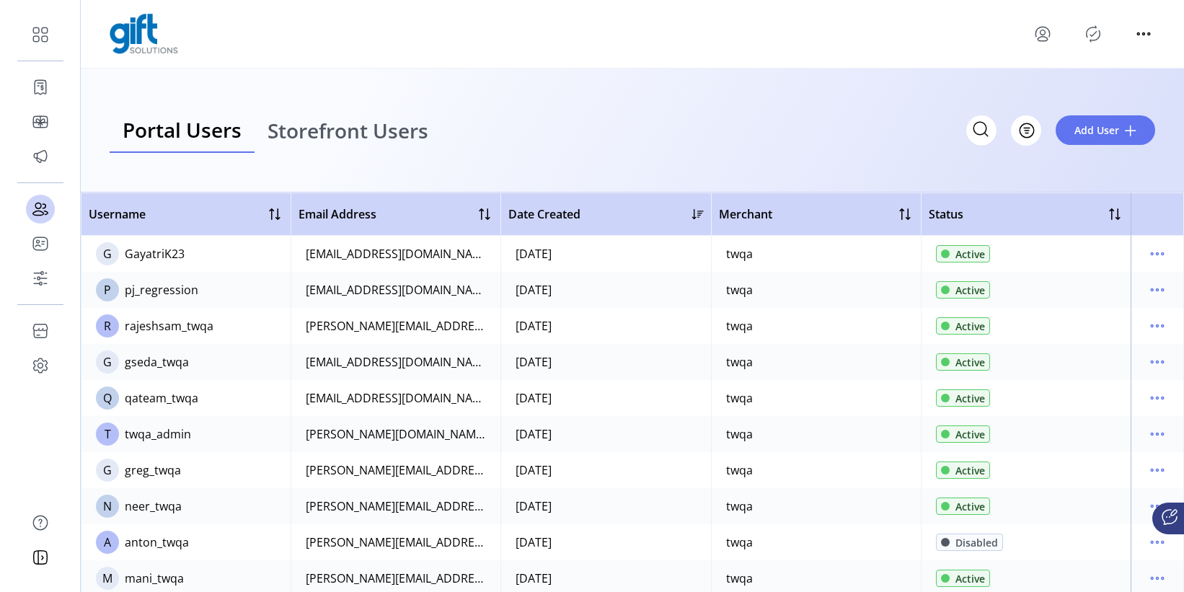
click at [350, 137] on span "Storefront Users" at bounding box center [347, 130] width 161 height 20
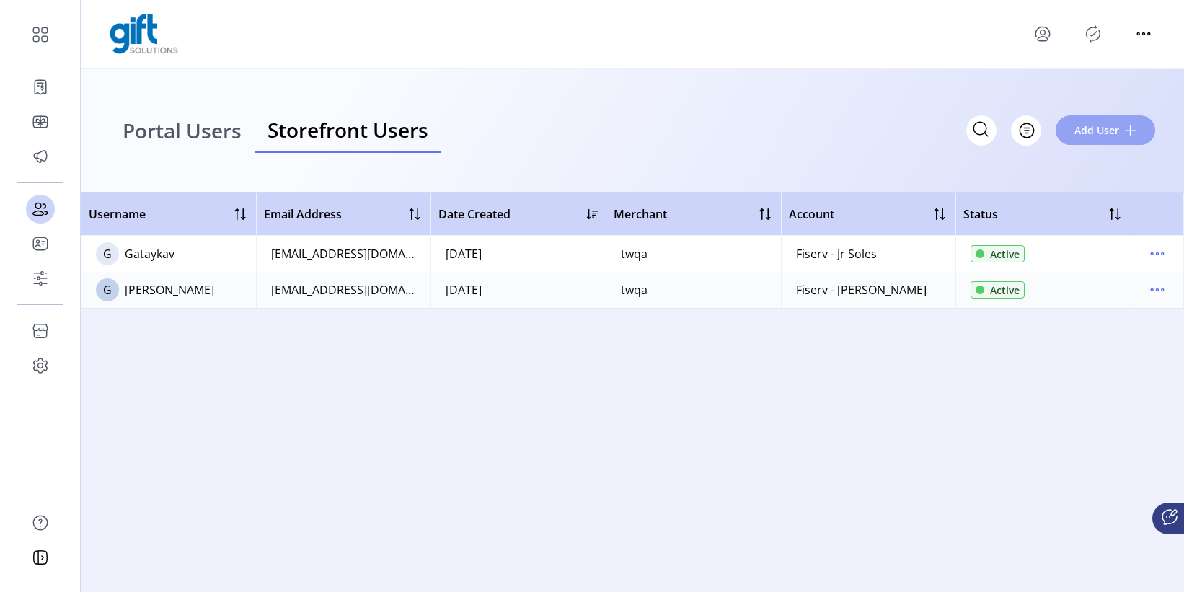
click at [743, 119] on button "Add User" at bounding box center [1104, 130] width 99 height 30
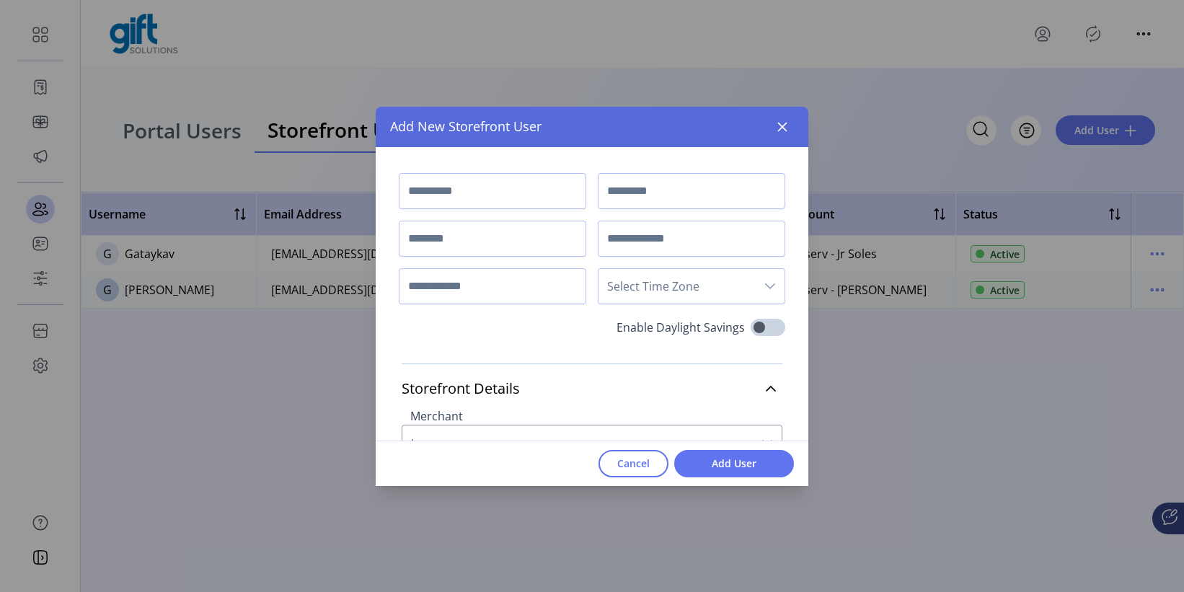
click at [743, 131] on icon "button" at bounding box center [782, 127] width 12 height 12
